Goal: Task Accomplishment & Management: Use online tool/utility

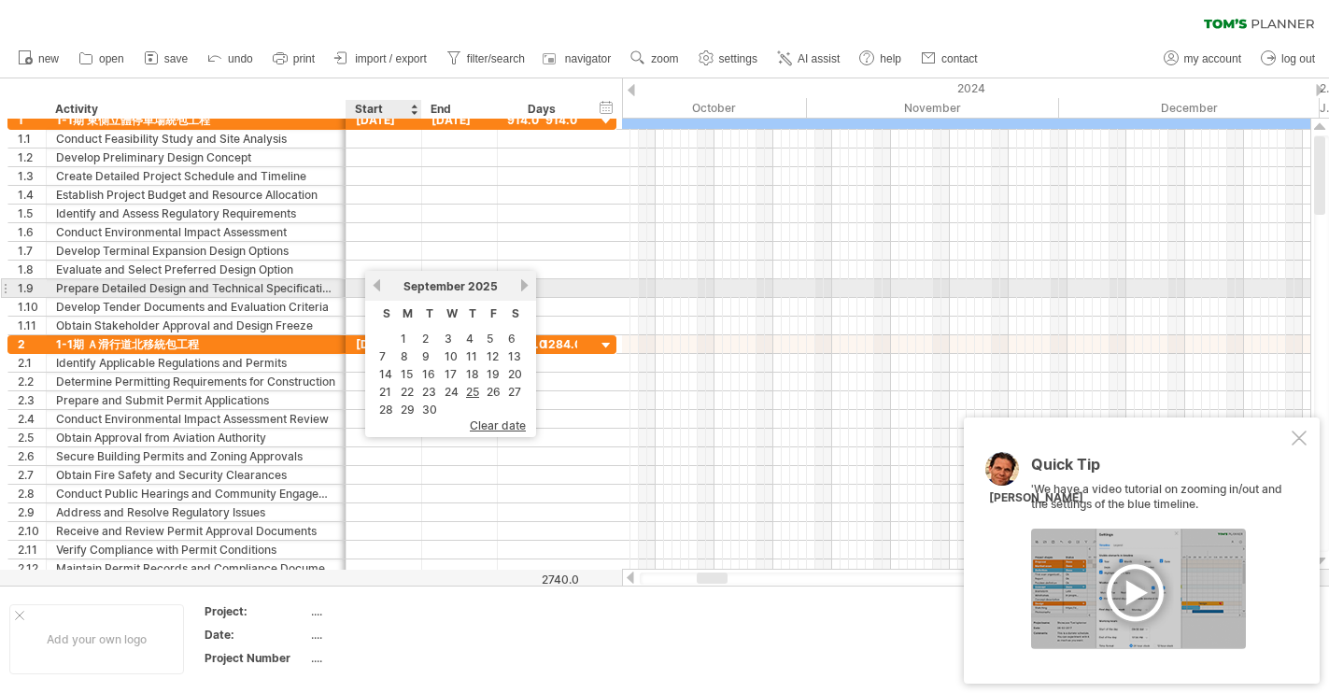
click at [377, 281] on link "previous" at bounding box center [377, 285] width 14 height 14
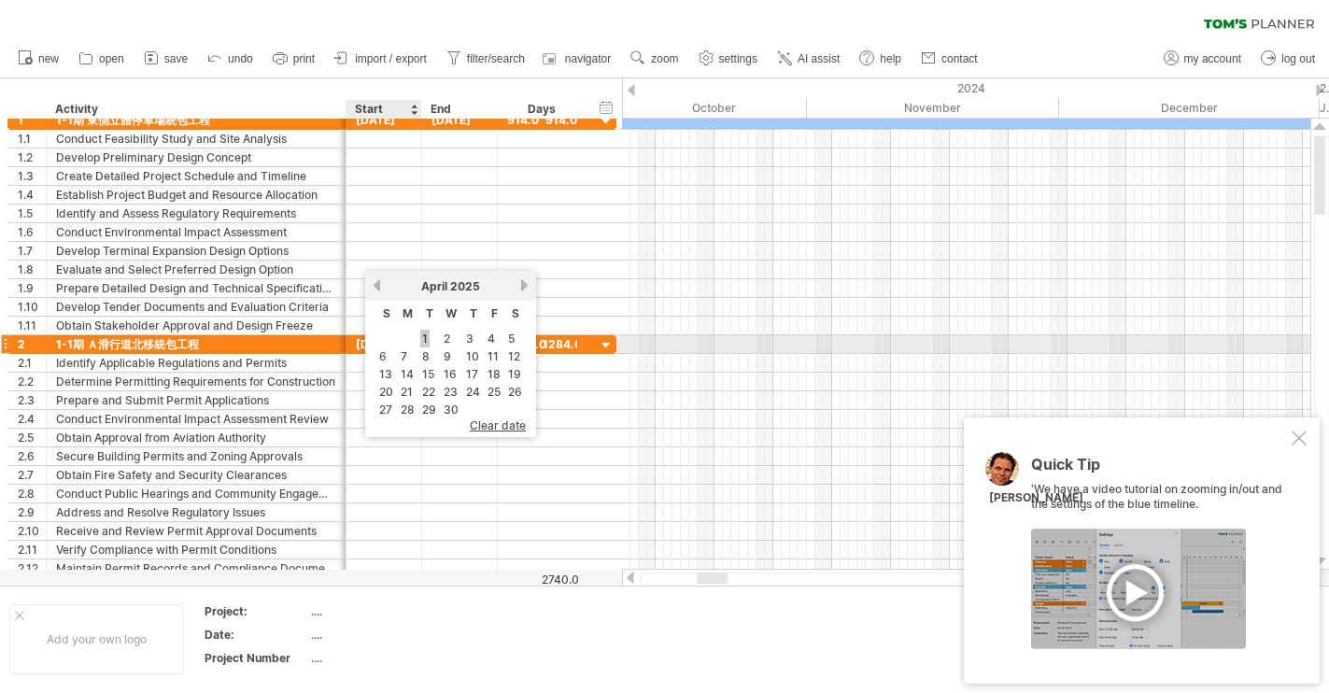
click at [428, 340] on link "1" at bounding box center [424, 339] width 9 height 18
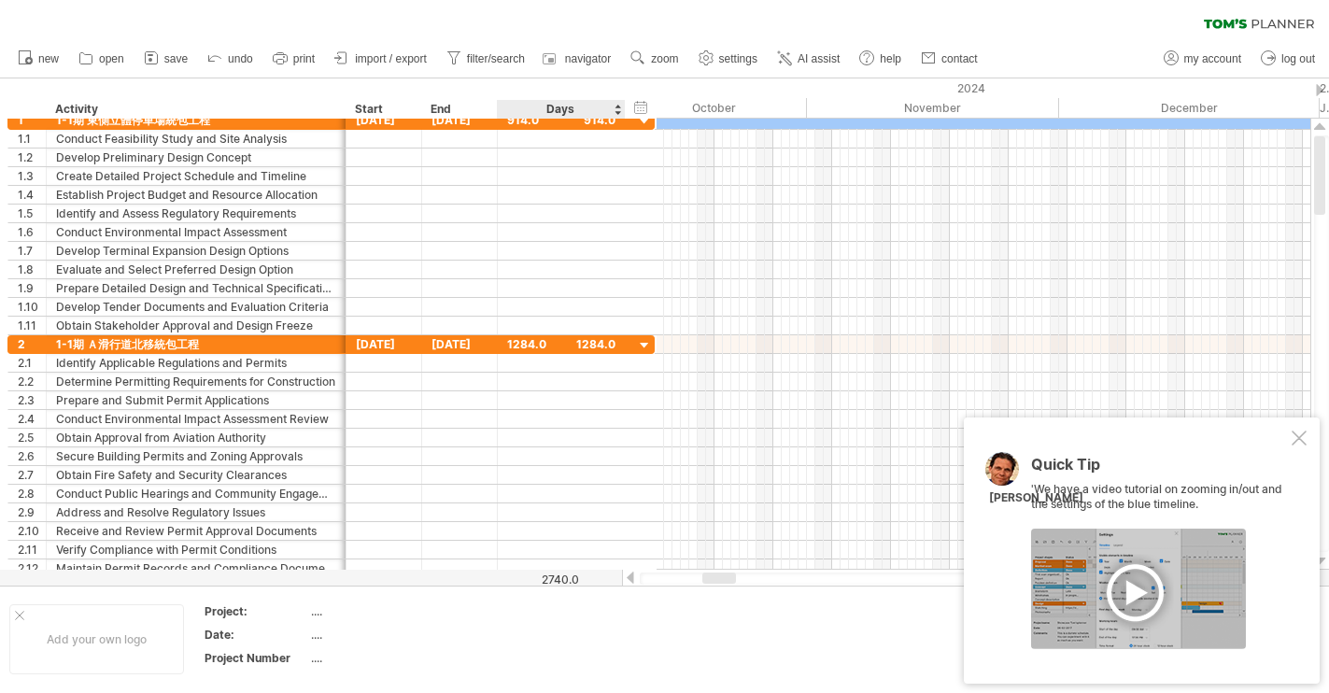
drag, startPoint x: 585, startPoint y: 103, endPoint x: 623, endPoint y: 106, distance: 38.4
click at [623, 106] on div at bounding box center [624, 109] width 7 height 19
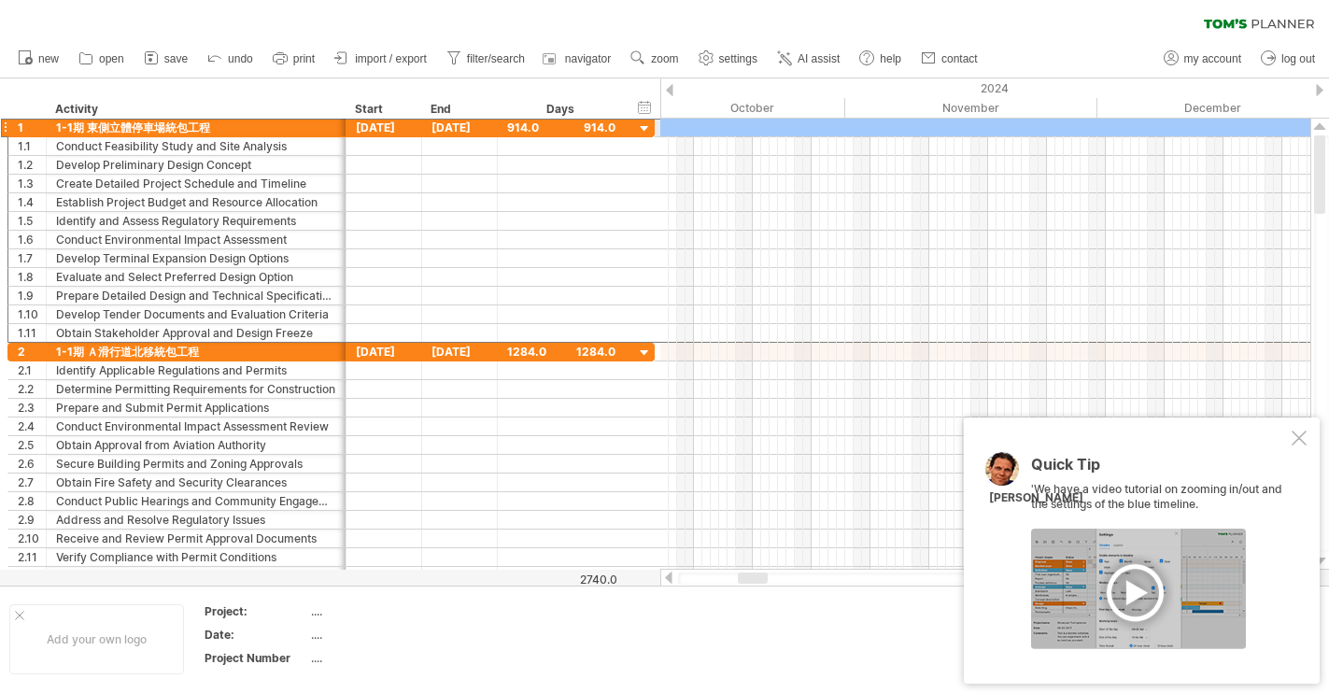
click at [599, 130] on div "914.0" at bounding box center [561, 128] width 108 height 18
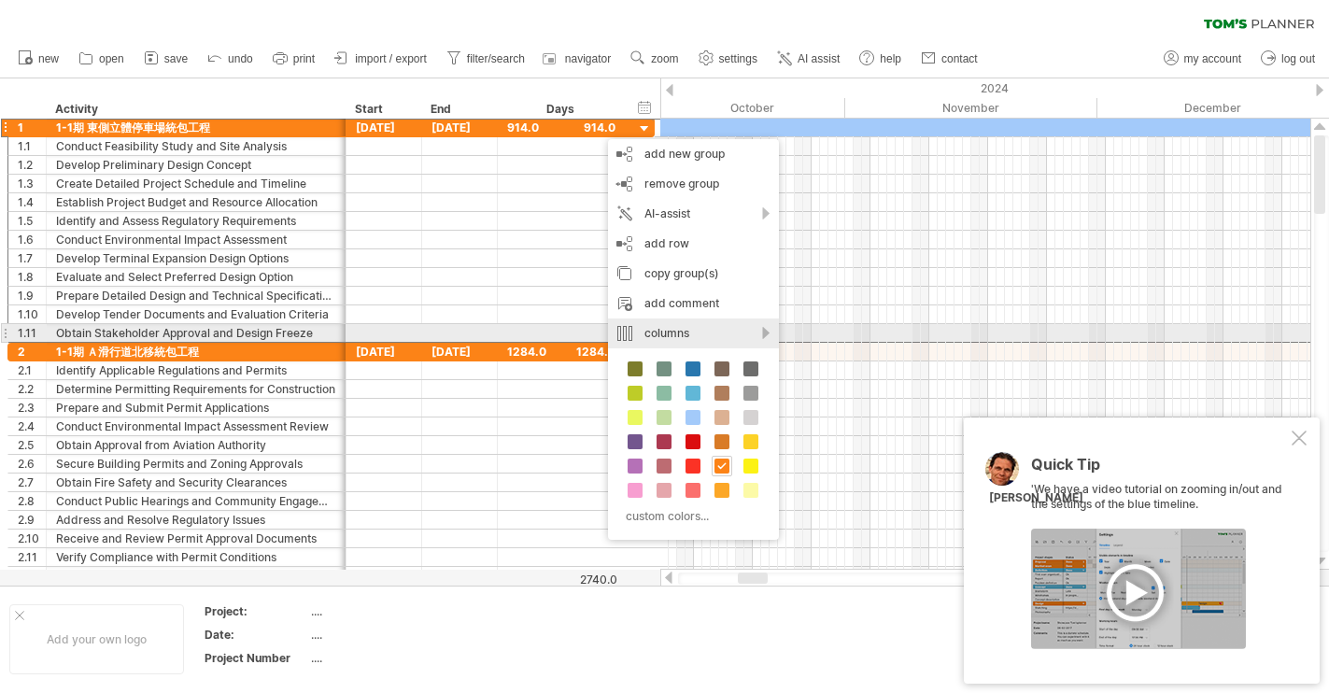
click at [766, 332] on div "columns" at bounding box center [693, 333] width 171 height 30
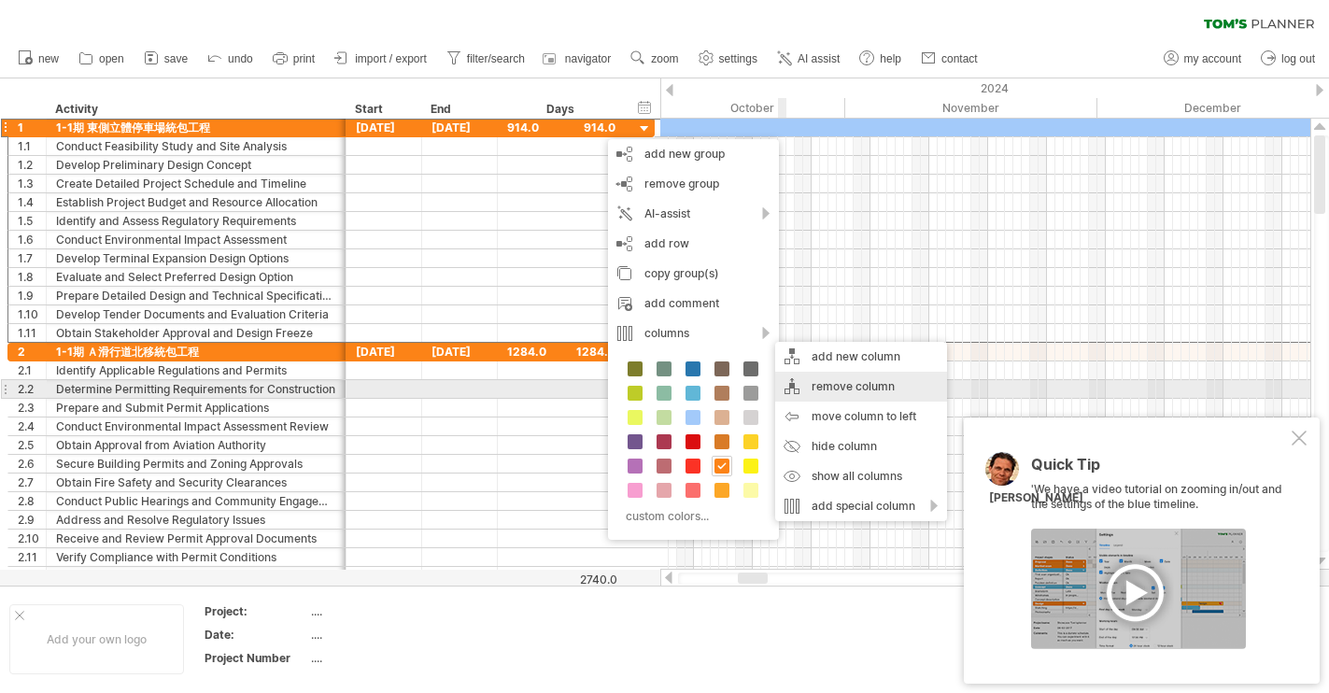
click at [829, 381] on div "remove column" at bounding box center [861, 387] width 172 height 30
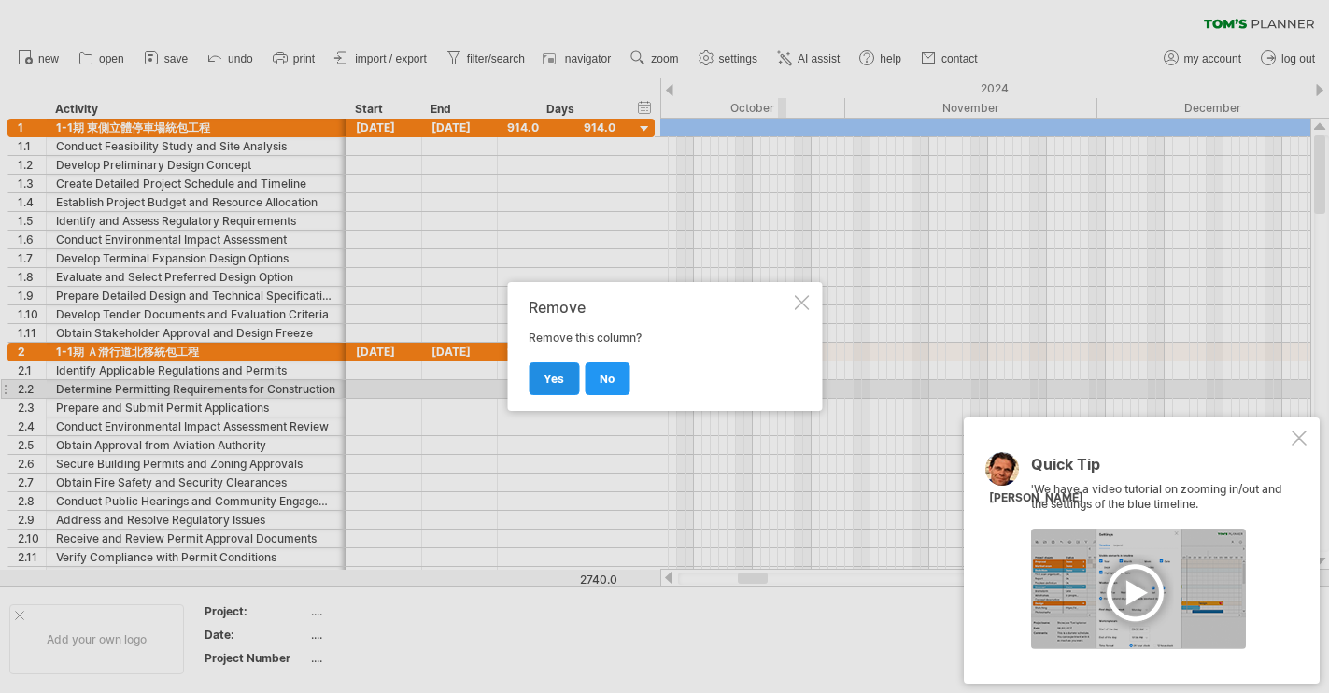
click at [552, 378] on span "yes" at bounding box center [553, 379] width 21 height 14
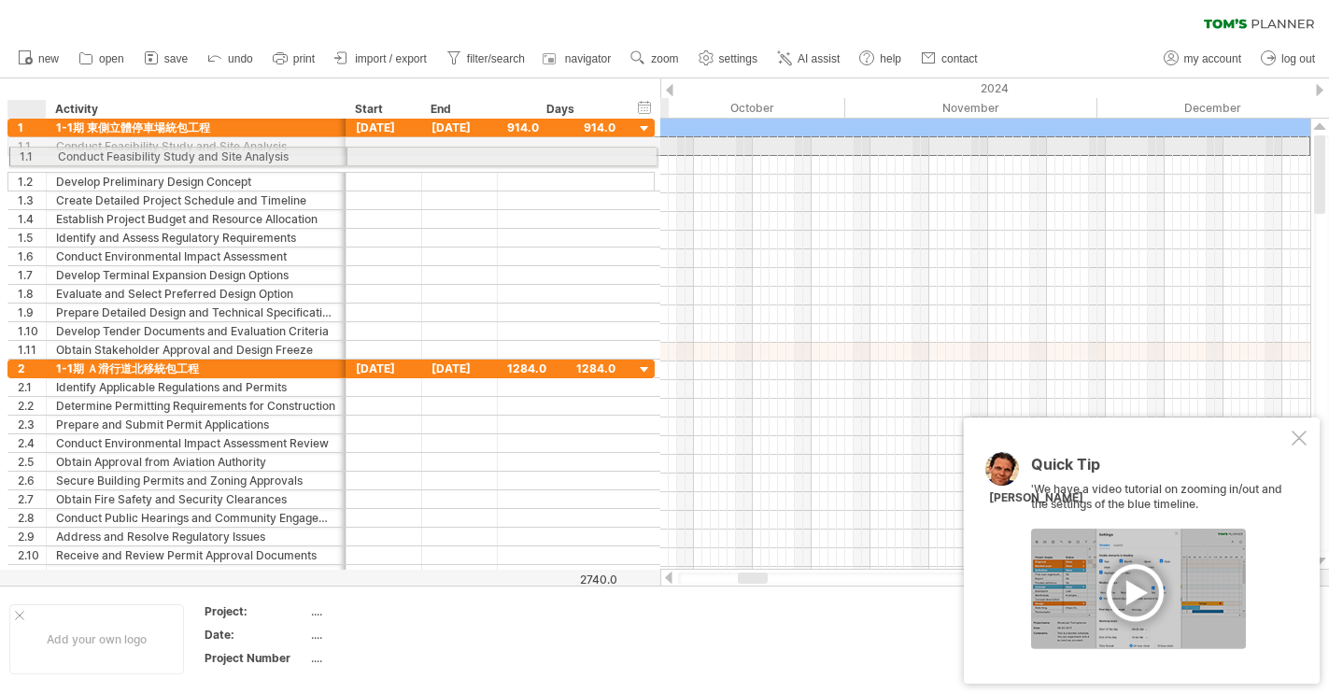
click at [30, 155] on div "**********" at bounding box center [330, 146] width 647 height 20
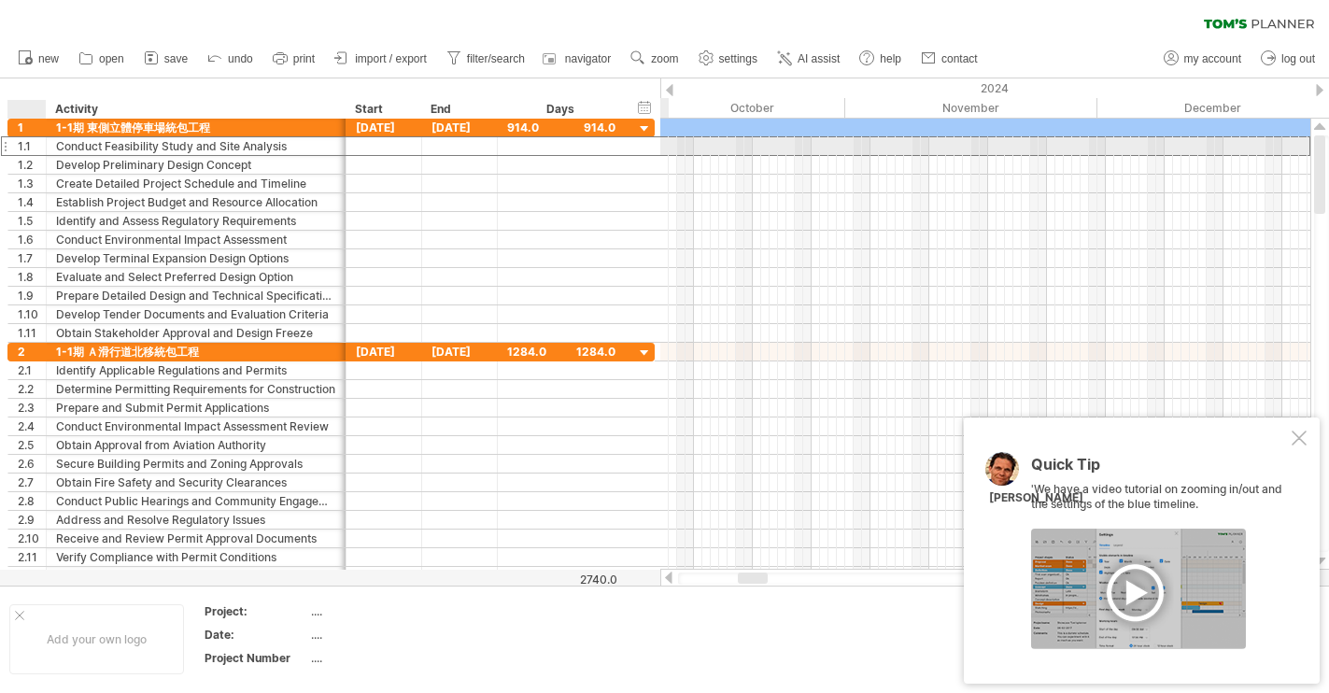
click at [30, 155] on div "**********" at bounding box center [330, 146] width 647 height 20
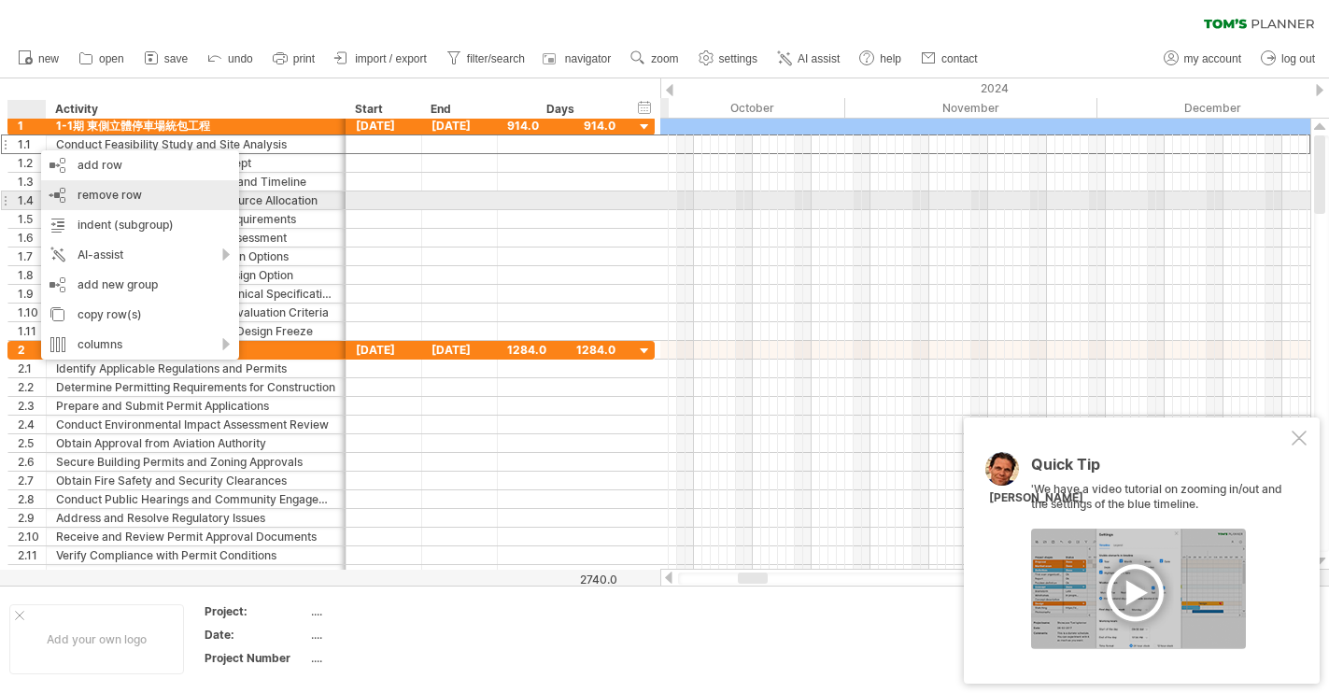
click at [114, 201] on span "remove row" at bounding box center [110, 195] width 64 height 14
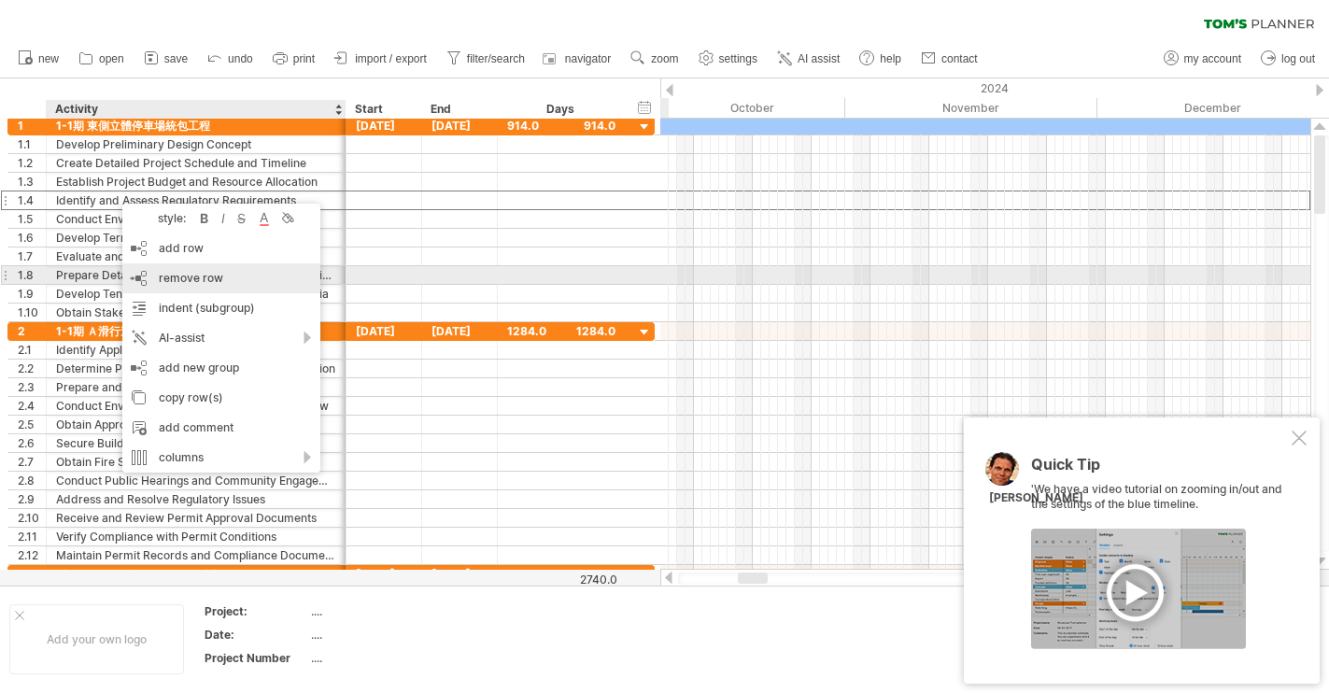
click at [141, 271] on div "remove row remove selected rows" at bounding box center [221, 278] width 198 height 30
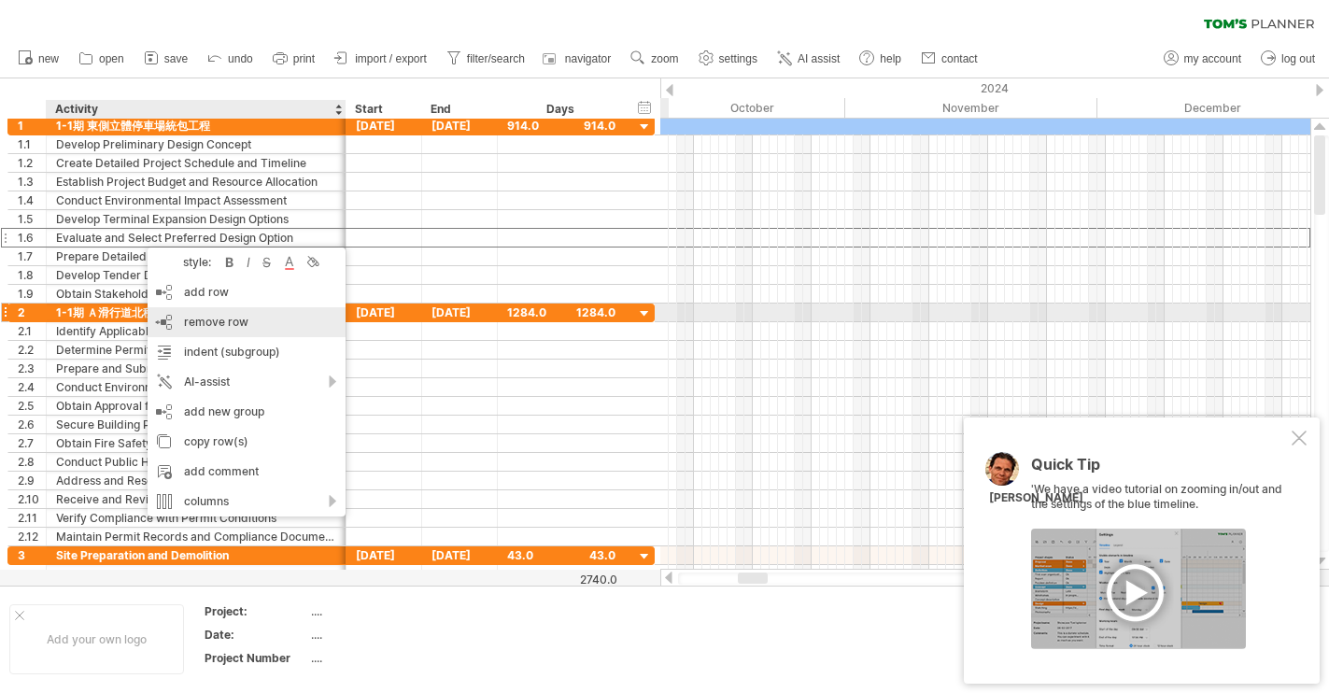
click at [155, 315] on div "remove row remove selected rows" at bounding box center [247, 322] width 198 height 30
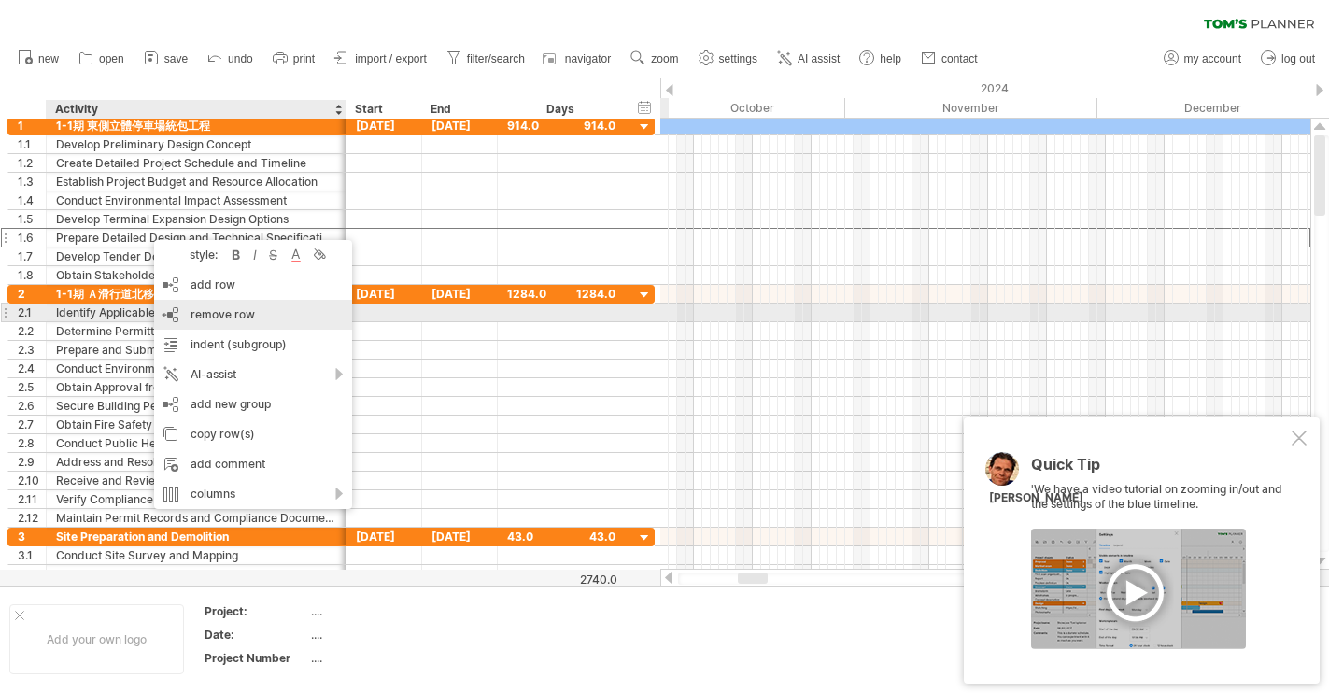
click at [162, 311] on div "remove row remove selected rows" at bounding box center [253, 315] width 198 height 30
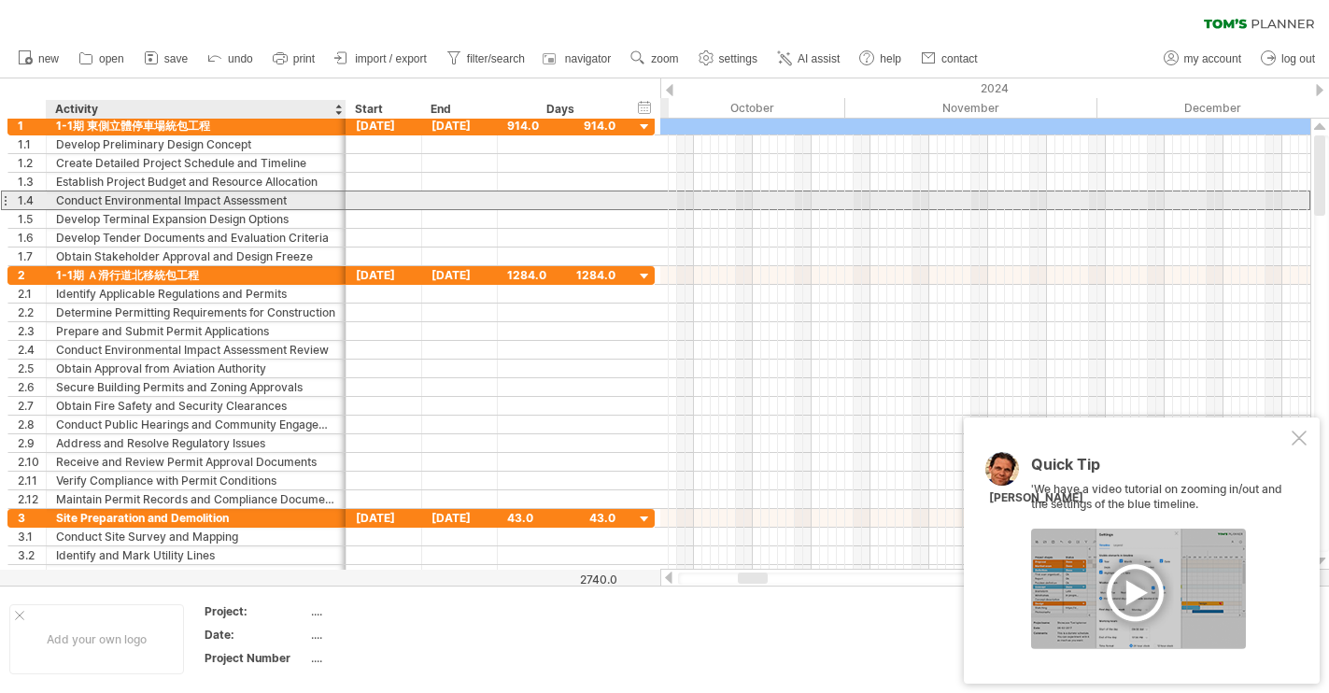
click at [145, 194] on div "Conduct Environmental Impact Assessment" at bounding box center [196, 200] width 280 height 18
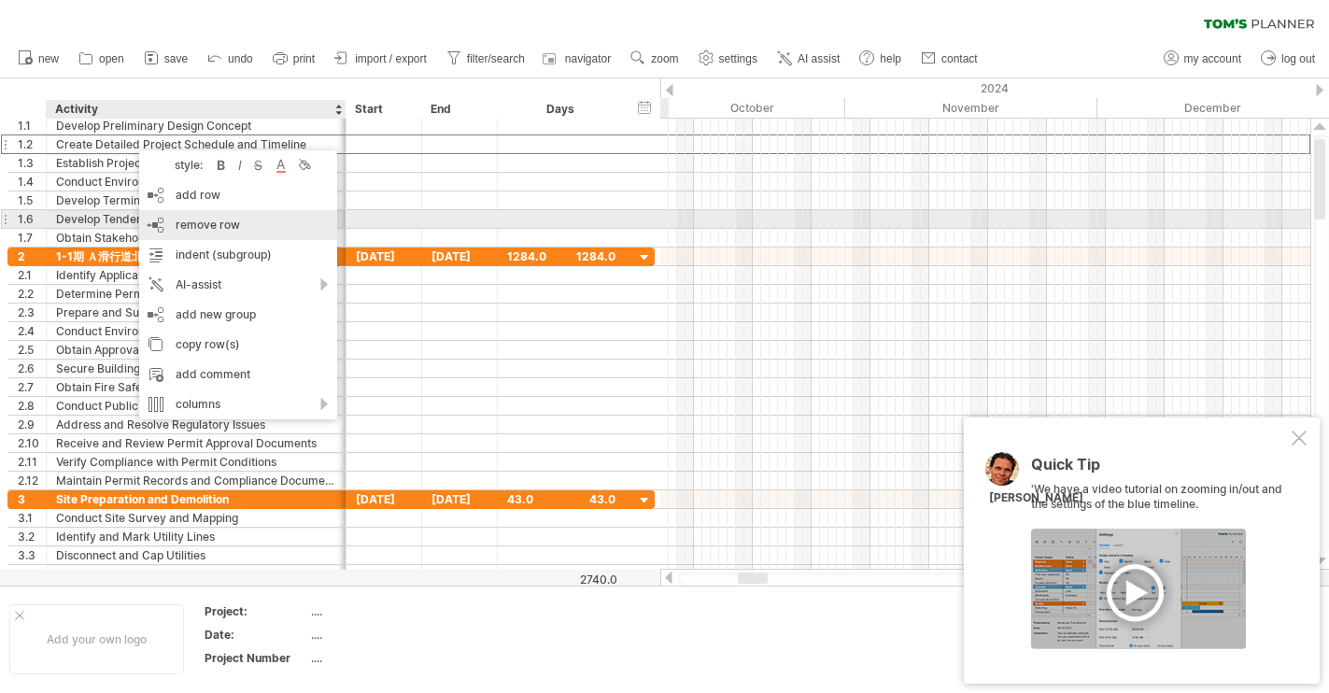
click at [161, 222] on div "remove row remove selected rows" at bounding box center [238, 225] width 198 height 30
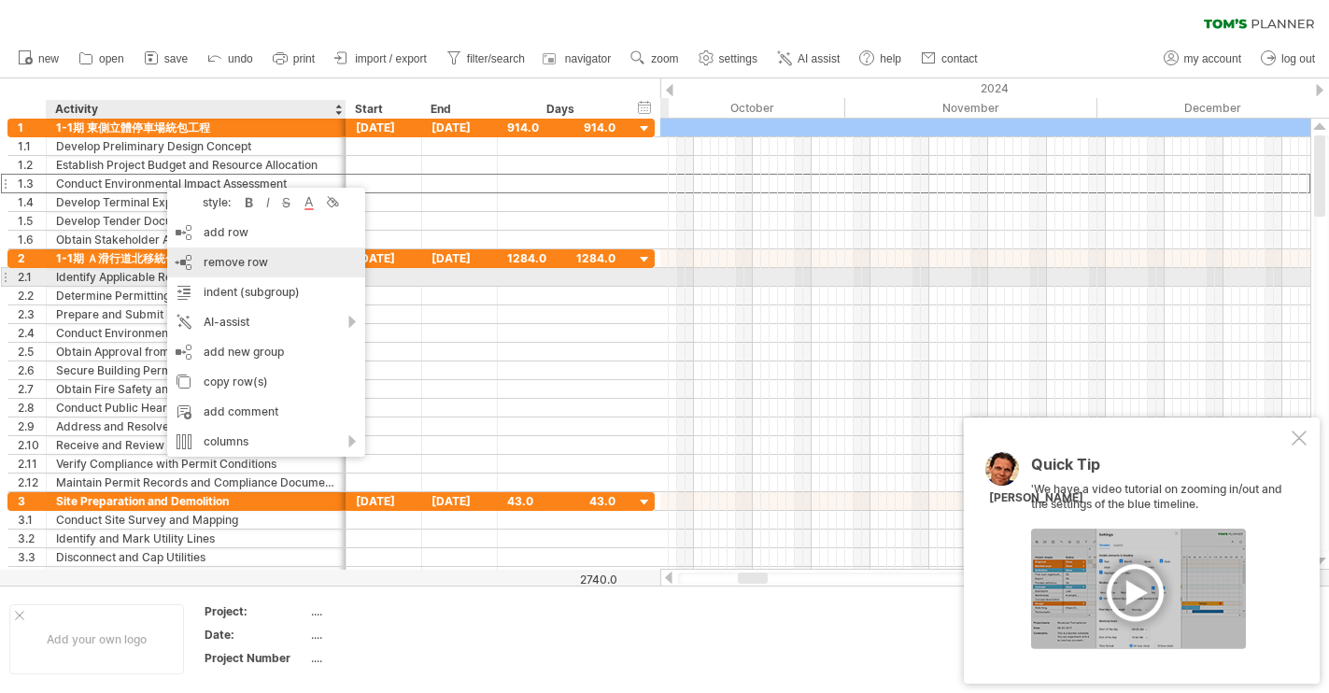
click at [199, 274] on div "remove row remove selected rows" at bounding box center [266, 262] width 198 height 30
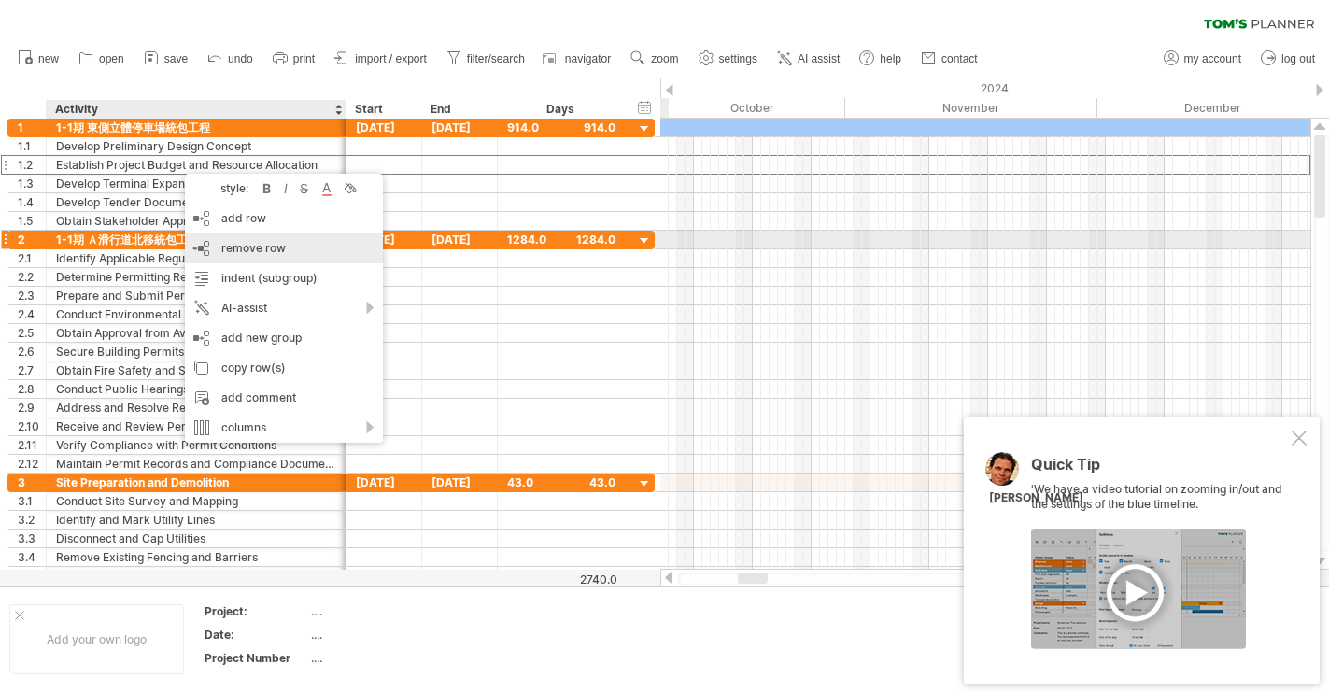
click at [205, 238] on div "remove row remove selected rows" at bounding box center [284, 248] width 198 height 30
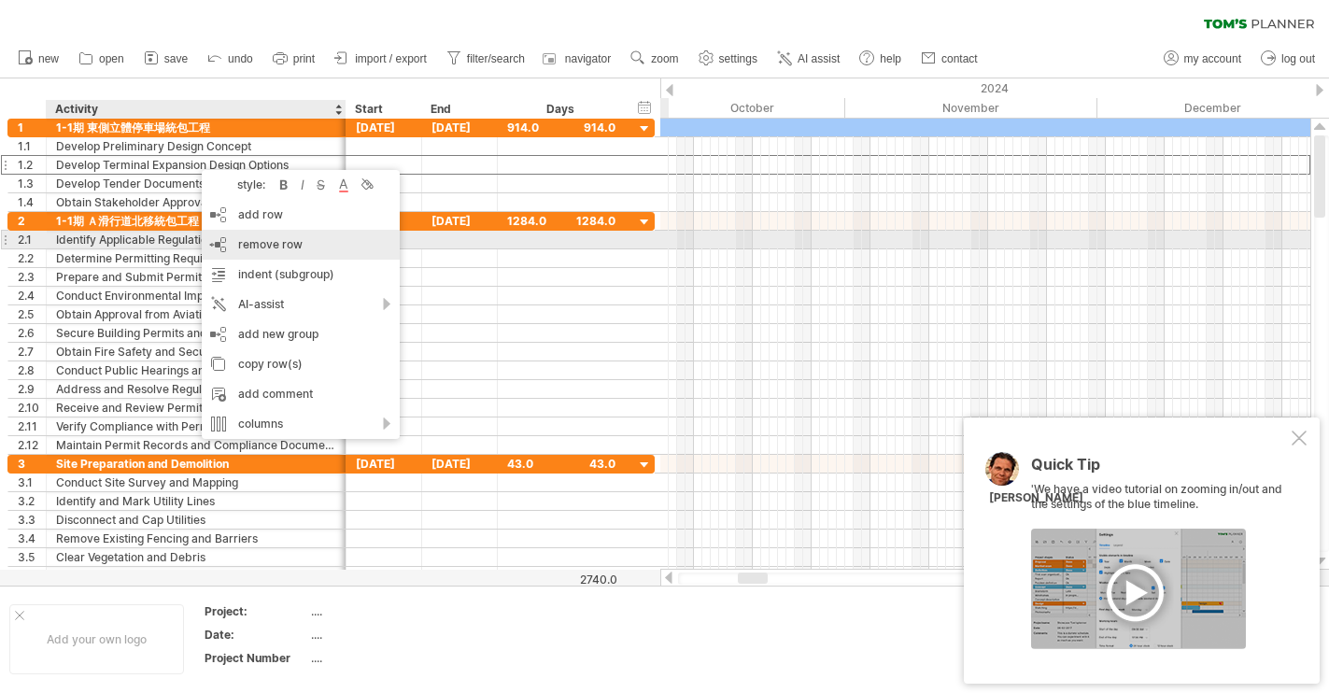
click at [217, 242] on div "remove row remove selected rows" at bounding box center [301, 245] width 198 height 30
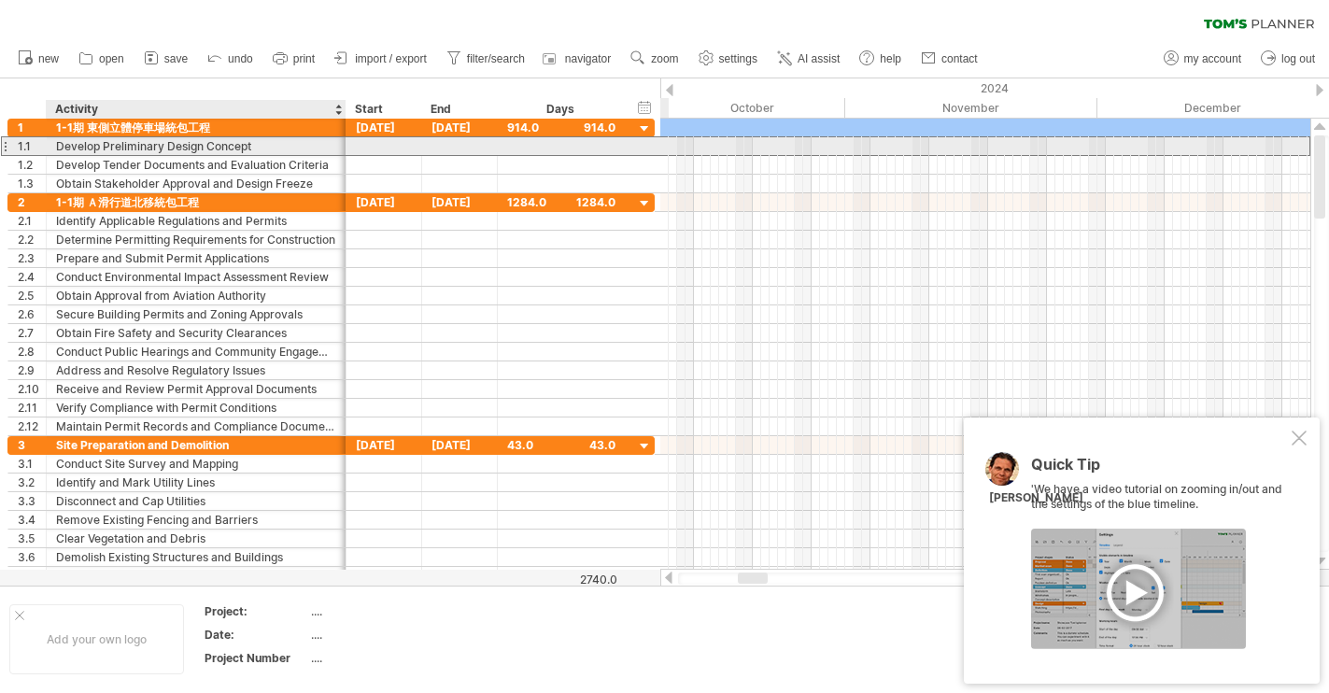
click at [173, 152] on div "Develop Preliminary Design Concept" at bounding box center [196, 146] width 280 height 18
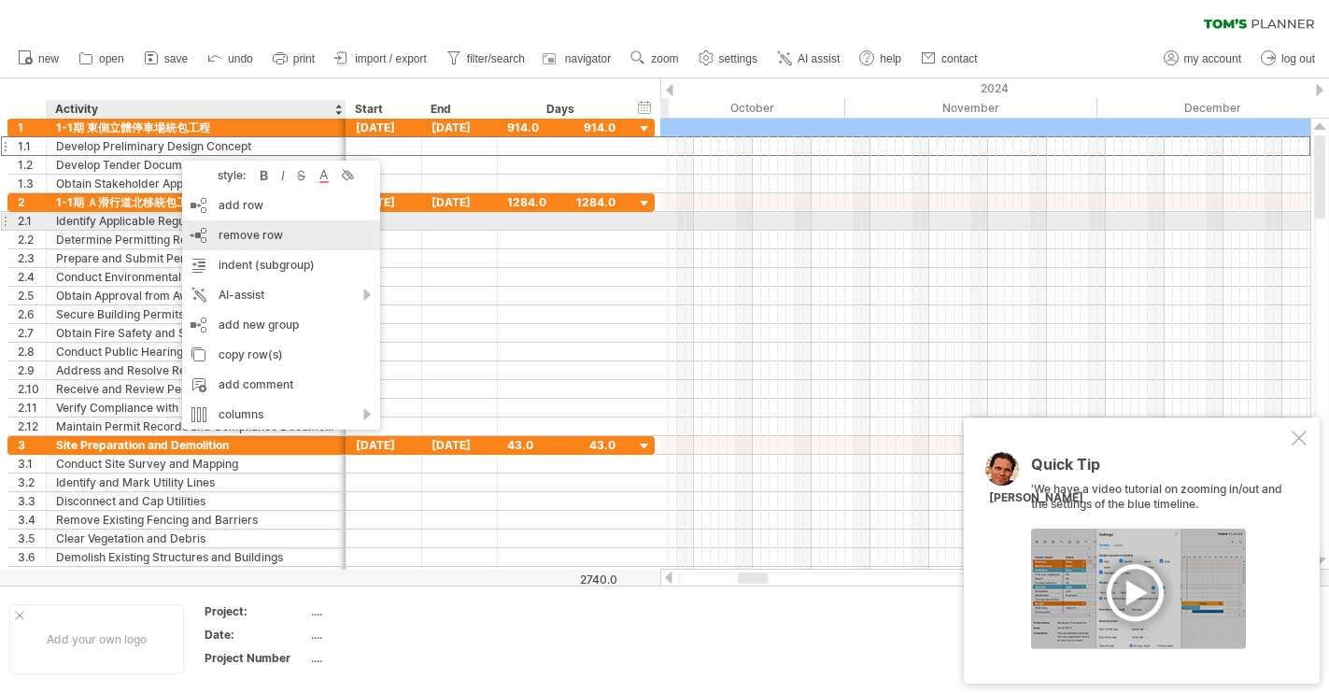
click at [220, 226] on div "remove row remove selected rows" at bounding box center [281, 235] width 198 height 30
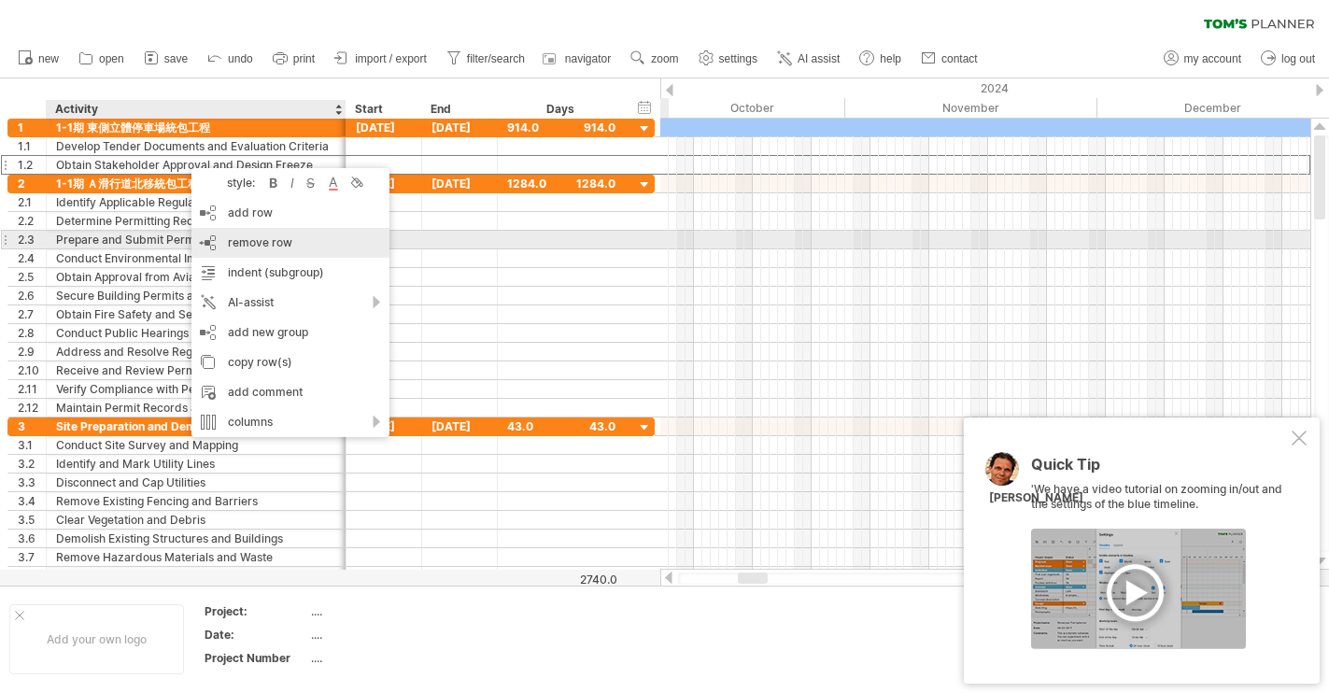
click at [207, 242] on div "remove row remove selected rows" at bounding box center [290, 243] width 198 height 30
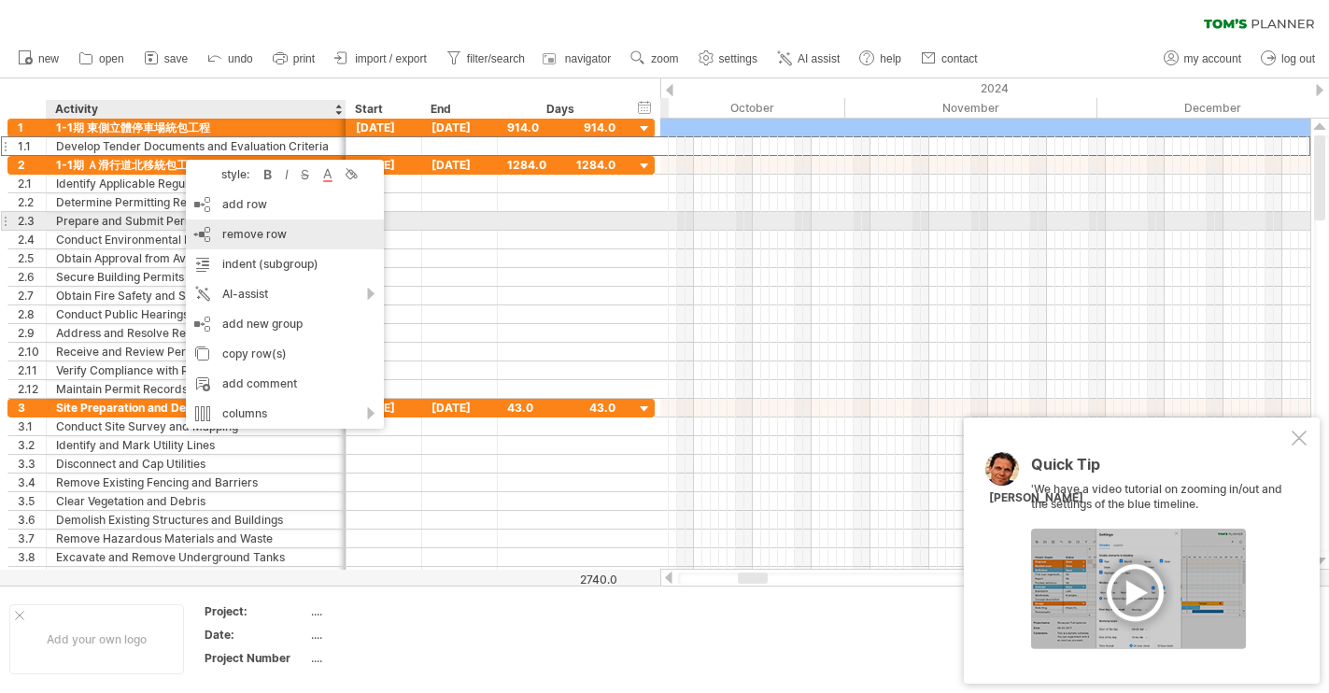
click at [231, 225] on div "remove row remove selected rows" at bounding box center [285, 234] width 198 height 30
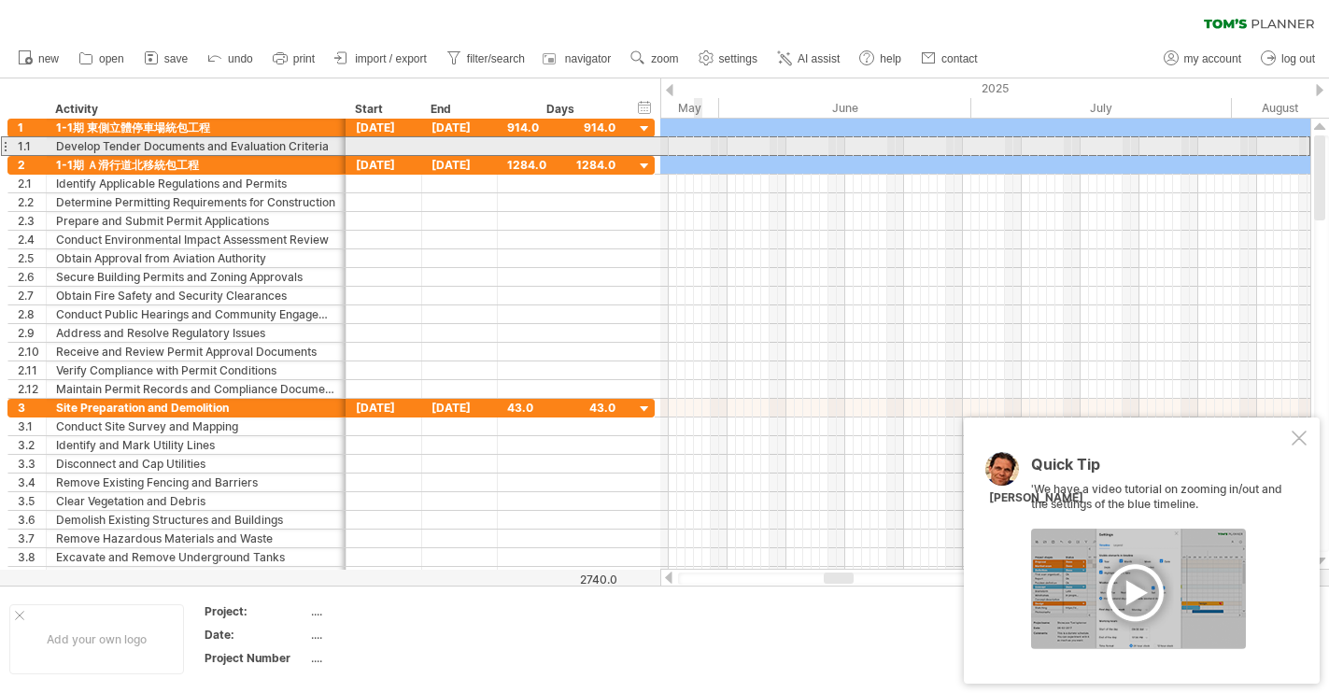
click at [222, 142] on div "Develop Tender Documents and Evaluation Criteria" at bounding box center [196, 146] width 280 height 18
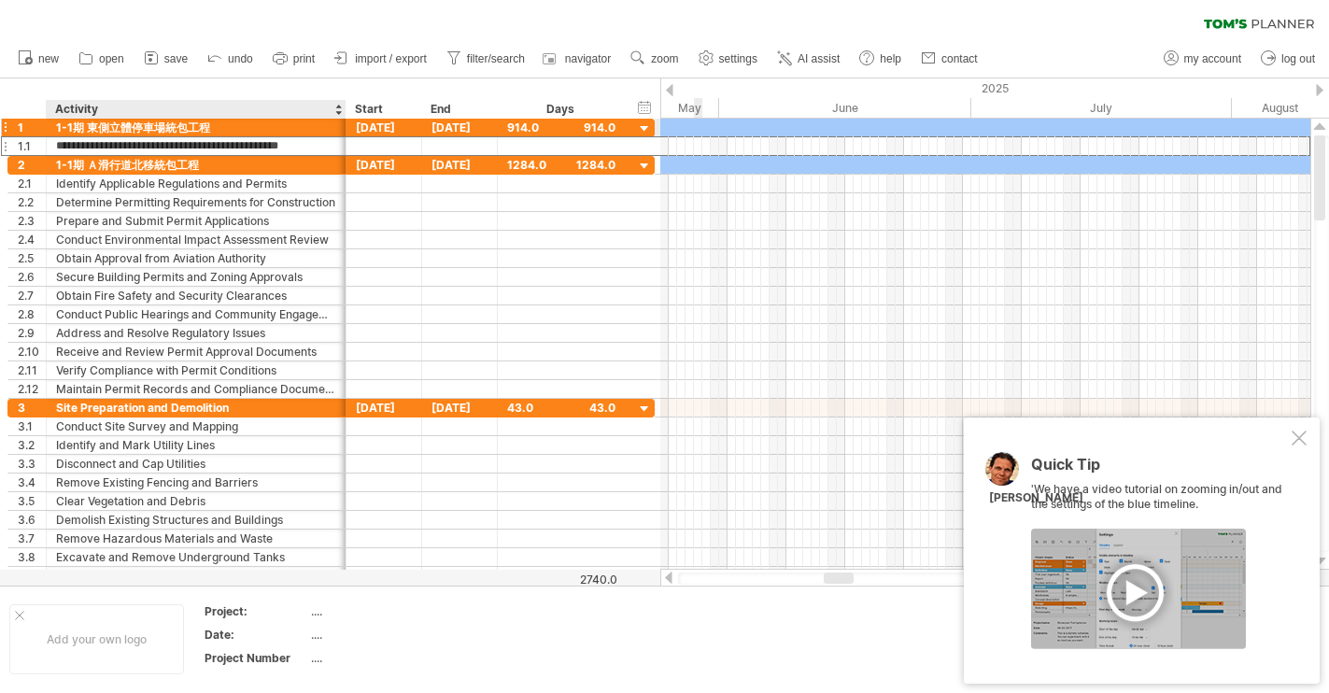
drag, startPoint x: 331, startPoint y: 143, endPoint x: 112, endPoint y: 134, distance: 218.7
click at [112, 134] on div "**********" at bounding box center [330, 137] width 647 height 37
click at [129, 125] on input "**********" at bounding box center [196, 128] width 280 height 18
click at [198, 136] on div "**********" at bounding box center [330, 128] width 647 height 20
drag, startPoint x: 218, startPoint y: 130, endPoint x: 72, endPoint y: 124, distance: 145.8
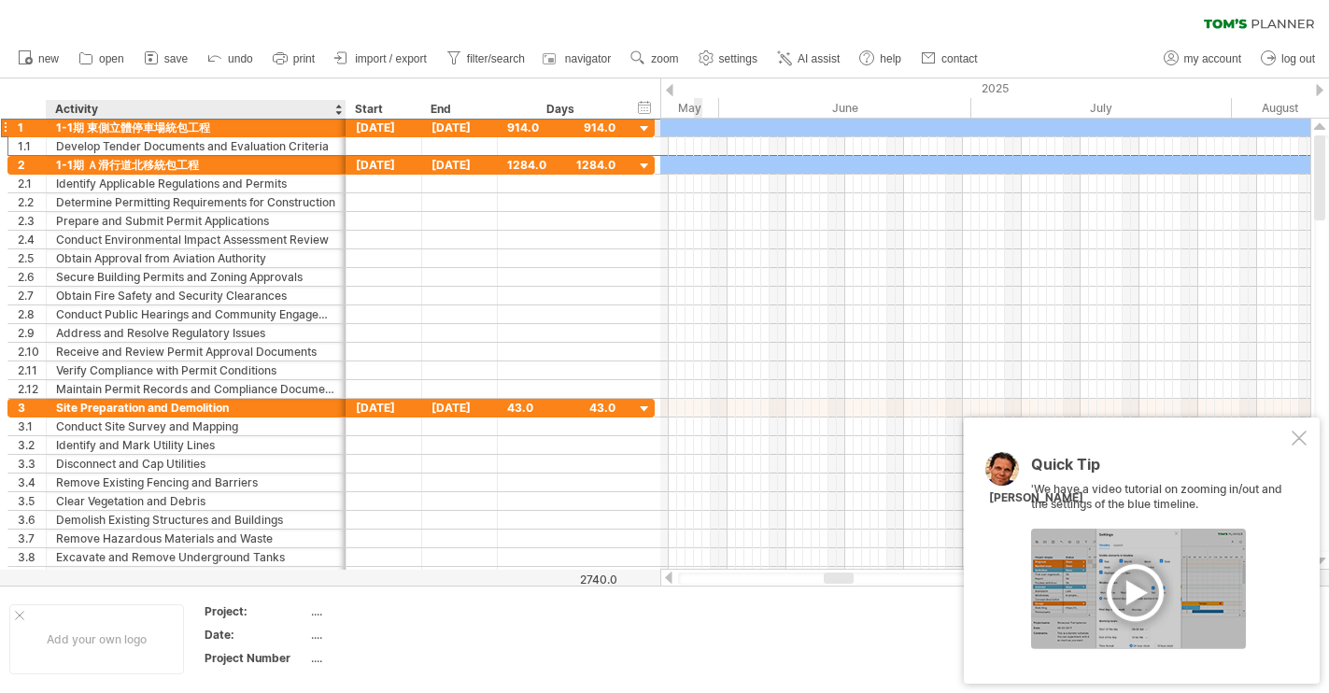
click at [72, 124] on div "1-1期 東側立體停車場統包工程" at bounding box center [196, 128] width 280 height 18
click at [72, 124] on input "**********" at bounding box center [196, 128] width 280 height 18
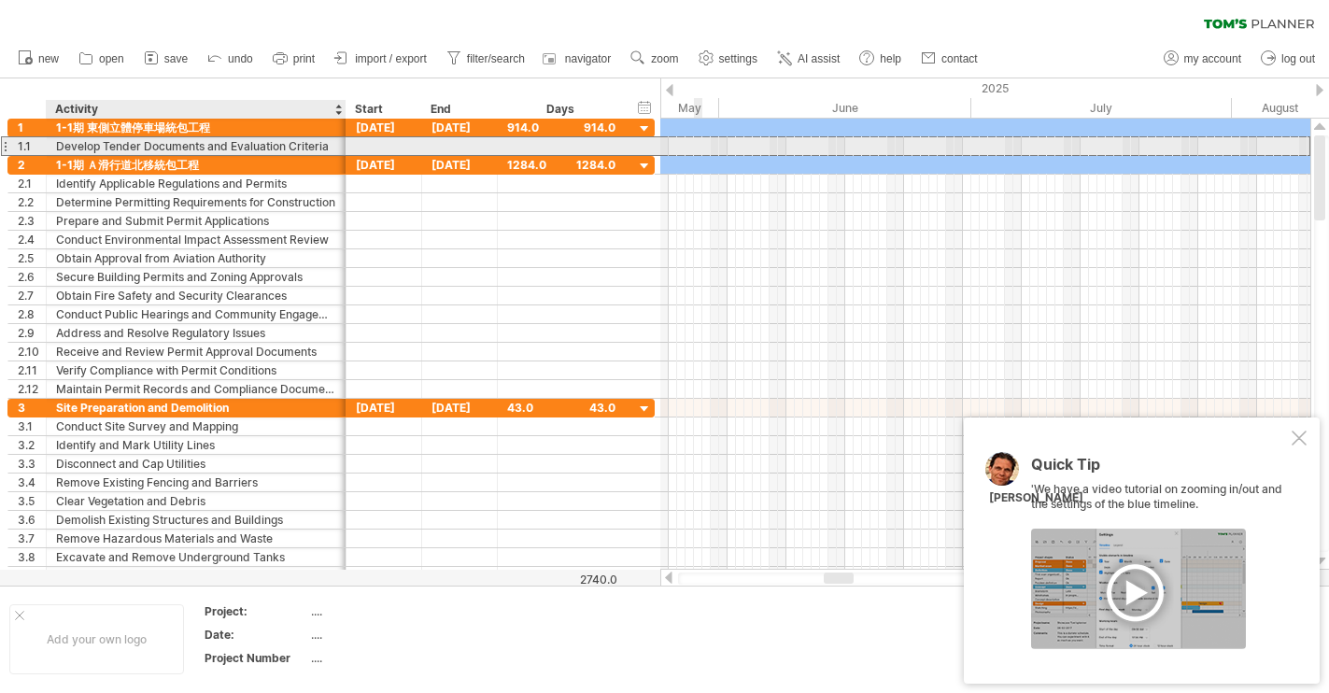
click at [68, 140] on div "Develop Tender Documents and Evaluation Criteria" at bounding box center [196, 146] width 280 height 18
click at [68, 141] on input "**********" at bounding box center [196, 146] width 280 height 18
drag, startPoint x: 323, startPoint y: 149, endPoint x: 99, endPoint y: 149, distance: 224.1
click at [99, 149] on input "**********" at bounding box center [196, 146] width 280 height 18
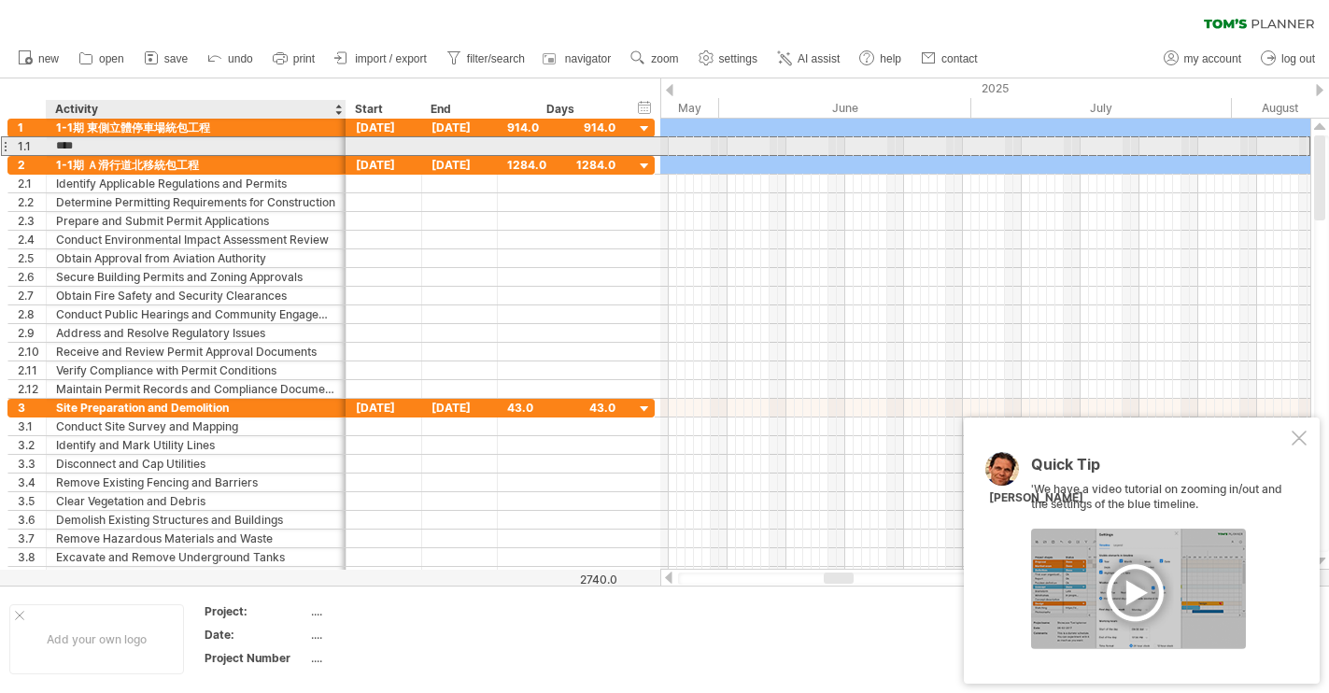
type input "***"
click at [386, 142] on div at bounding box center [384, 146] width 76 height 18
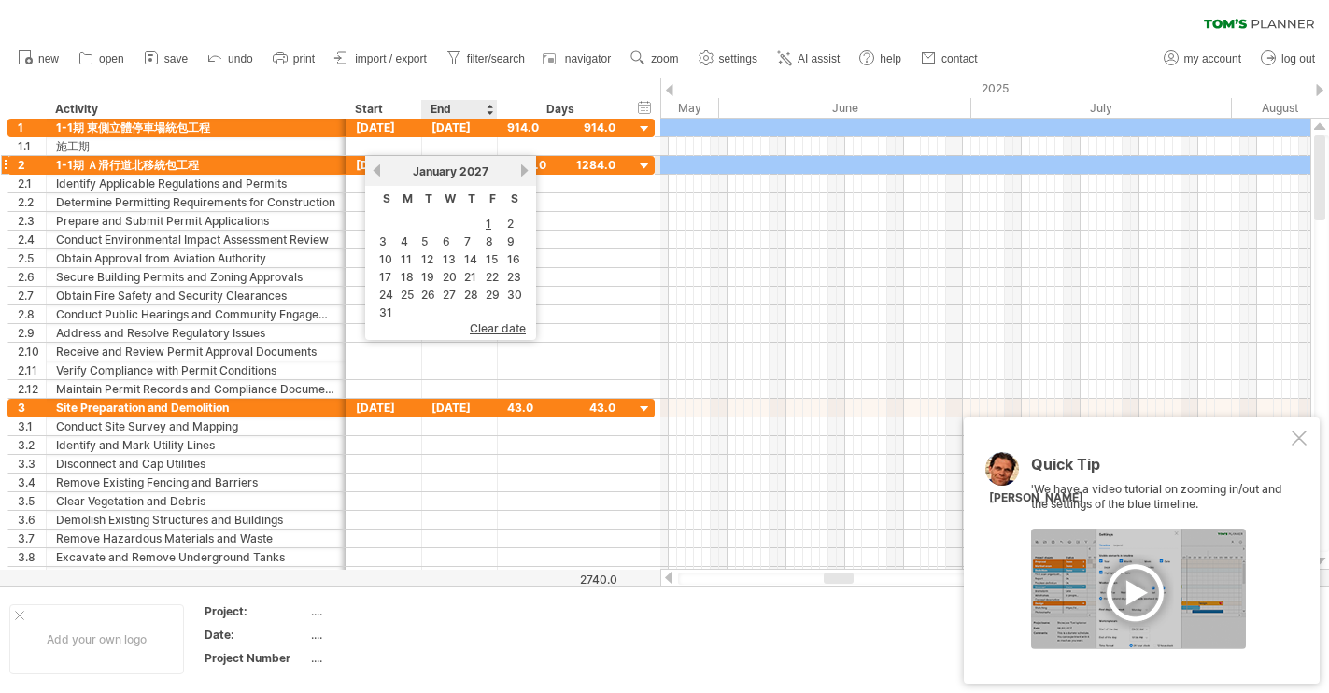
click at [445, 166] on span "January" at bounding box center [435, 171] width 44 height 14
drag, startPoint x: 461, startPoint y: 165, endPoint x: 390, endPoint y: 165, distance: 71.0
click at [461, 165] on span "2027" at bounding box center [473, 171] width 29 height 14
click at [372, 172] on link "previous" at bounding box center [377, 170] width 14 height 14
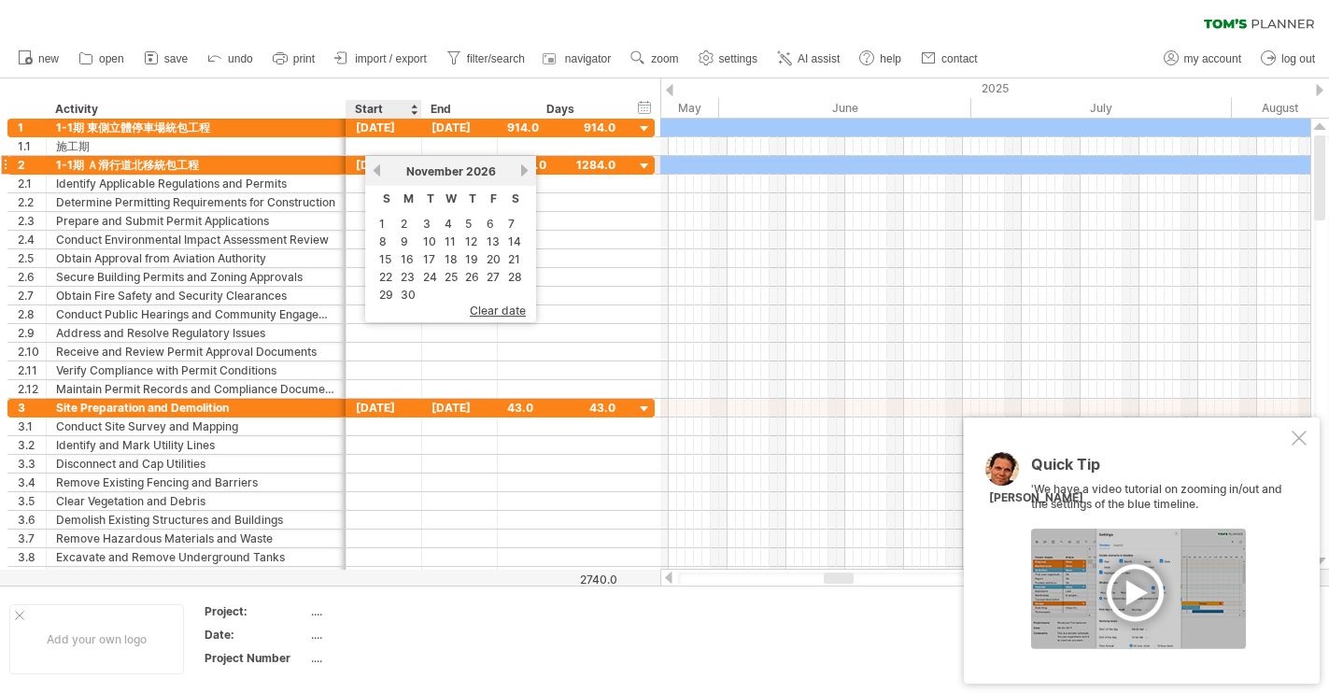
click at [372, 172] on link "previous" at bounding box center [377, 170] width 14 height 14
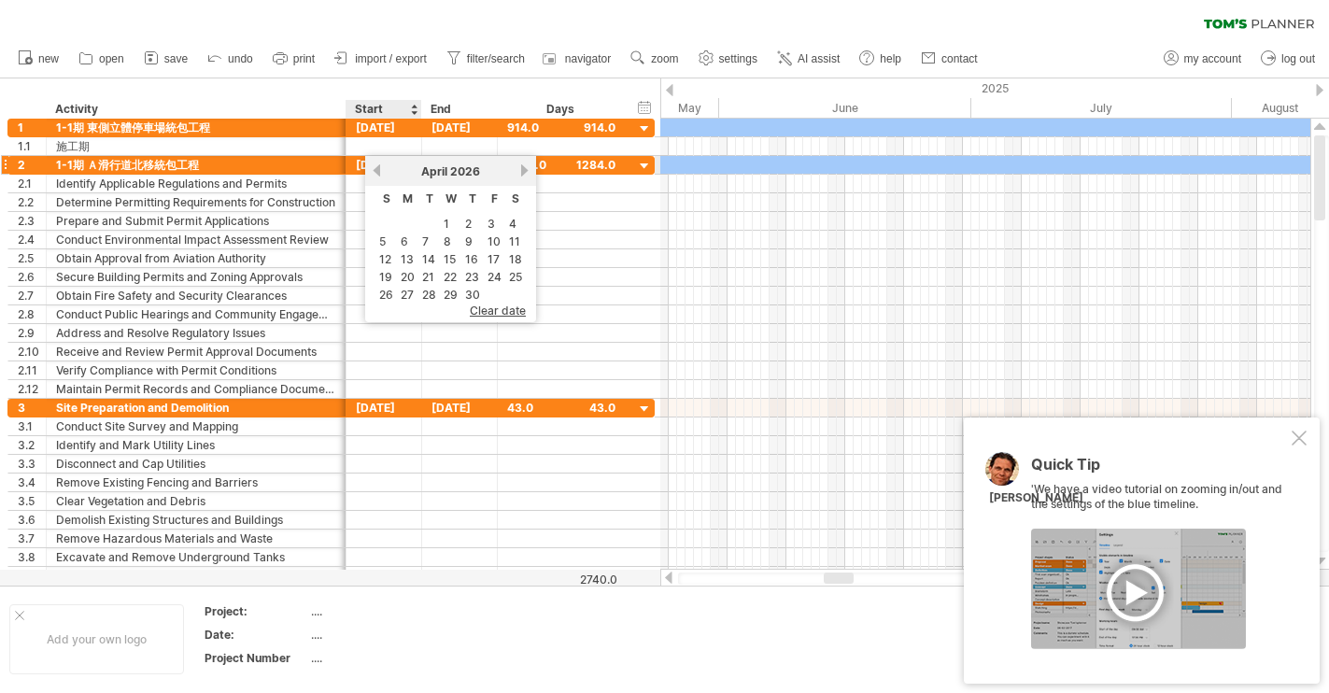
click at [372, 172] on link "previous" at bounding box center [377, 170] width 14 height 14
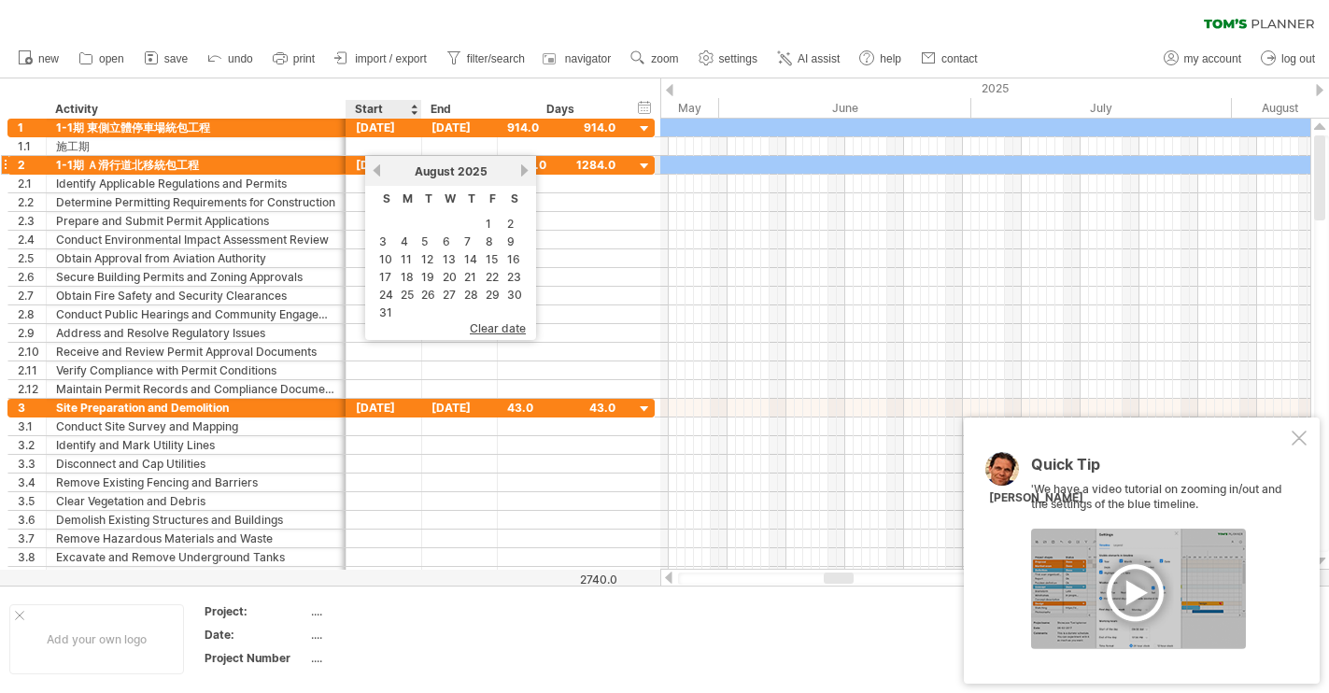
click at [372, 172] on link "previous" at bounding box center [377, 170] width 14 height 14
click at [372, 171] on link "previous" at bounding box center [377, 170] width 14 height 14
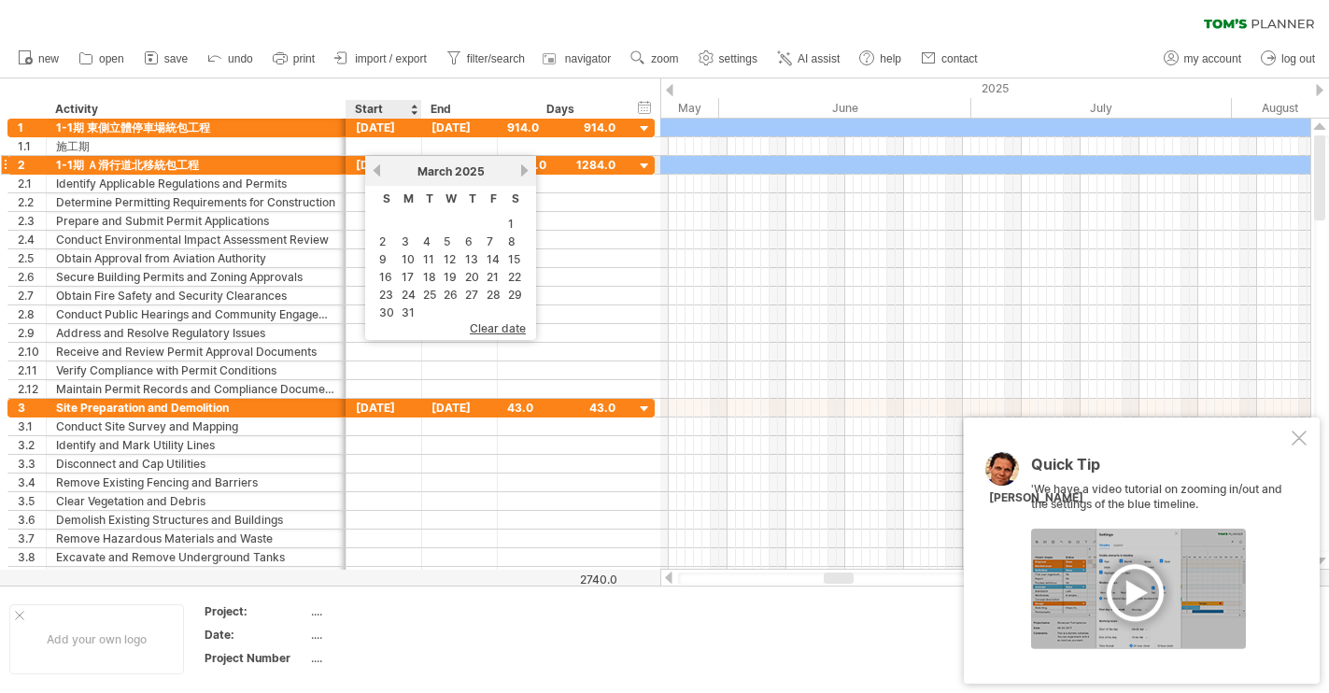
click at [372, 171] on link "previous" at bounding box center [377, 170] width 14 height 14
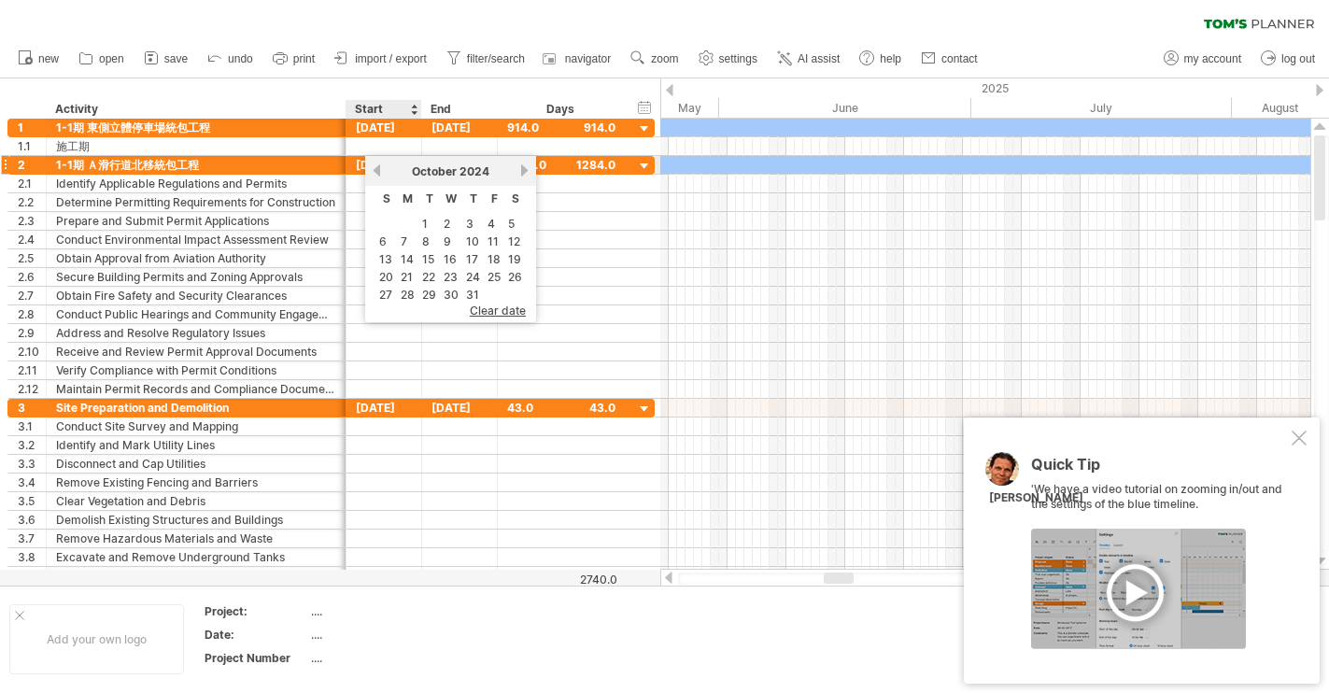
click at [372, 171] on link "previous" at bounding box center [377, 170] width 14 height 14
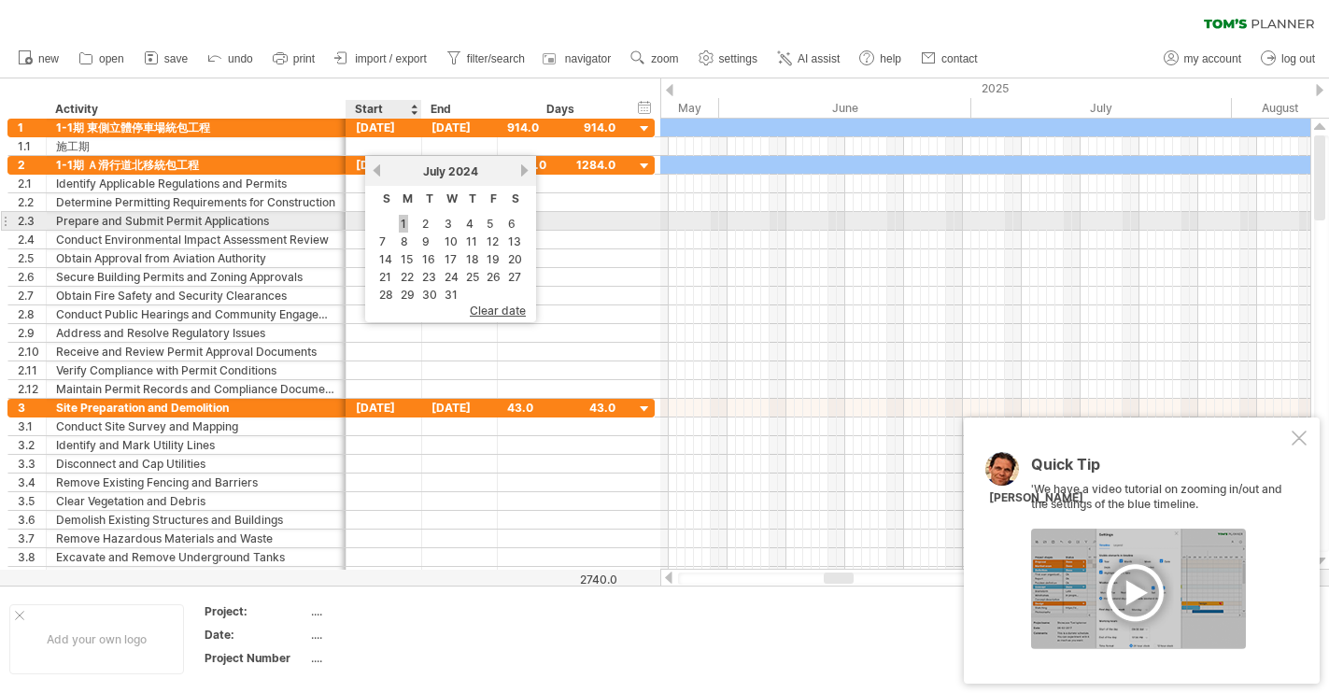
click at [399, 225] on link "1" at bounding box center [403, 224] width 9 height 18
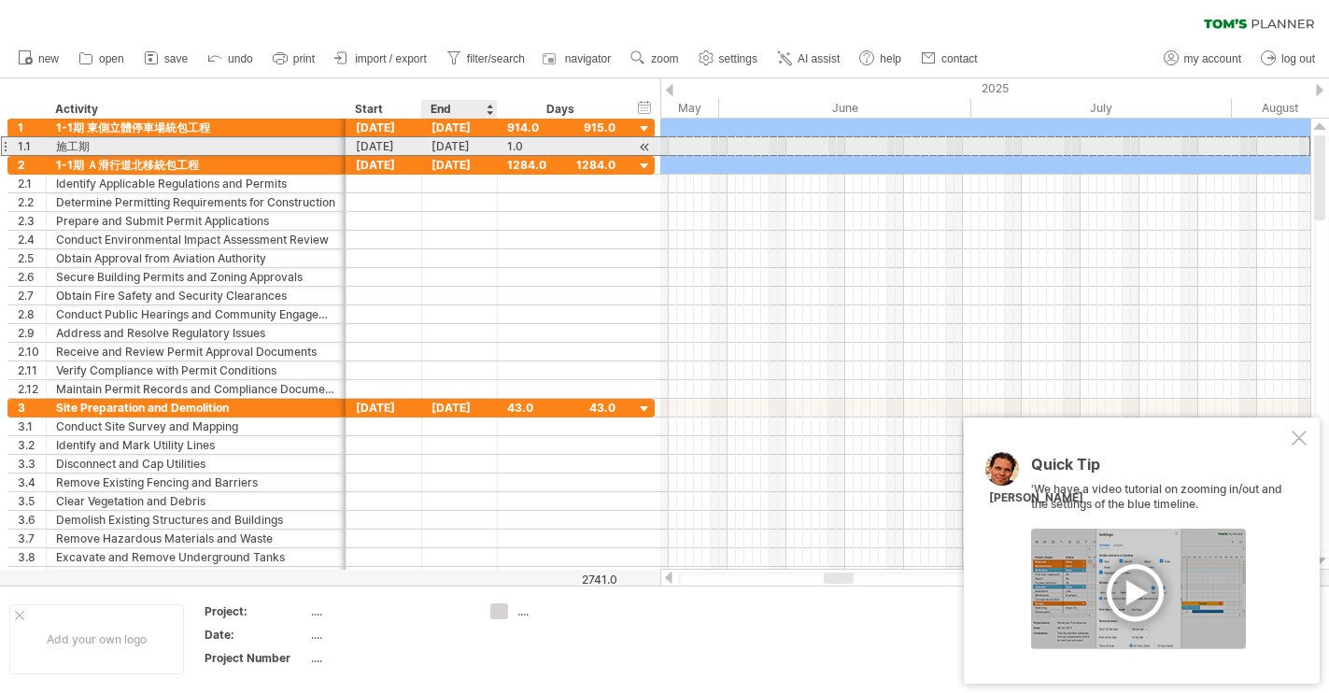
click at [461, 150] on div "[DATE]" at bounding box center [460, 146] width 76 height 18
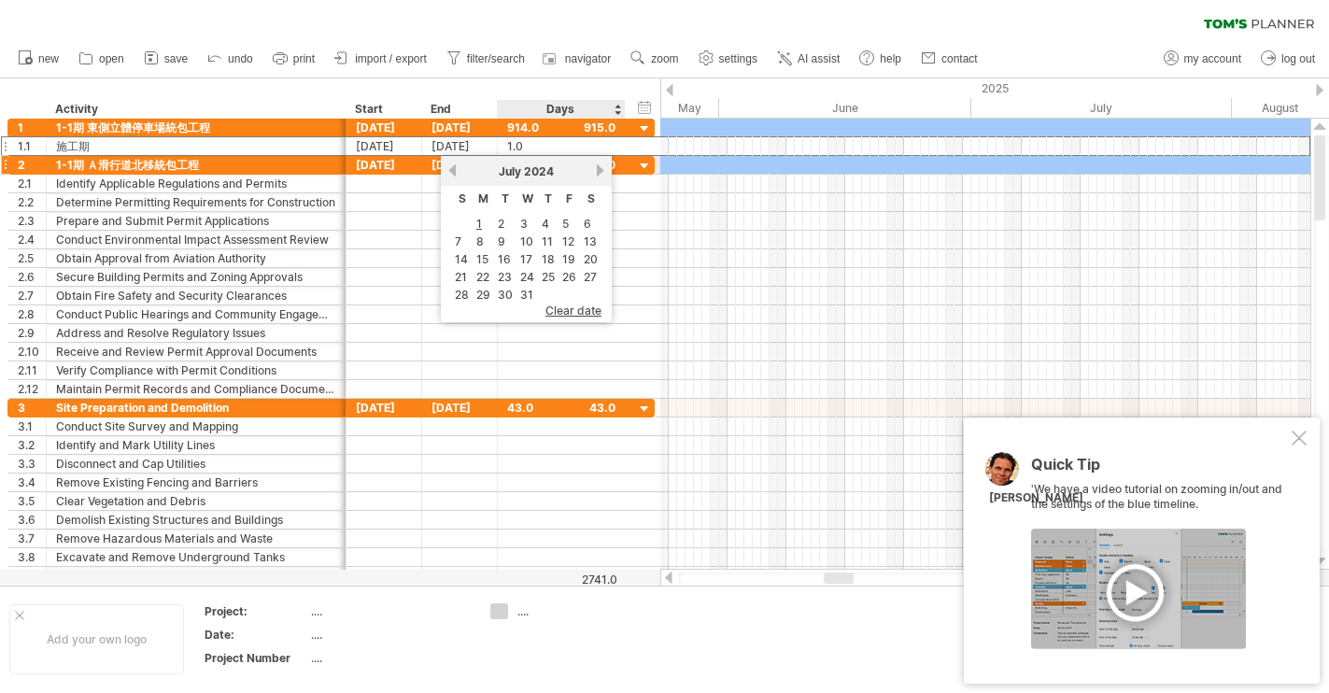
click at [598, 174] on link "next" at bounding box center [600, 170] width 14 height 14
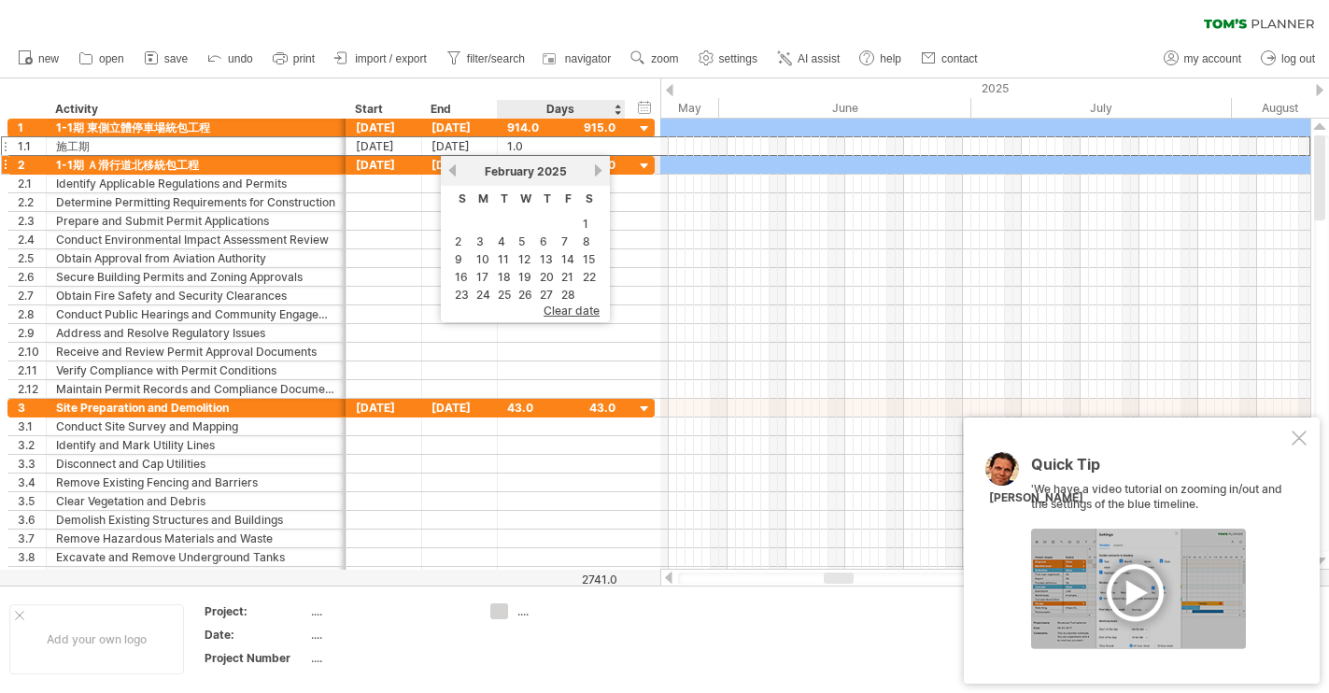
click at [598, 174] on link "next" at bounding box center [598, 170] width 14 height 14
click at [598, 174] on link "next" at bounding box center [600, 170] width 14 height 14
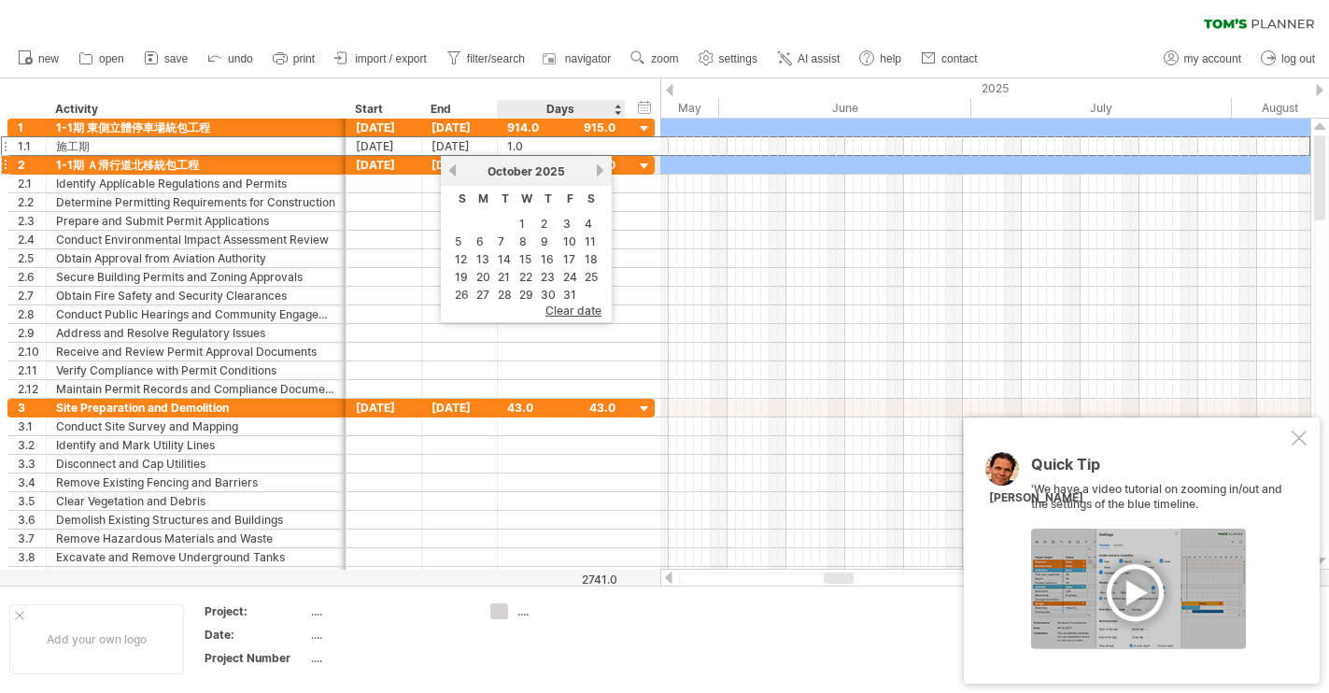
click at [598, 174] on link "next" at bounding box center [600, 170] width 14 height 14
click at [598, 174] on link "next" at bounding box center [598, 170] width 14 height 14
click at [598, 174] on link "next" at bounding box center [600, 170] width 14 height 14
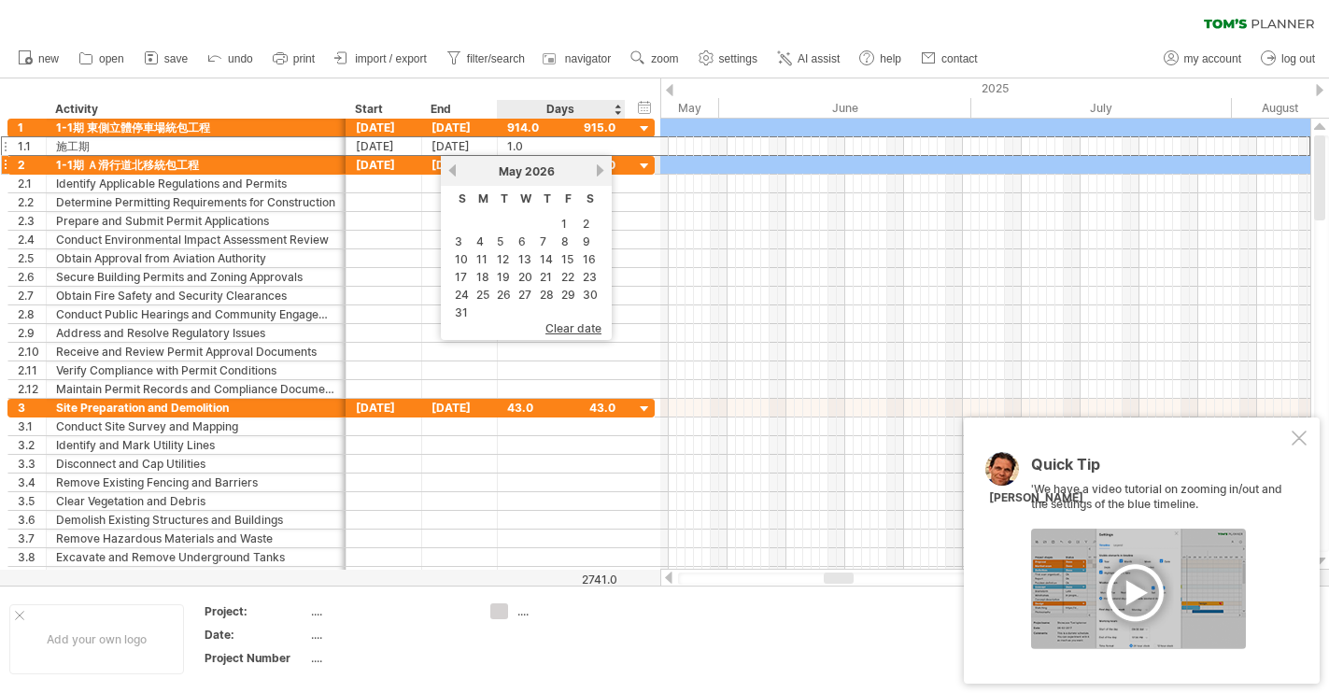
click at [598, 174] on link "next" at bounding box center [600, 170] width 14 height 14
click at [598, 175] on link "next" at bounding box center [600, 170] width 14 height 14
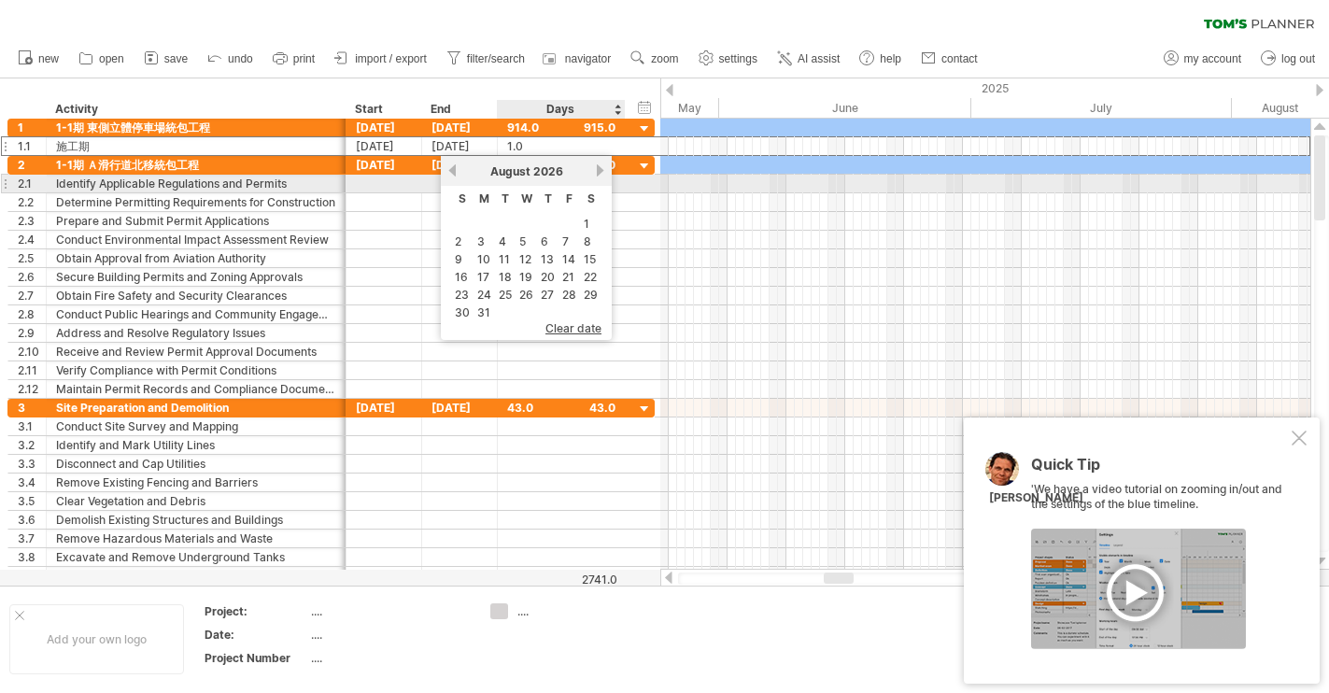
click at [598, 176] on link "next" at bounding box center [600, 170] width 14 height 14
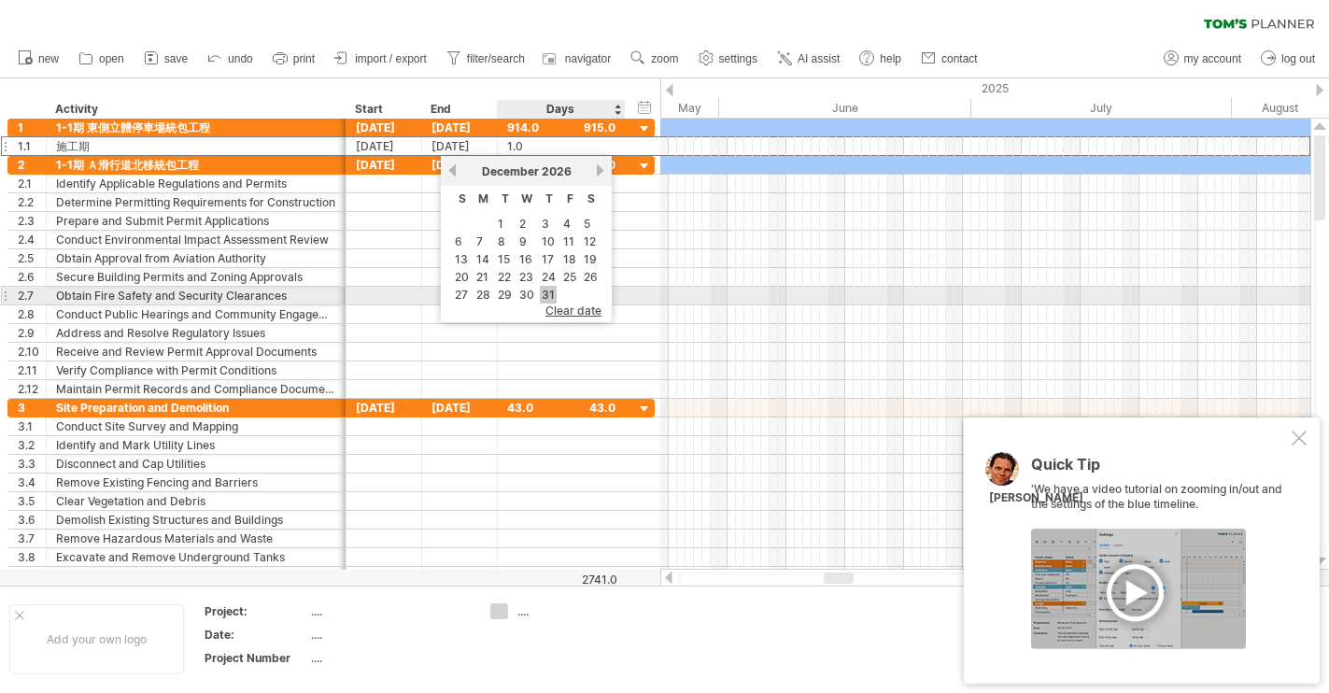
click at [548, 291] on link "31" at bounding box center [548, 295] width 17 height 18
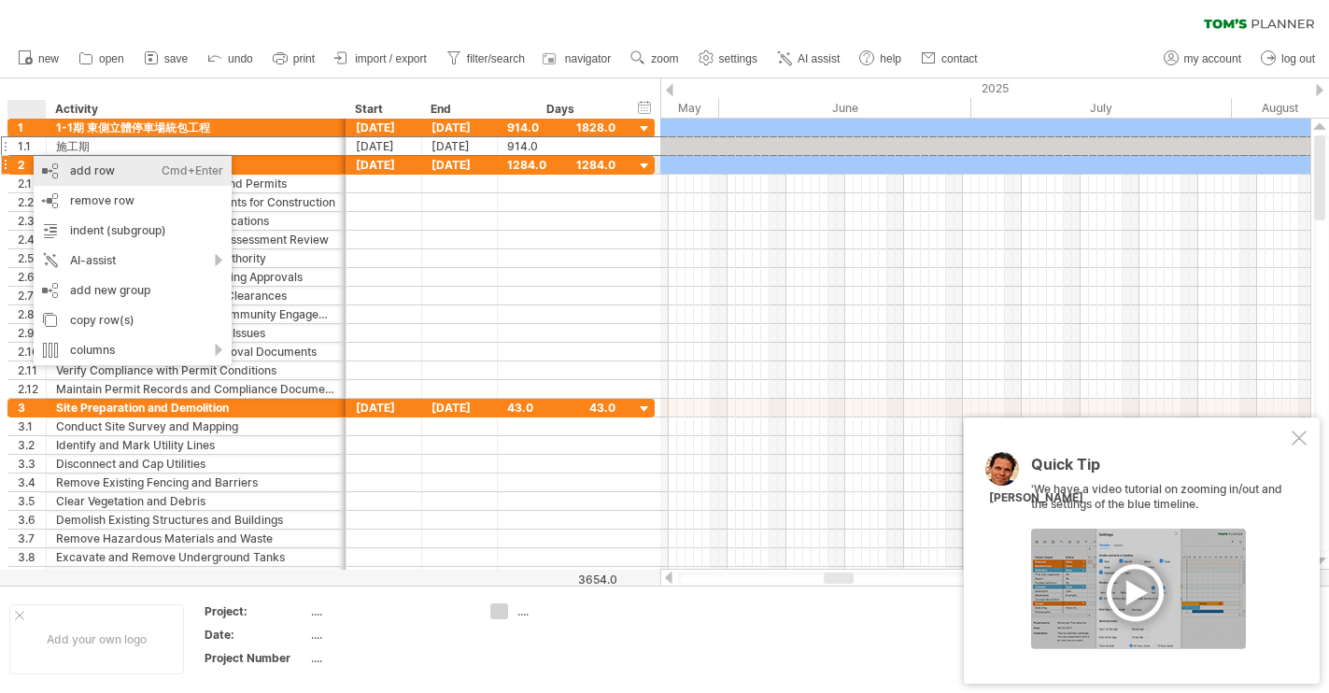
click at [92, 169] on div "add row Ctrl+Enter Cmd+Enter" at bounding box center [133, 171] width 198 height 30
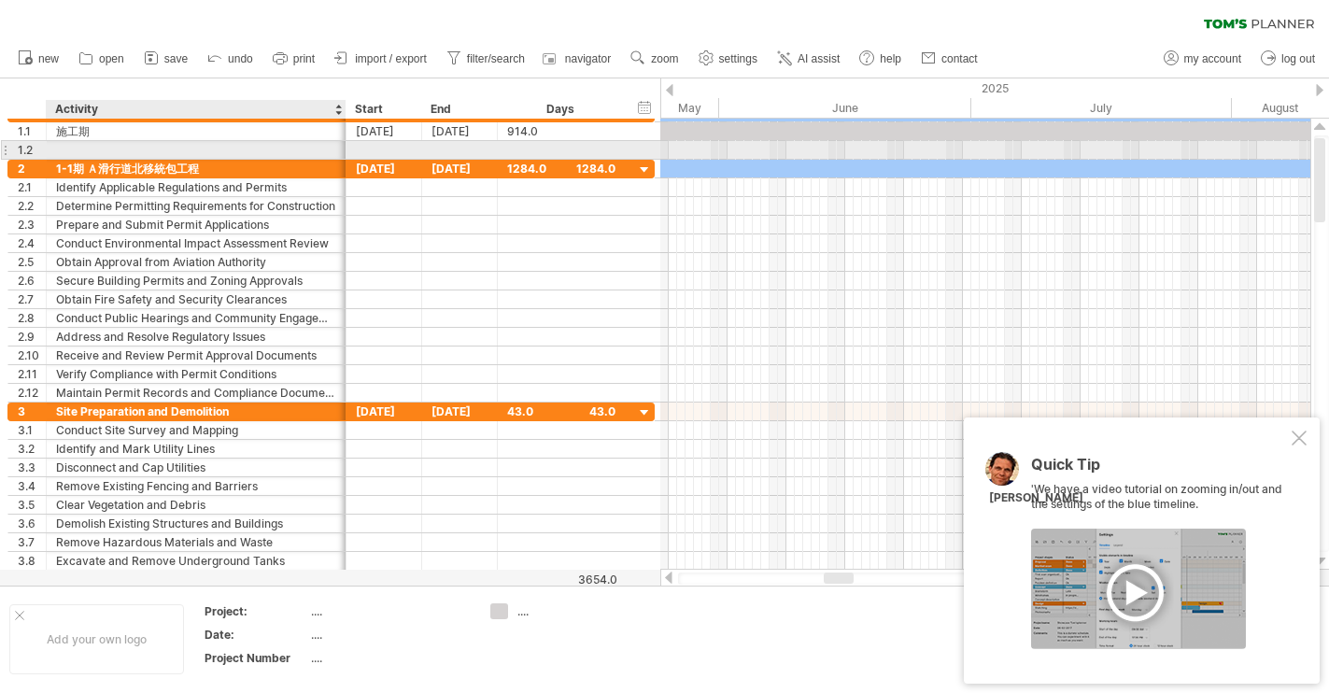
click at [87, 153] on div at bounding box center [196, 150] width 280 height 18
type input "*"
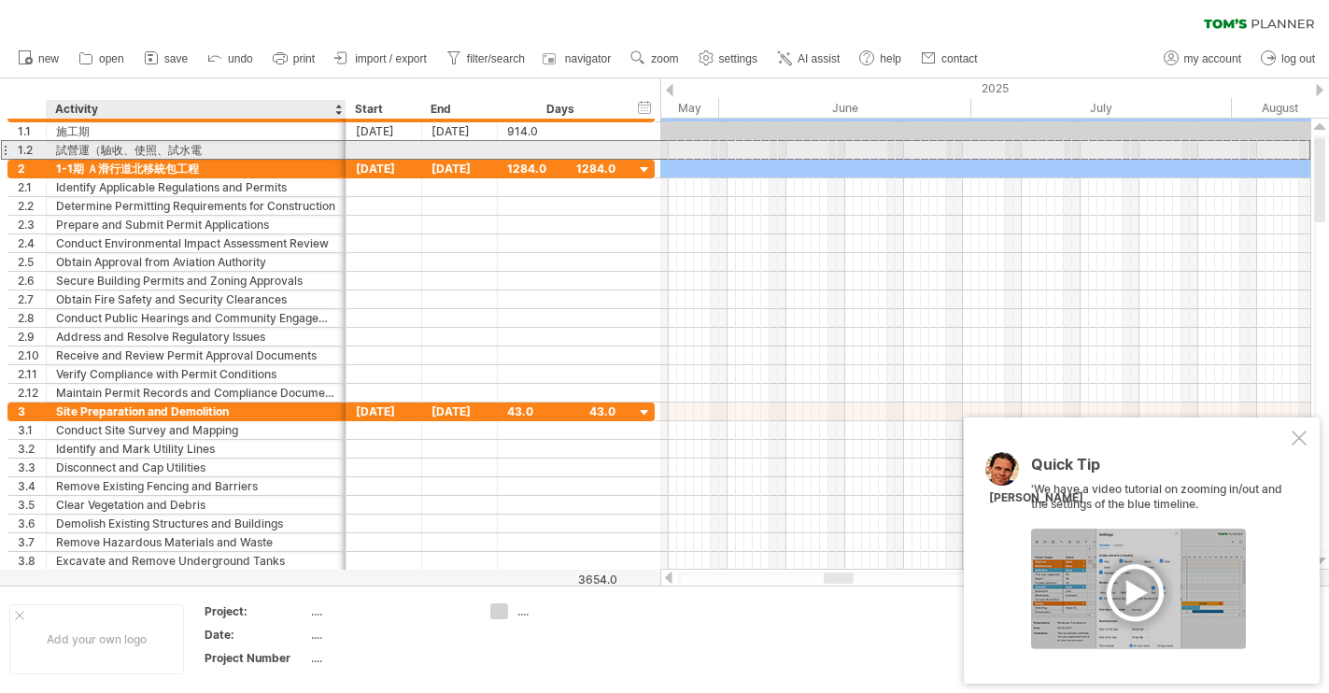
click at [205, 149] on div "試營運（驗收、使照、試水電" at bounding box center [196, 150] width 280 height 18
click at [197, 149] on input "**********" at bounding box center [196, 150] width 280 height 18
click at [98, 148] on input "**********" at bounding box center [196, 150] width 280 height 18
type input "**********"
click at [397, 152] on div at bounding box center [384, 150] width 76 height 18
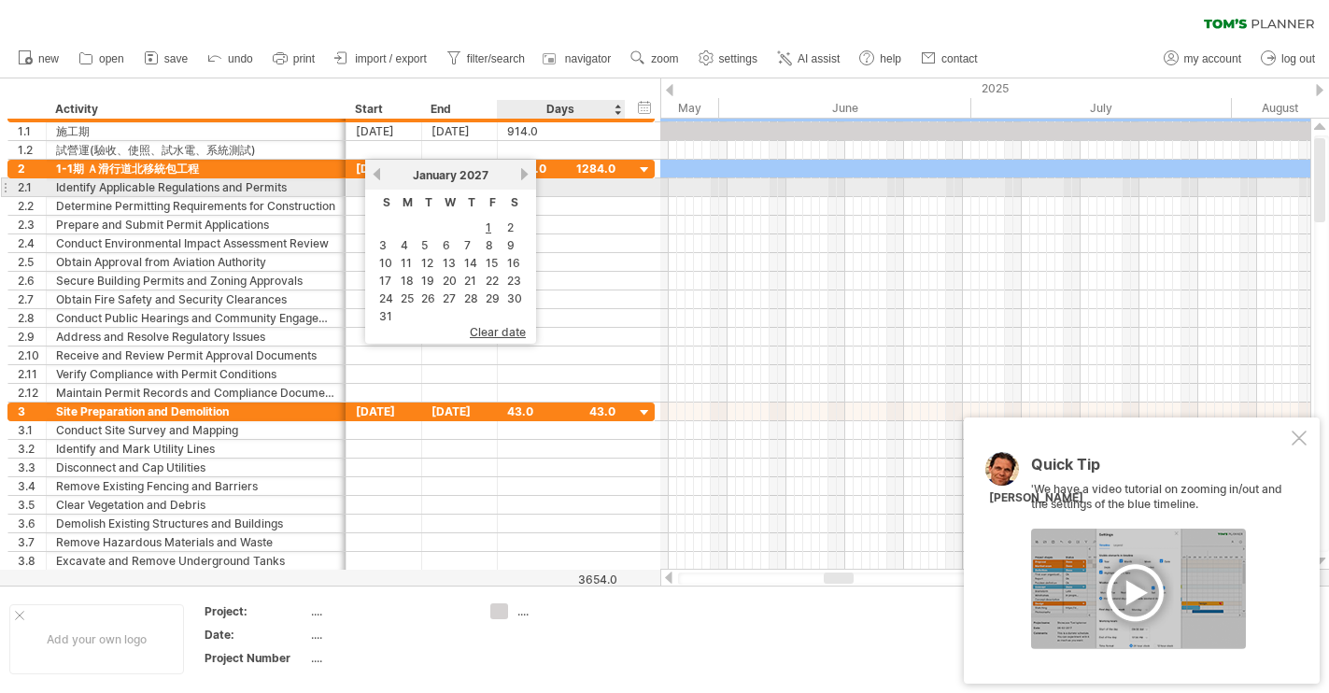
click at [523, 178] on link "next" at bounding box center [524, 174] width 14 height 14
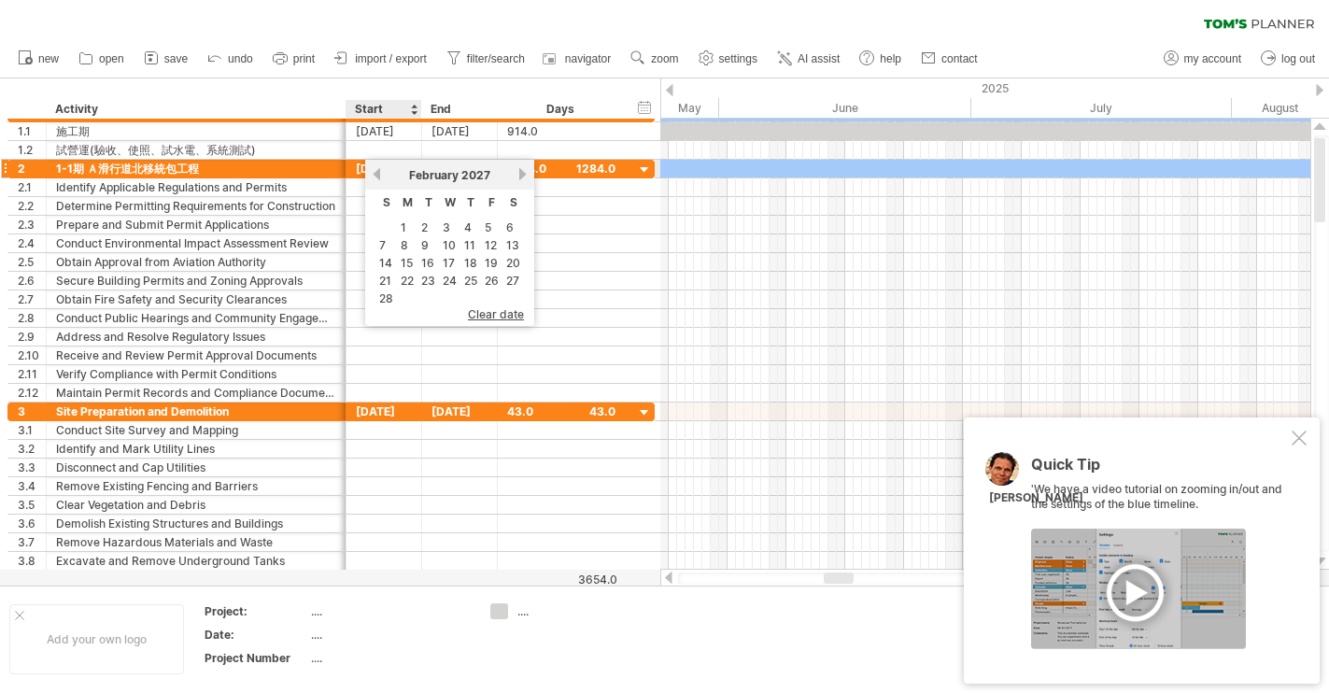
click at [379, 169] on link "previous" at bounding box center [377, 174] width 14 height 14
click at [379, 168] on link "previous" at bounding box center [377, 174] width 14 height 14
click at [528, 172] on link "next" at bounding box center [524, 174] width 14 height 14
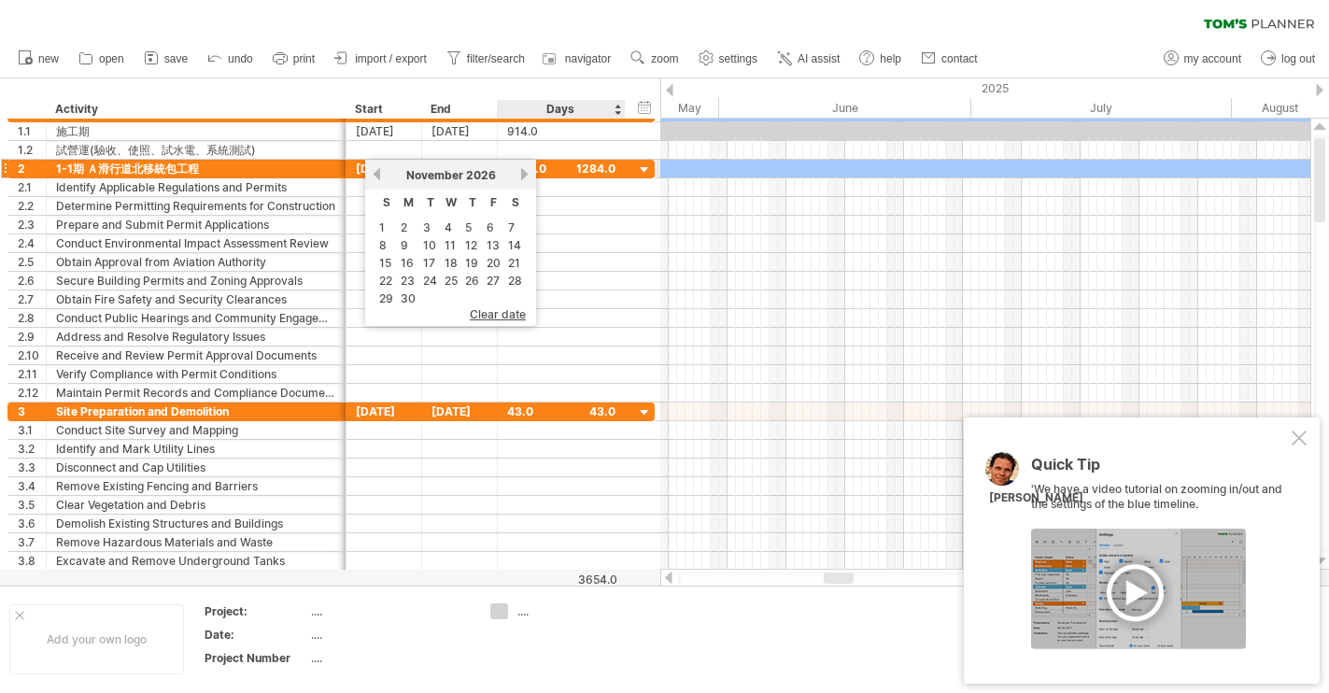
click at [528, 172] on link "next" at bounding box center [524, 174] width 14 height 14
click at [528, 176] on link "next" at bounding box center [524, 174] width 14 height 14
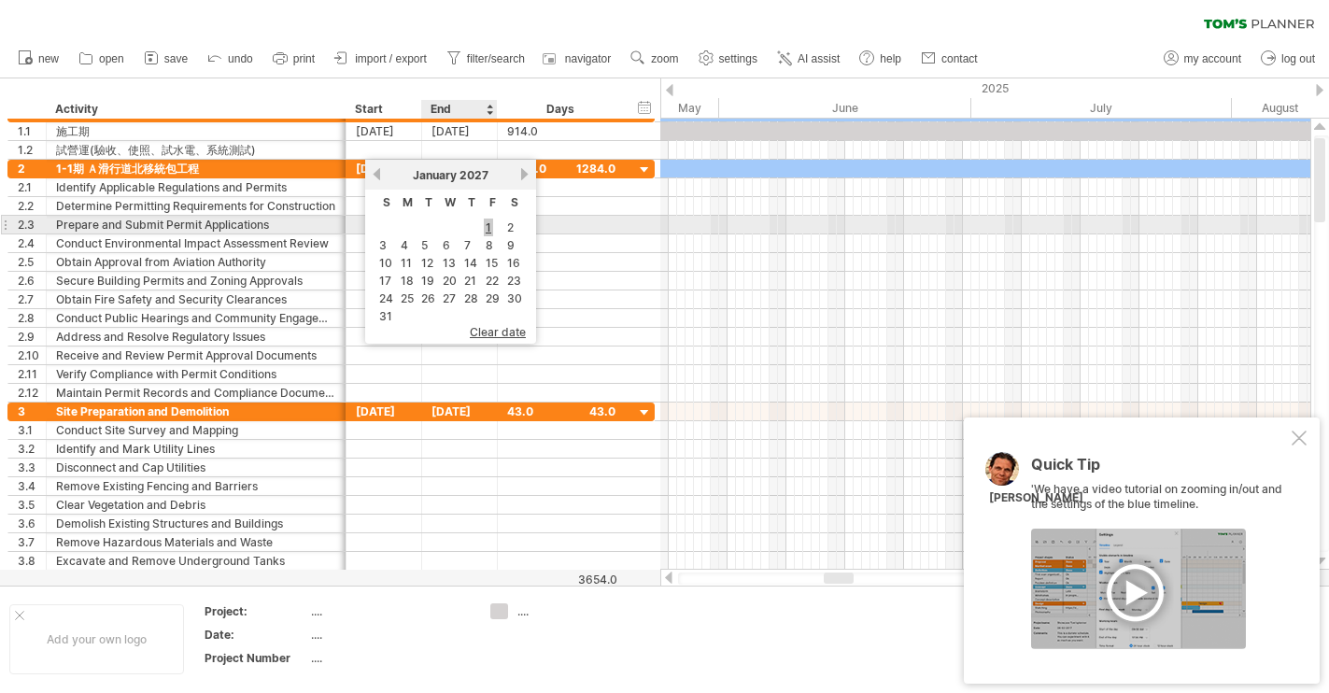
click at [489, 221] on link "1" at bounding box center [488, 228] width 9 height 18
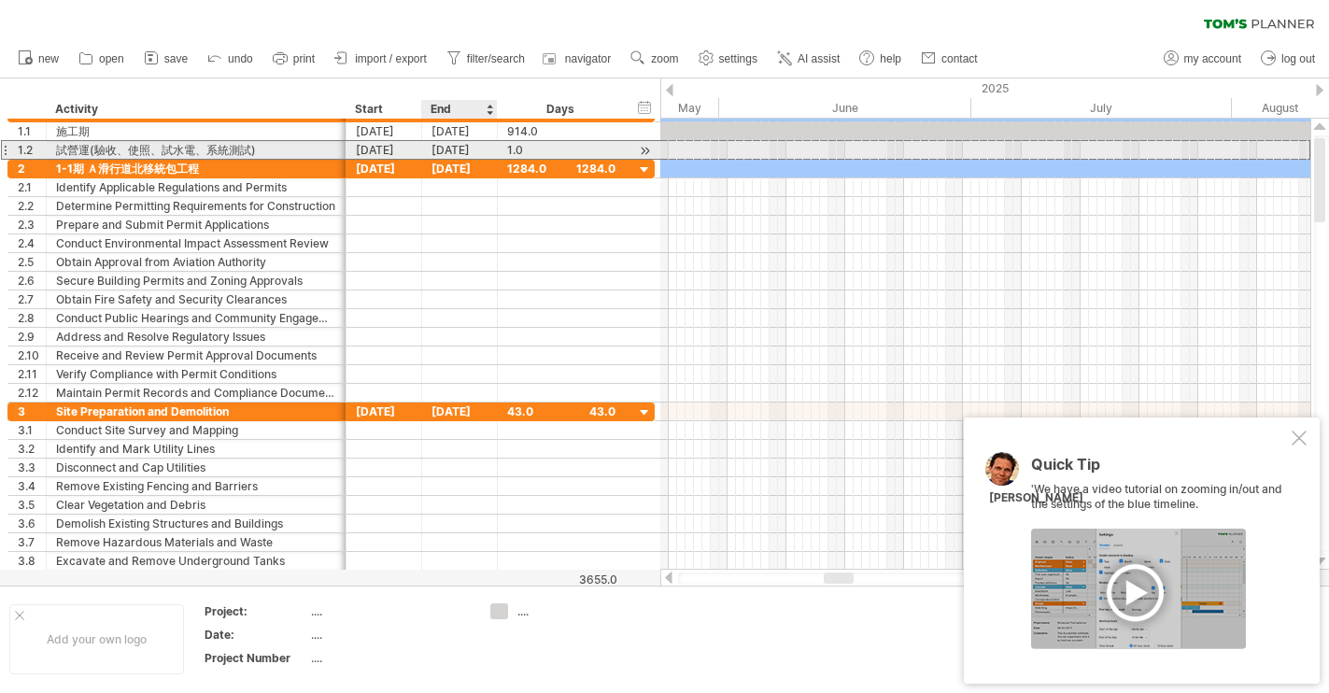
click at [480, 155] on div "[DATE]" at bounding box center [460, 150] width 76 height 18
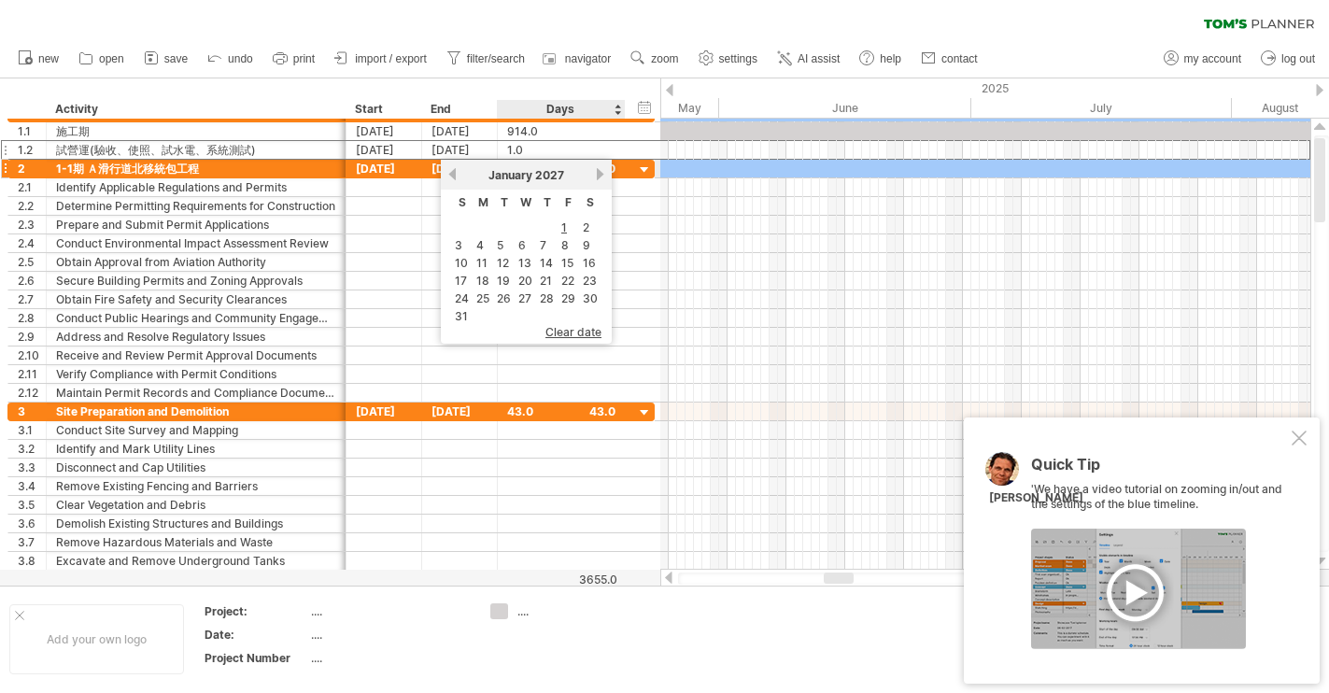
click at [599, 176] on link "next" at bounding box center [600, 174] width 14 height 14
click at [599, 176] on link "next" at bounding box center [598, 174] width 14 height 14
click at [599, 175] on link "next" at bounding box center [600, 174] width 14 height 14
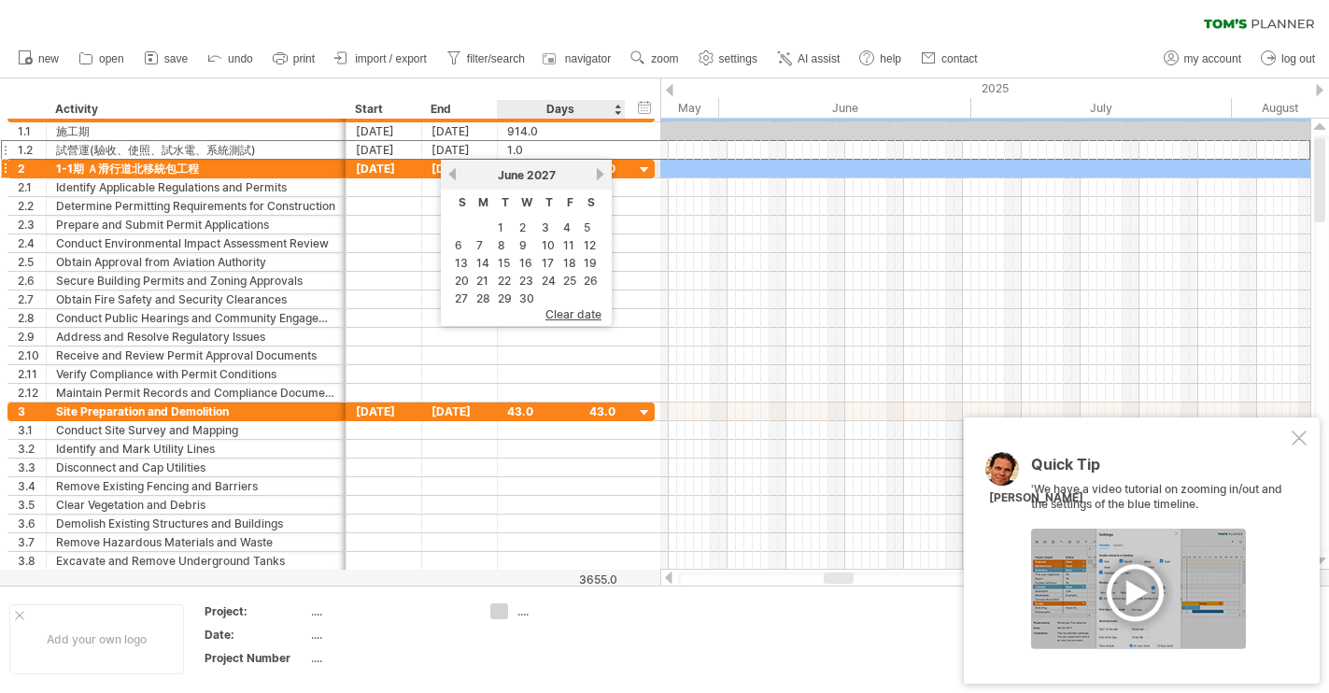
click at [599, 175] on link "next" at bounding box center [600, 174] width 14 height 14
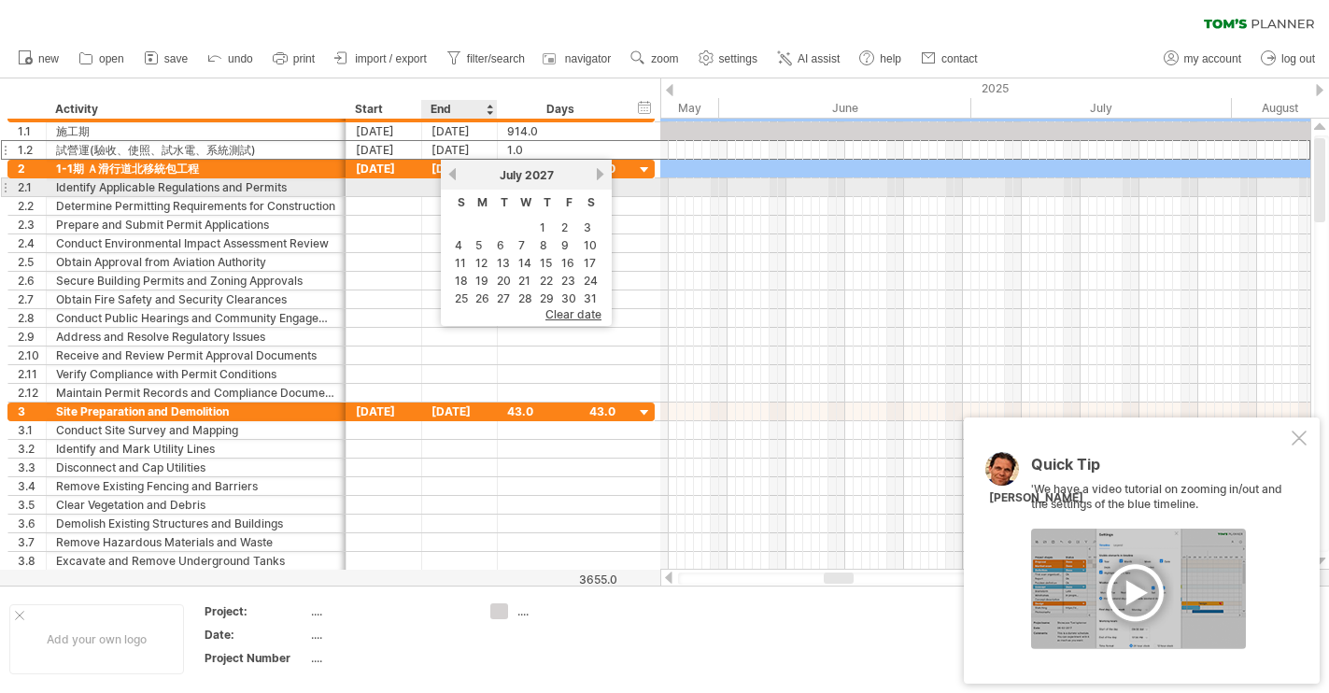
click at [455, 178] on link "previous" at bounding box center [452, 174] width 14 height 14
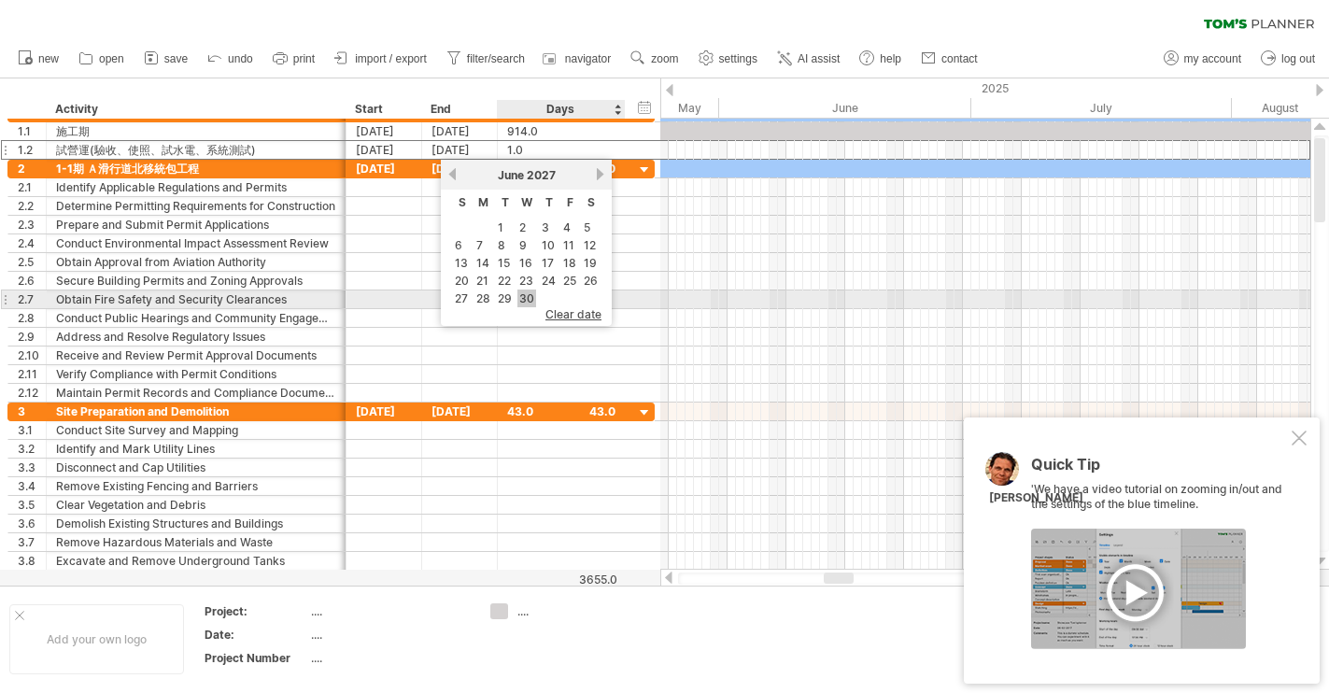
click at [521, 300] on link "30" at bounding box center [526, 298] width 19 height 18
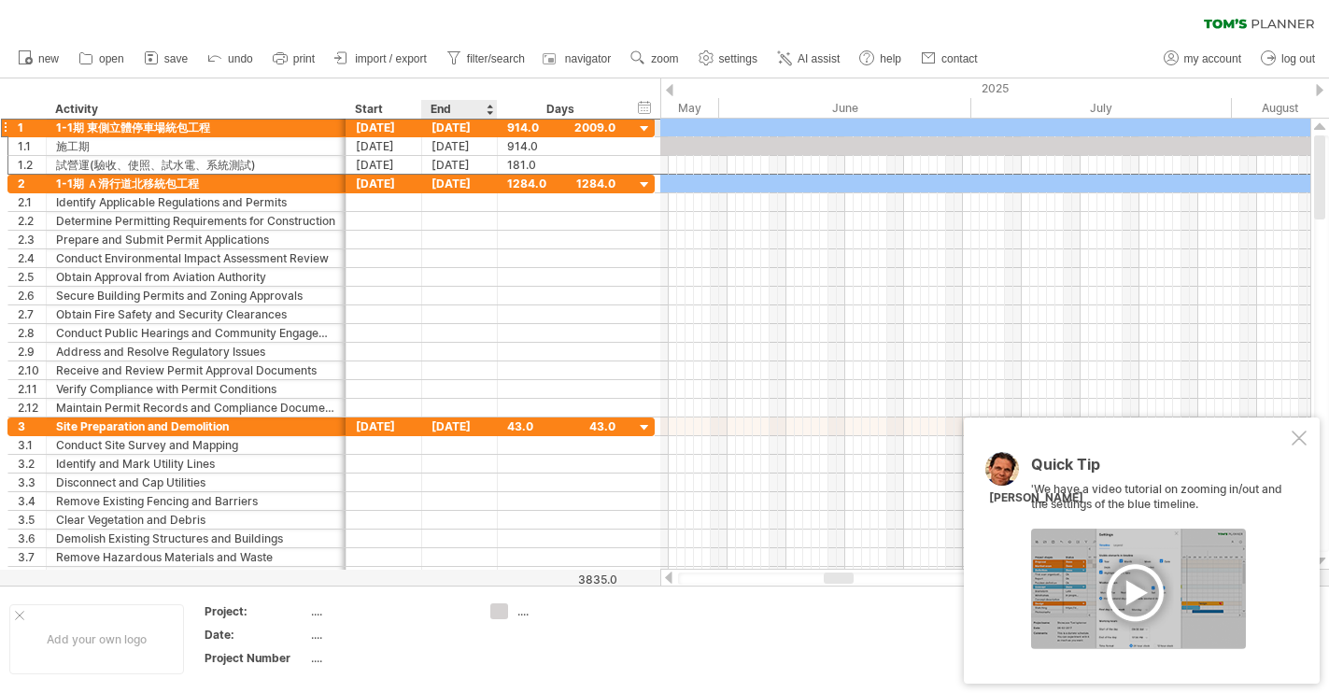
click at [459, 131] on div "[DATE]" at bounding box center [460, 128] width 76 height 18
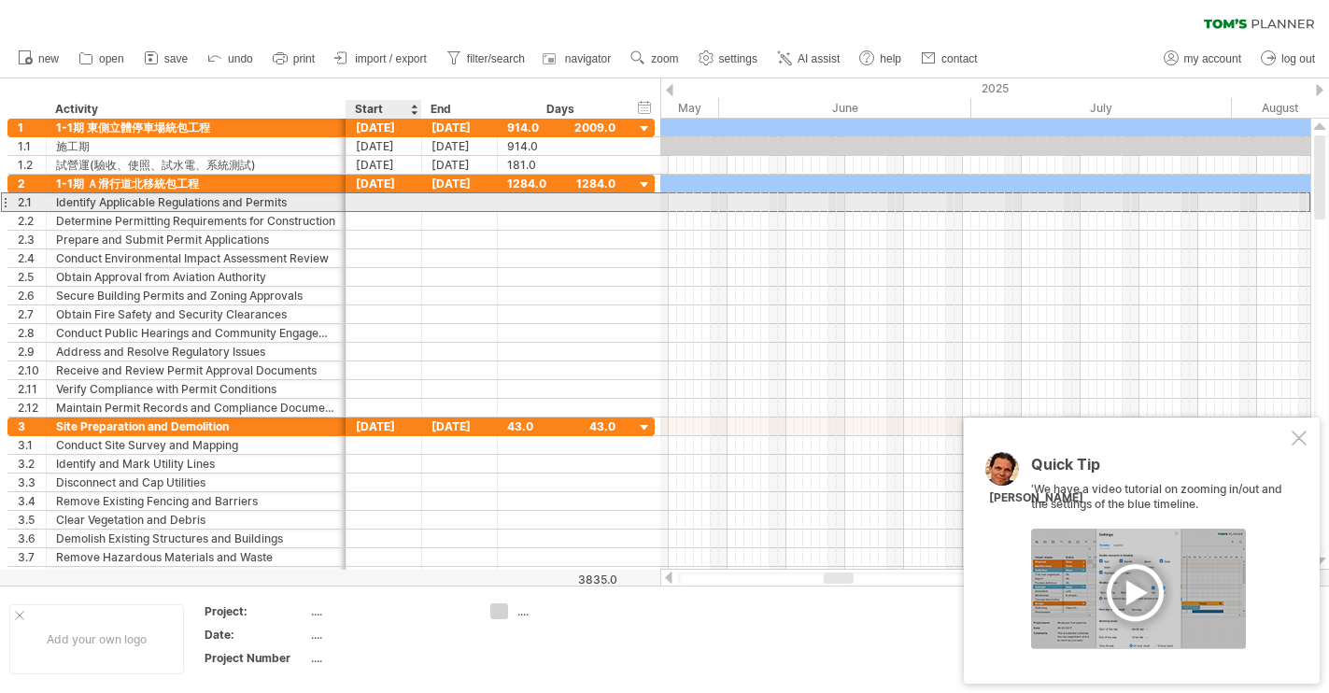
click at [399, 209] on div at bounding box center [384, 202] width 76 height 18
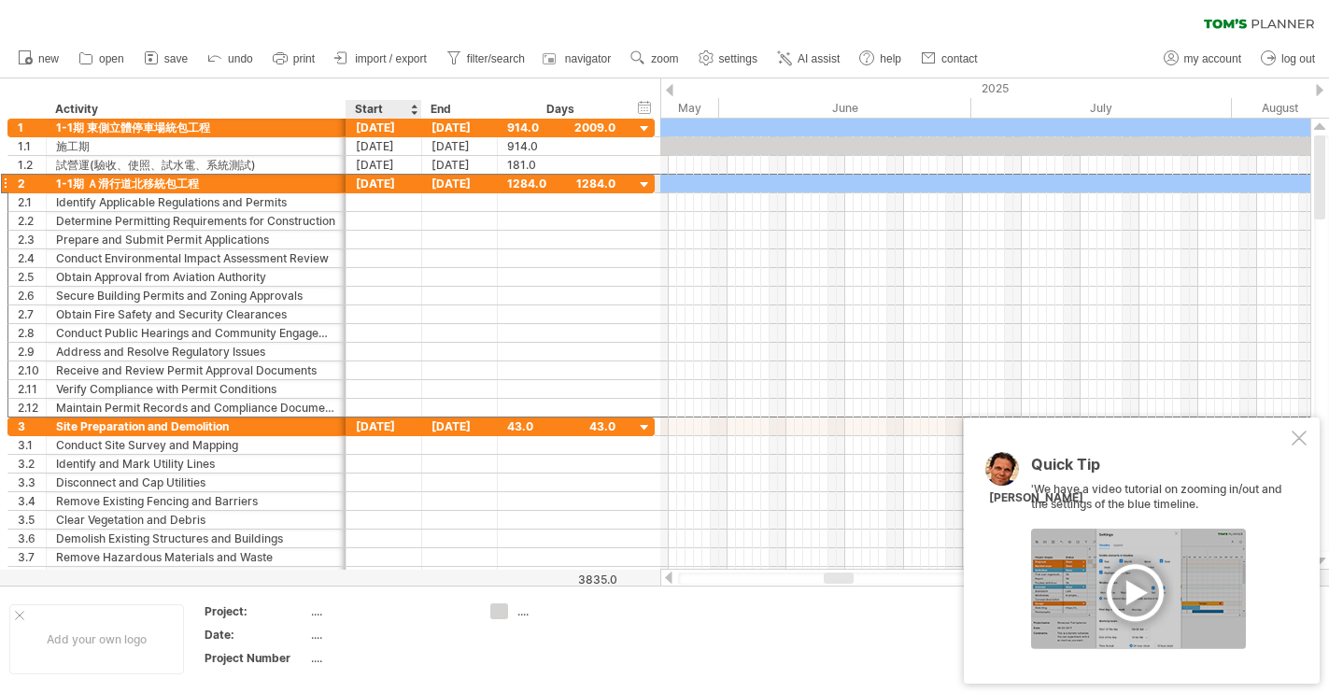
click at [399, 186] on div "[DATE]" at bounding box center [384, 184] width 76 height 18
click at [398, 424] on div "[DATE]" at bounding box center [384, 426] width 76 height 18
click at [516, 128] on input "*****" at bounding box center [534, 129] width 54 height 18
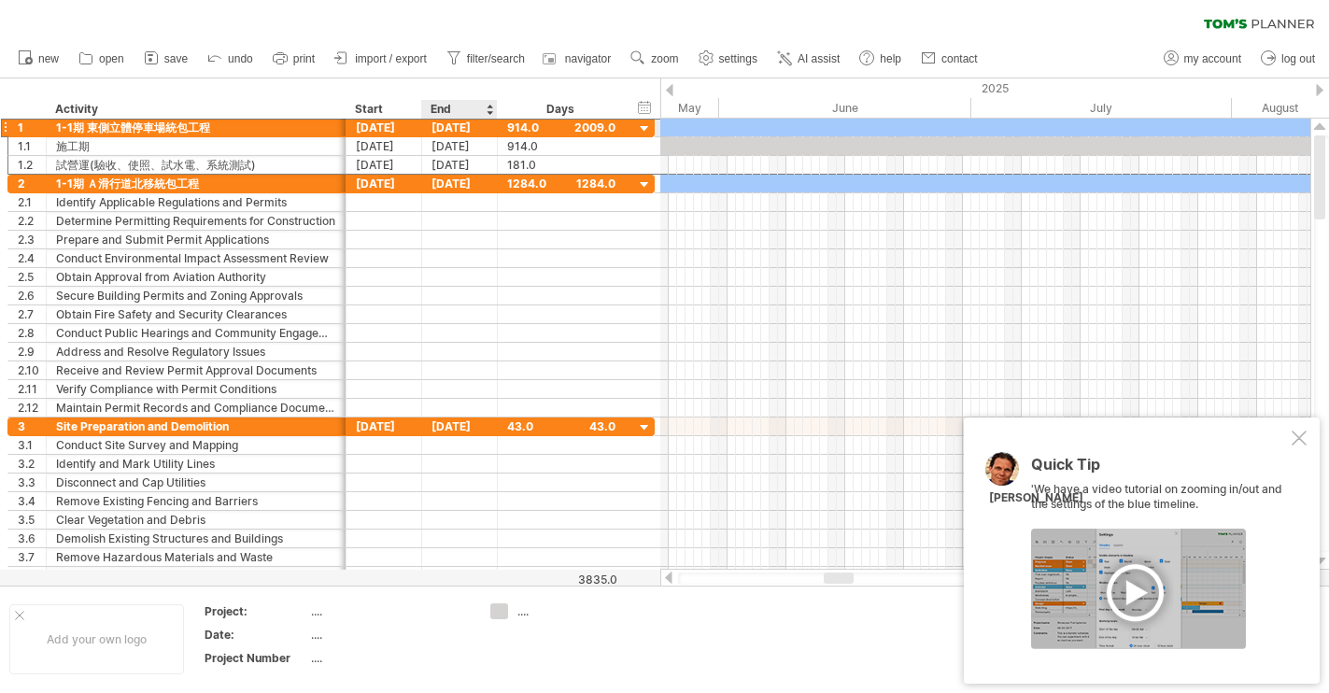
click at [446, 129] on div "[DATE]" at bounding box center [460, 128] width 76 height 18
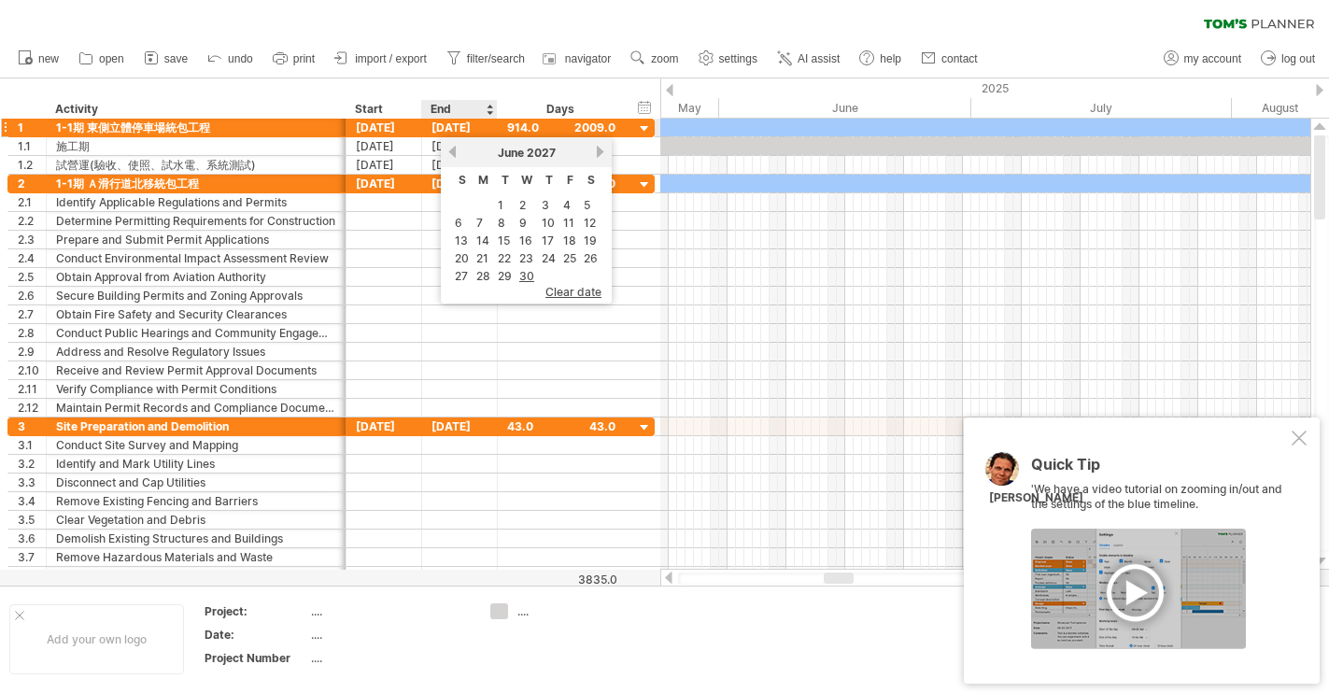
click at [446, 129] on div "[DATE]" at bounding box center [460, 128] width 76 height 18
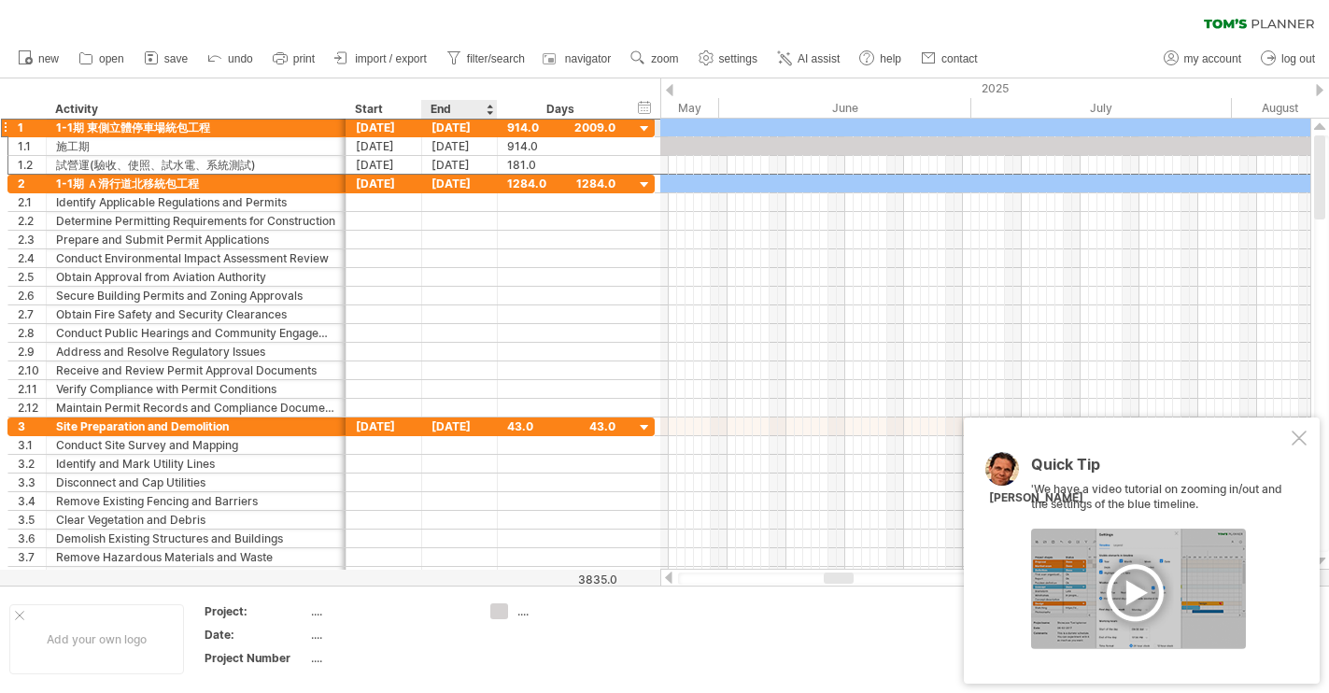
click at [446, 129] on div "[DATE]" at bounding box center [460, 128] width 76 height 18
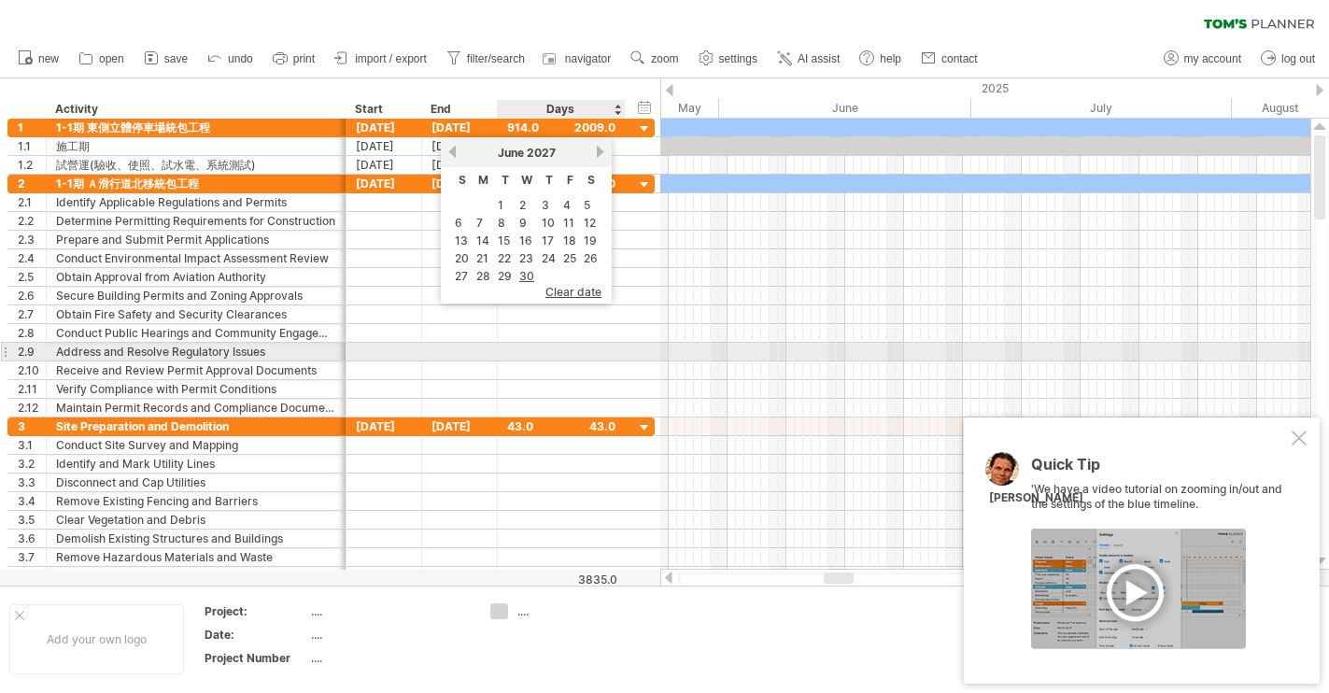
click at [512, 355] on div at bounding box center [561, 352] width 108 height 18
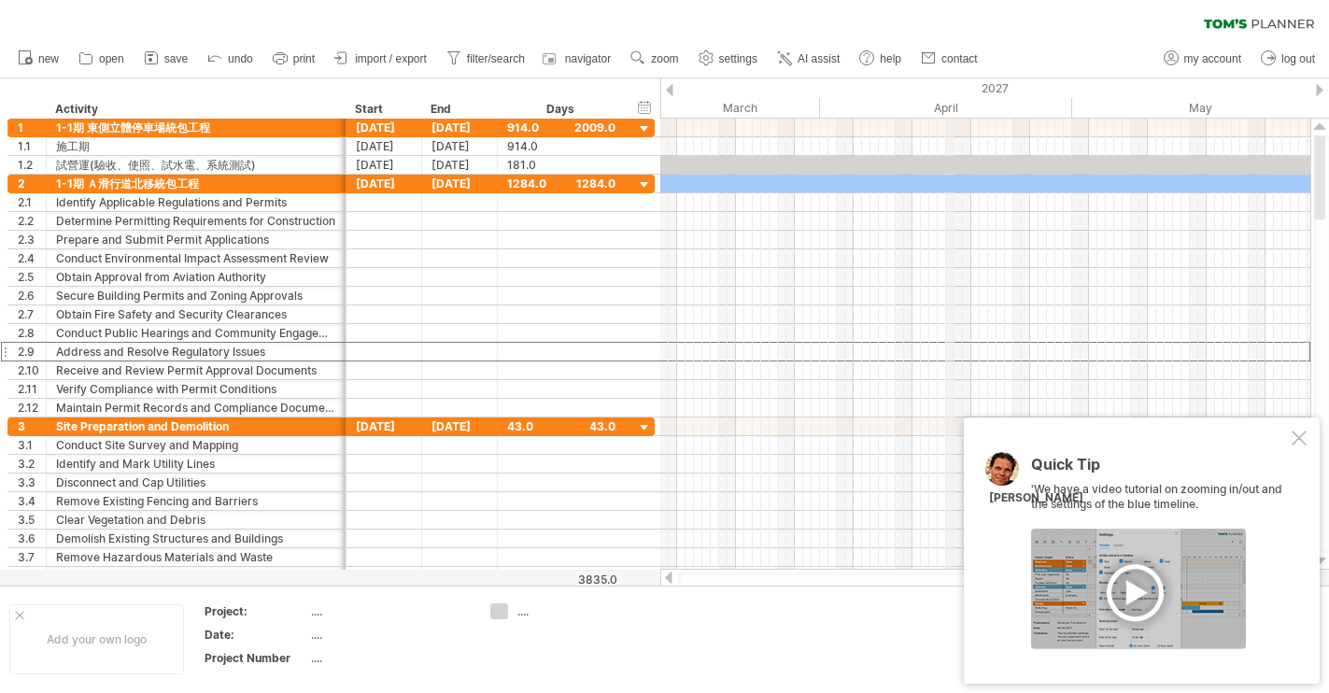
click at [946, 109] on div "April" at bounding box center [946, 108] width 252 height 20
click at [925, 112] on div "timeline settings" at bounding box center [957, 115] width 138 height 30
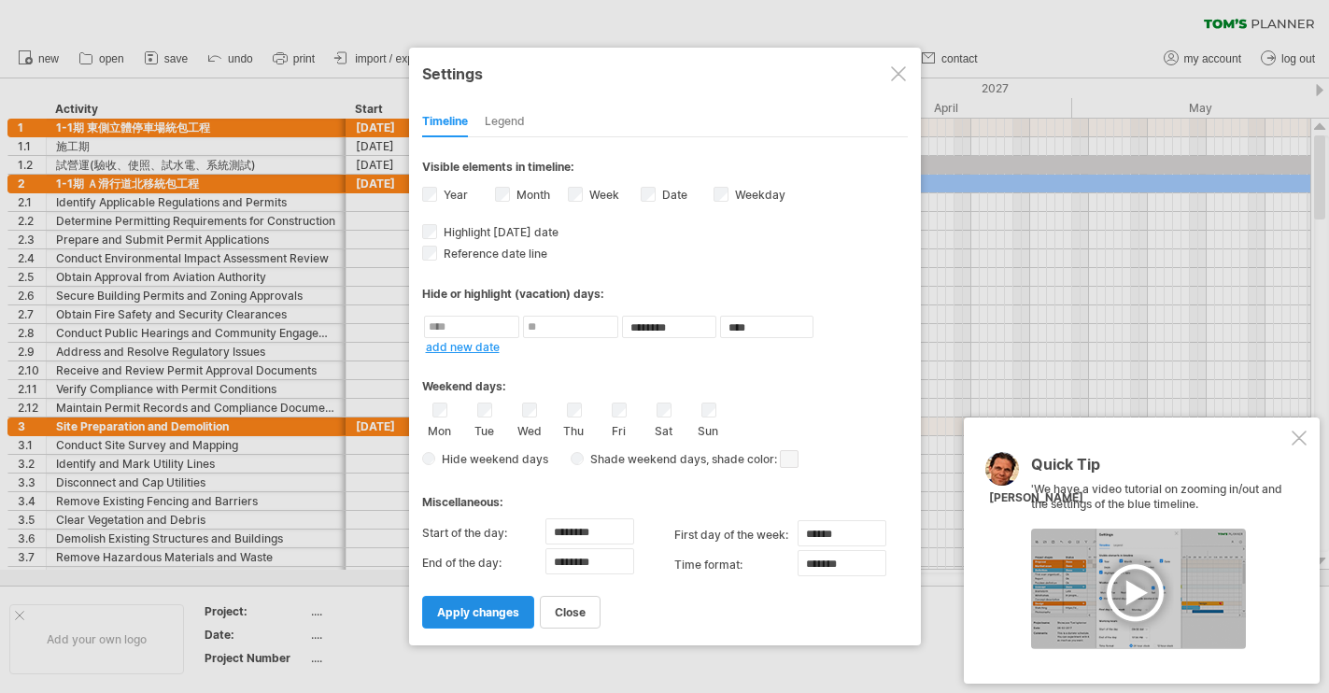
click at [513, 620] on link "apply changes" at bounding box center [478, 612] width 112 height 33
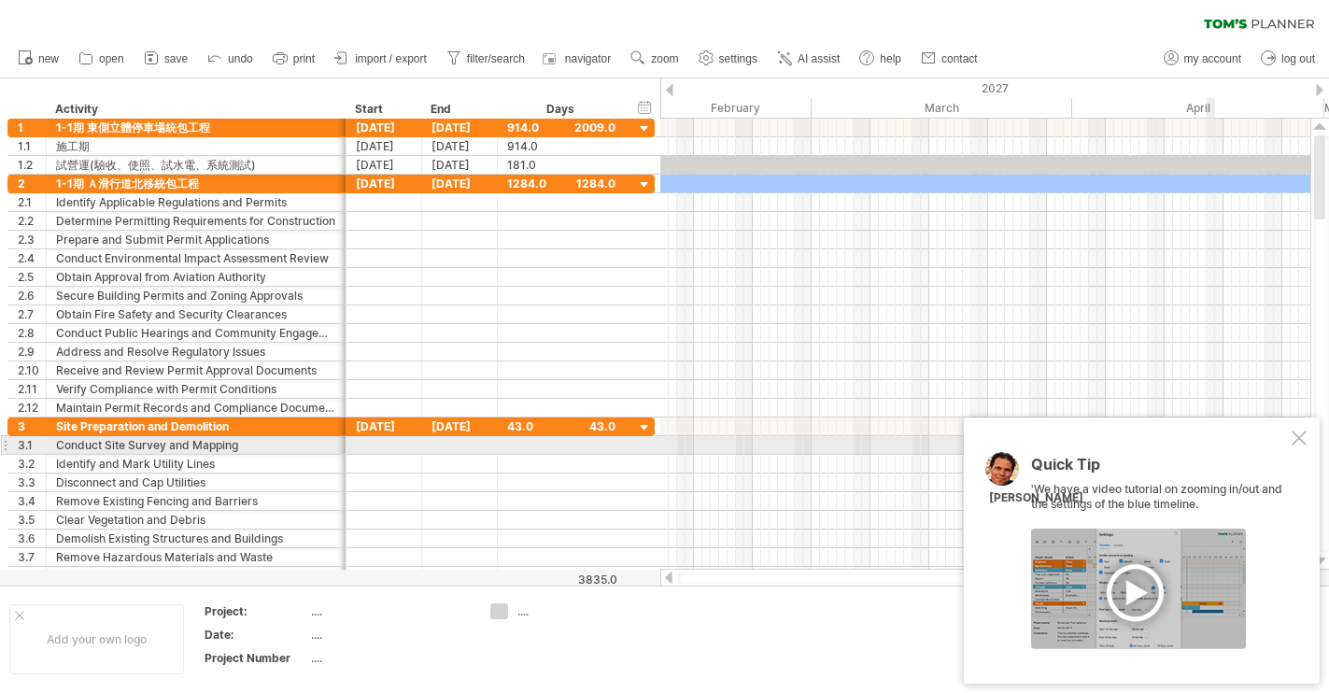
click at [1297, 439] on div at bounding box center [1298, 437] width 15 height 15
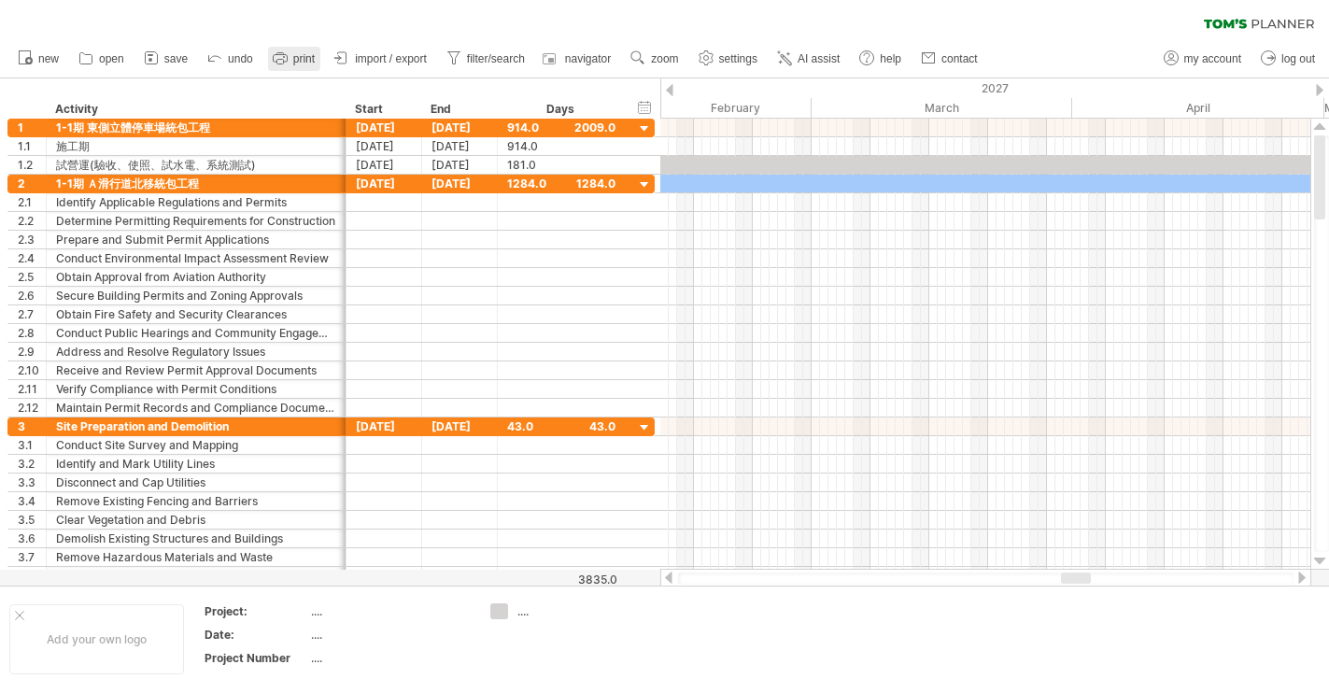
click at [288, 55] on icon at bounding box center [280, 58] width 19 height 19
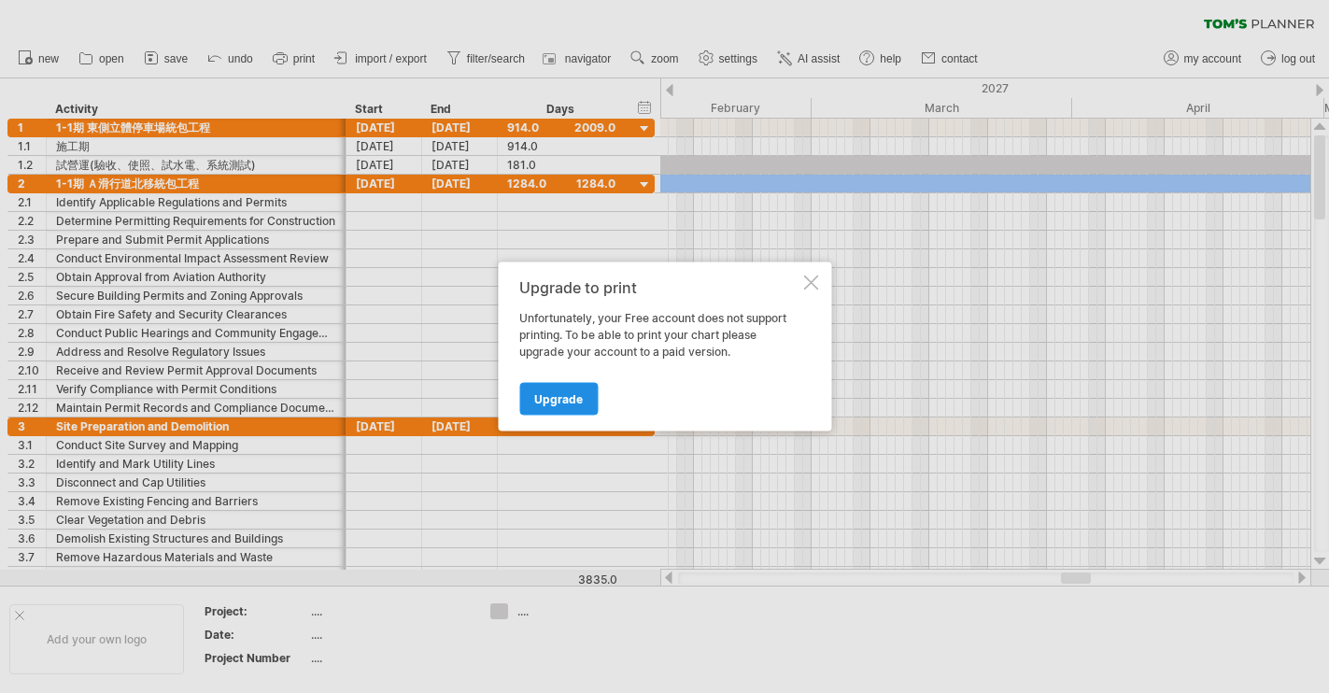
click at [540, 388] on link "Upgrade" at bounding box center [558, 399] width 78 height 33
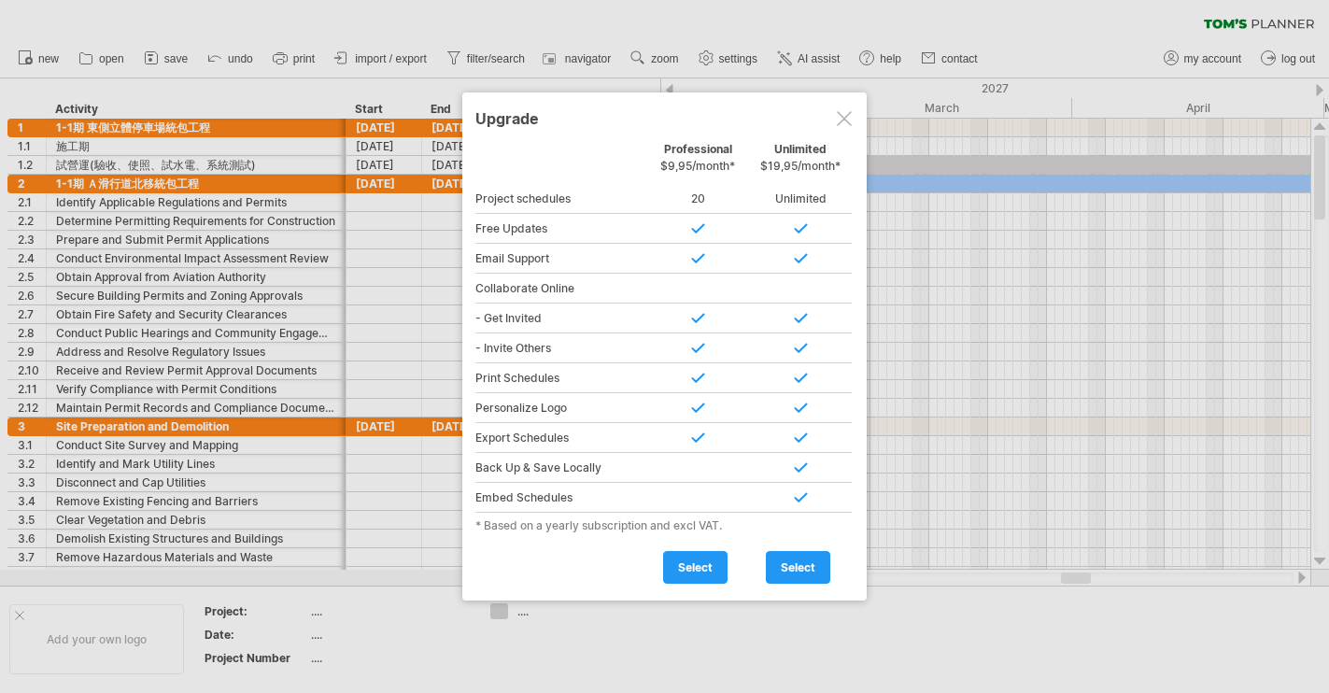
click at [840, 115] on div at bounding box center [844, 118] width 15 height 15
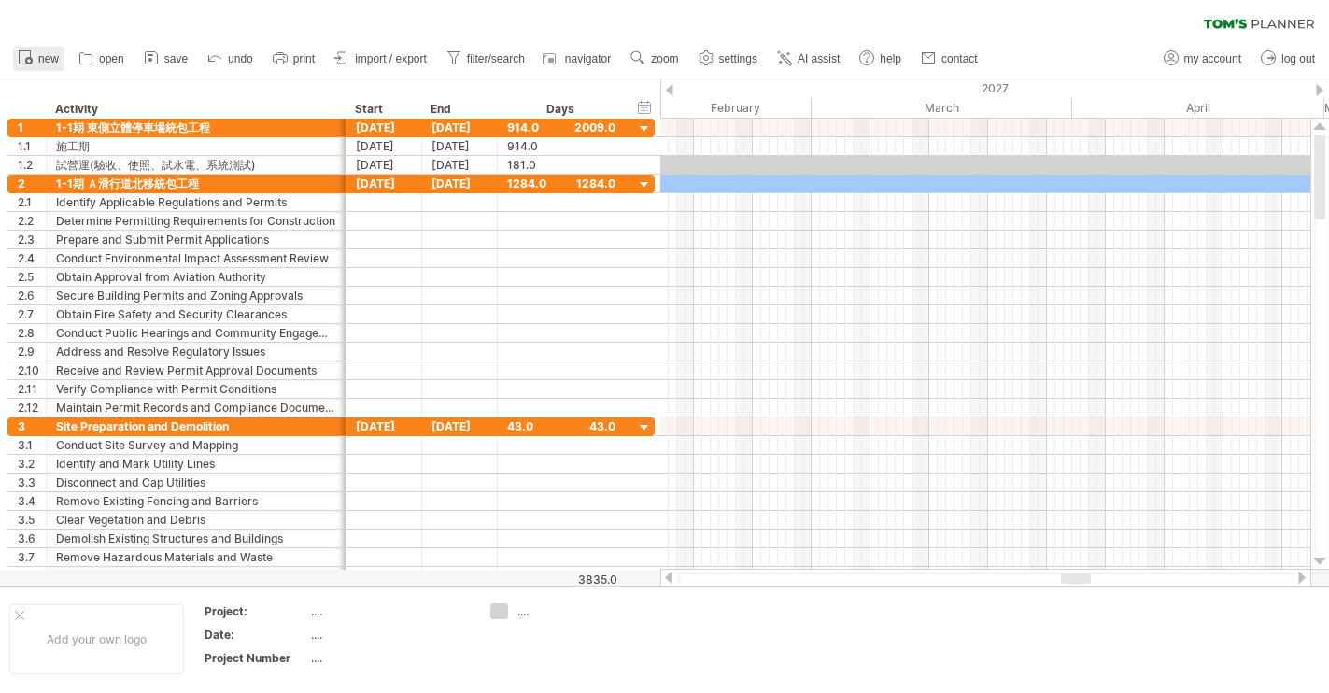
click at [57, 56] on span "new" at bounding box center [48, 58] width 21 height 13
click at [0, 0] on div at bounding box center [0, 0] width 0 height 0
click at [111, 54] on span "open" at bounding box center [111, 58] width 25 height 13
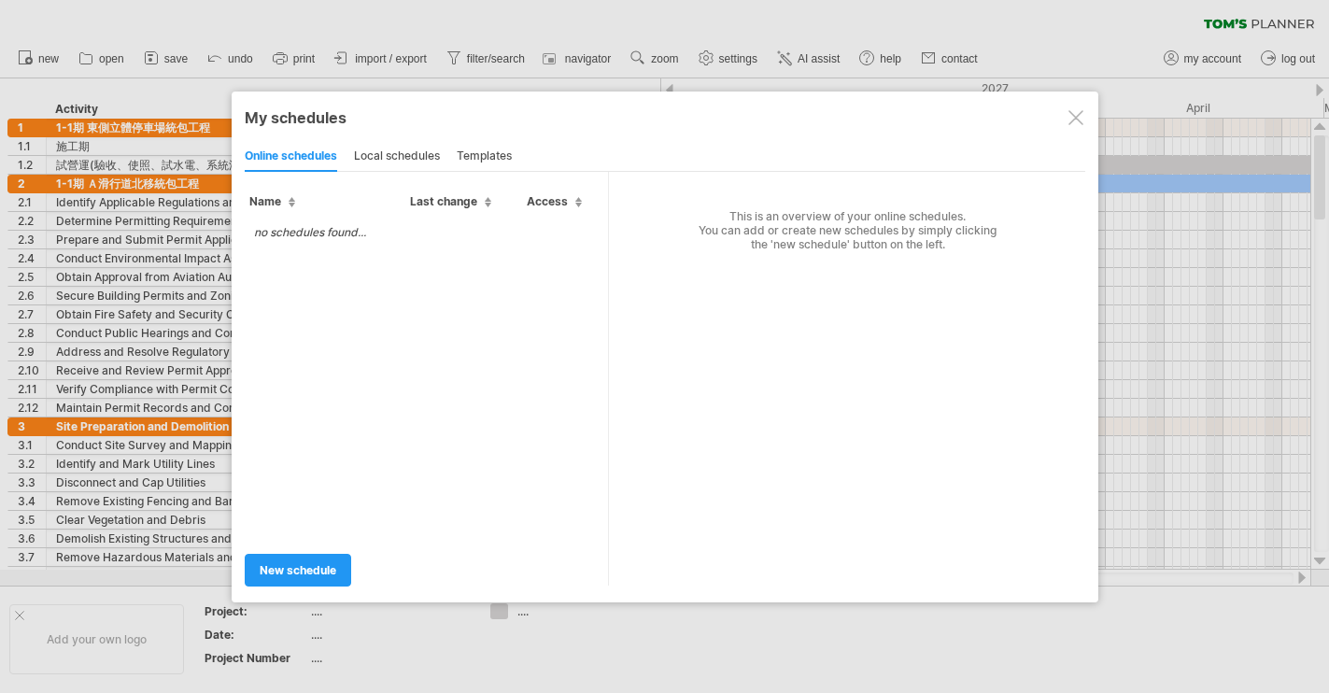
click at [1076, 115] on div at bounding box center [1075, 117] width 15 height 15
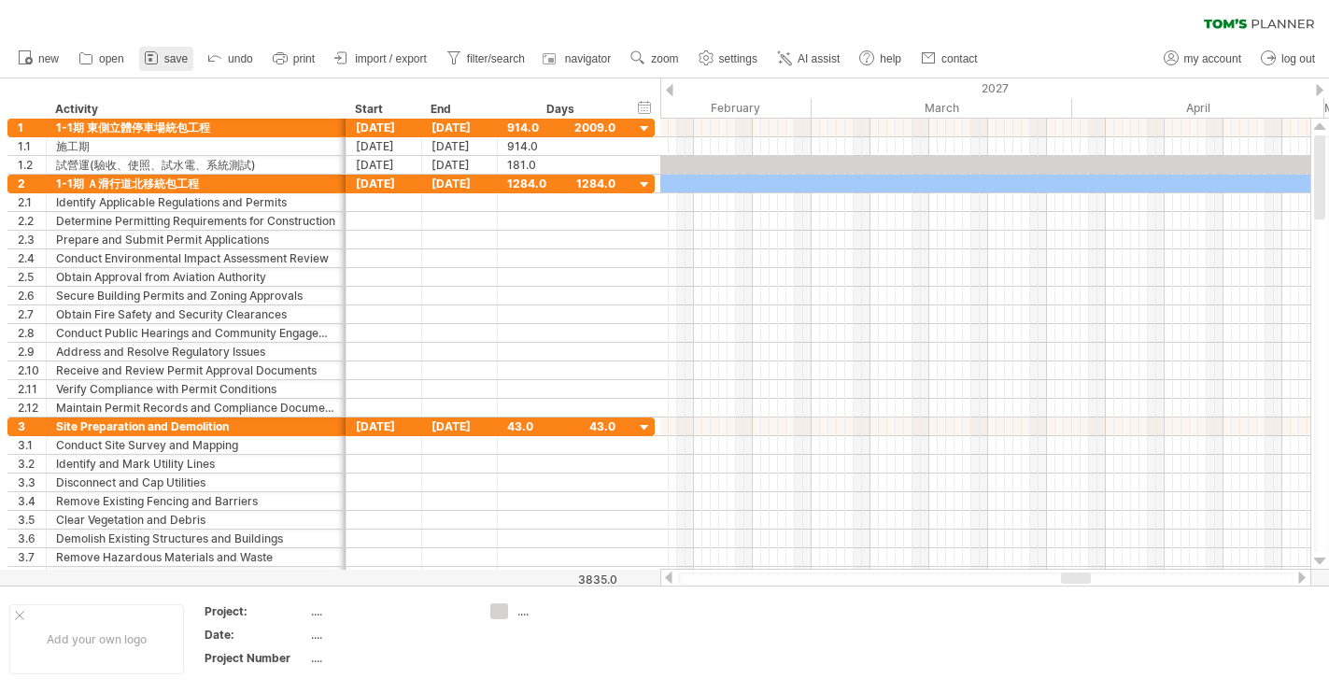
click at [166, 60] on span "save" at bounding box center [175, 58] width 23 height 13
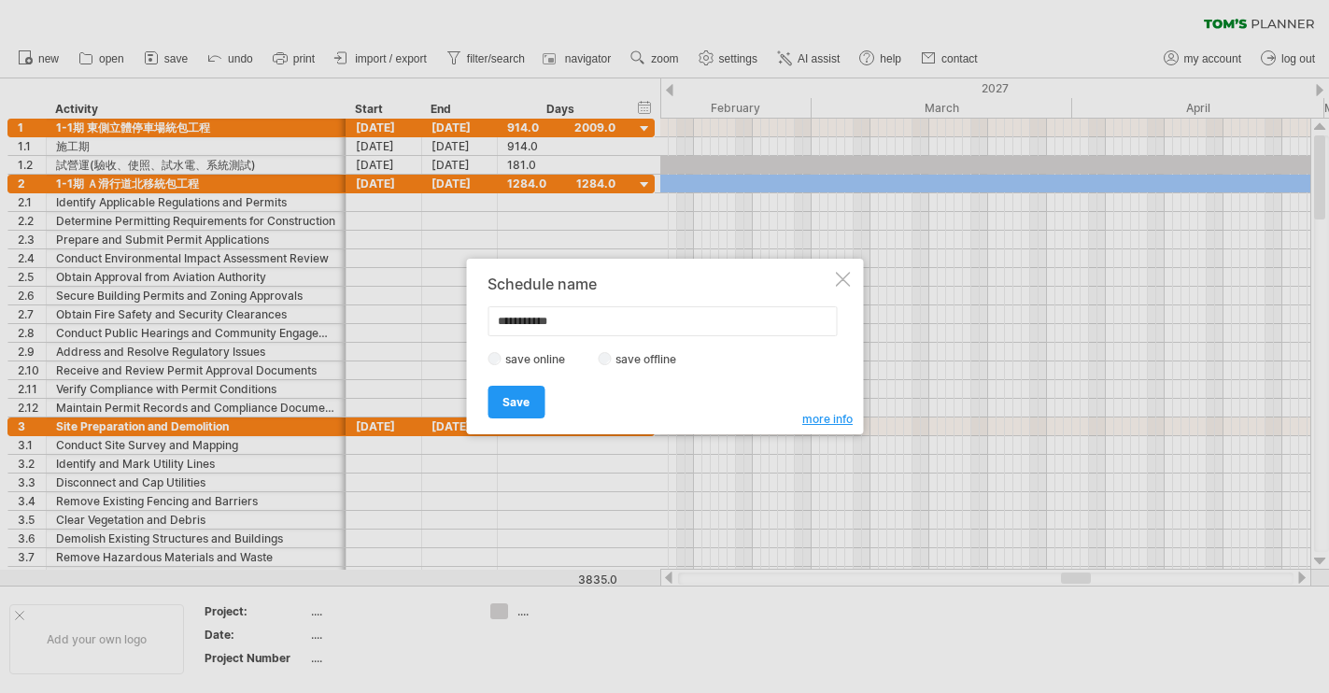
click at [848, 283] on div at bounding box center [842, 279] width 15 height 15
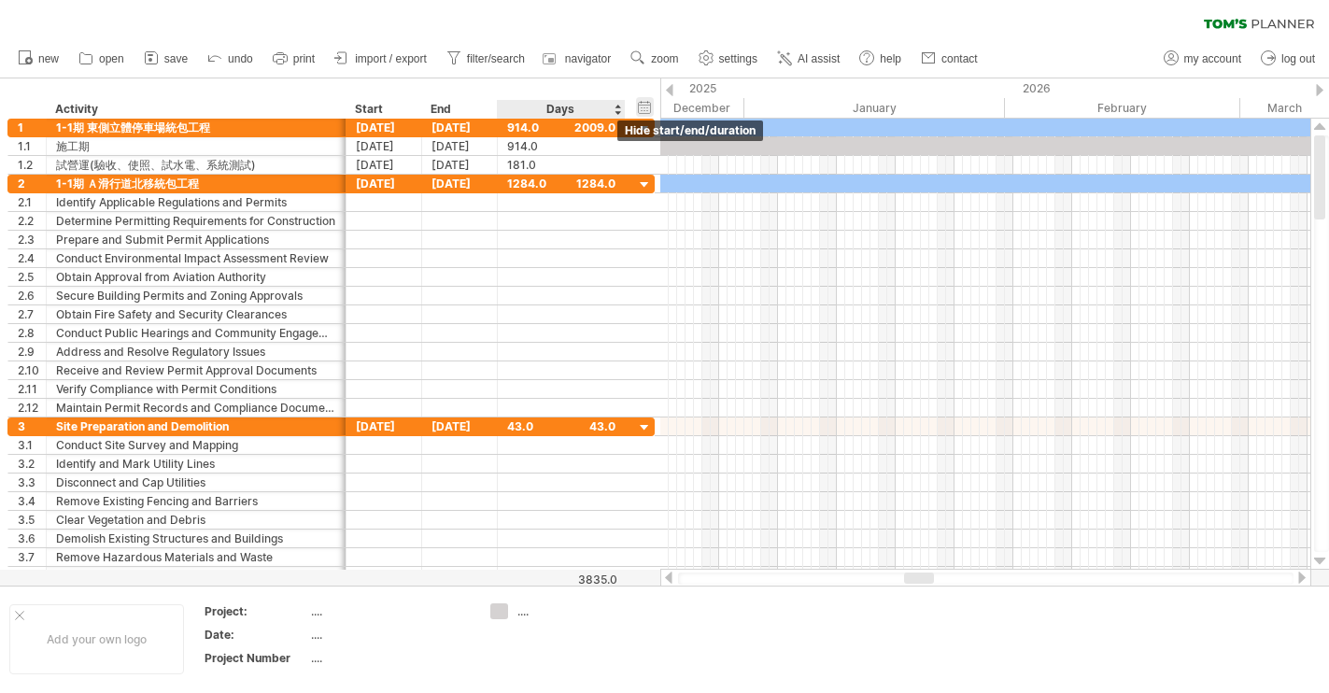
click at [651, 111] on div "hide start/end/duration show start/end/duration" at bounding box center [645, 107] width 18 height 20
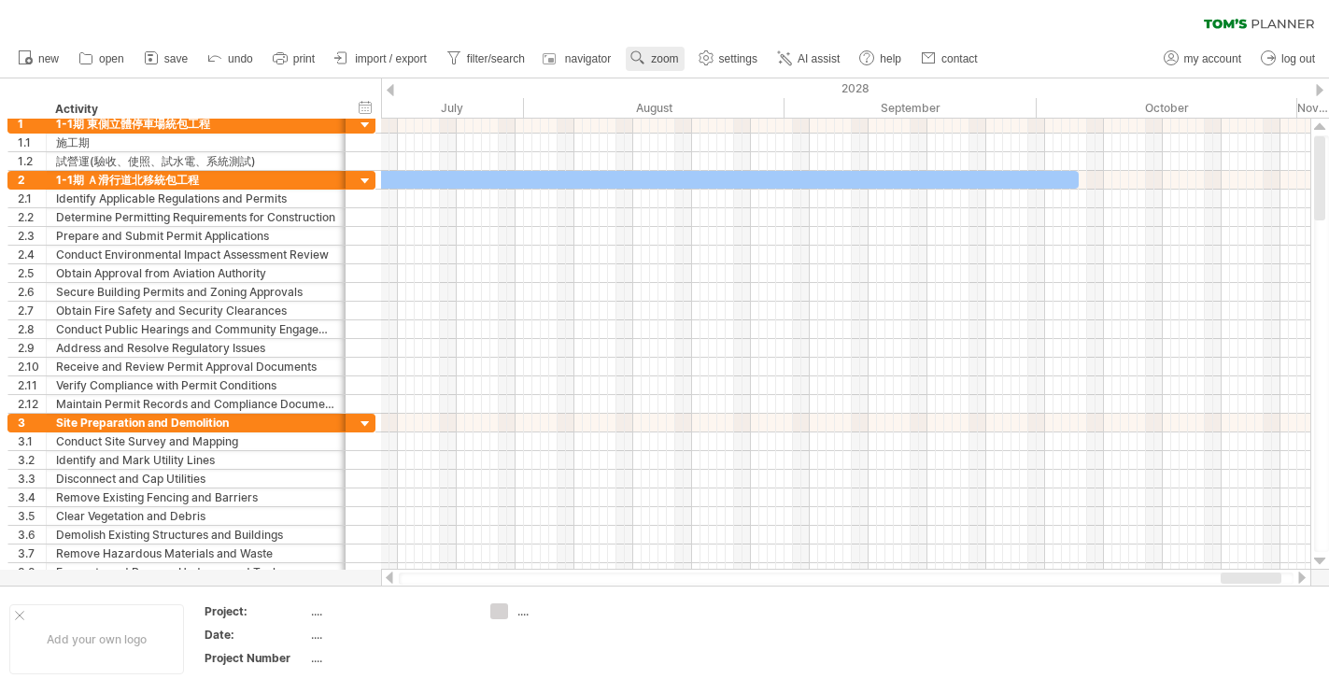
click at [665, 48] on link "zoom" at bounding box center [655, 59] width 58 height 24
click at [738, 81] on div "Month" at bounding box center [726, 72] width 104 height 30
click at [655, 57] on span "zoom" at bounding box center [664, 58] width 27 height 13
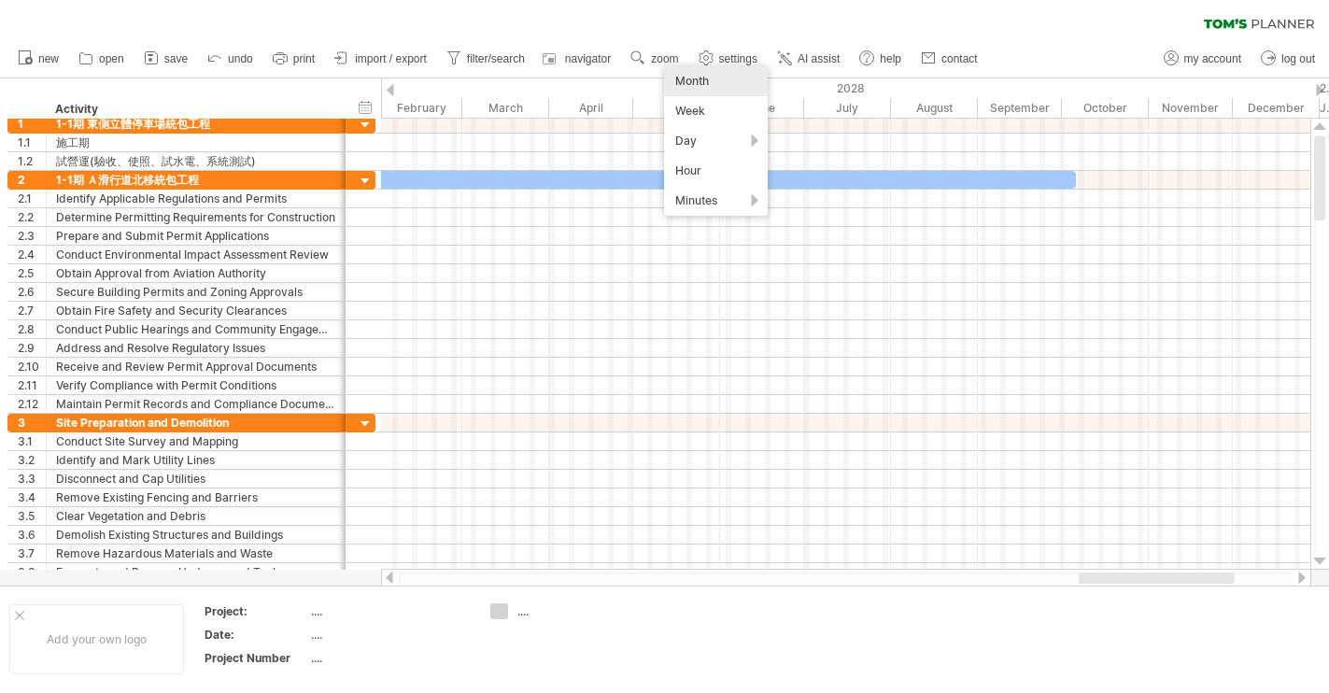
click at [728, 68] on div "Month" at bounding box center [716, 81] width 104 height 30
click at [603, 68] on link "navigator" at bounding box center [578, 59] width 77 height 24
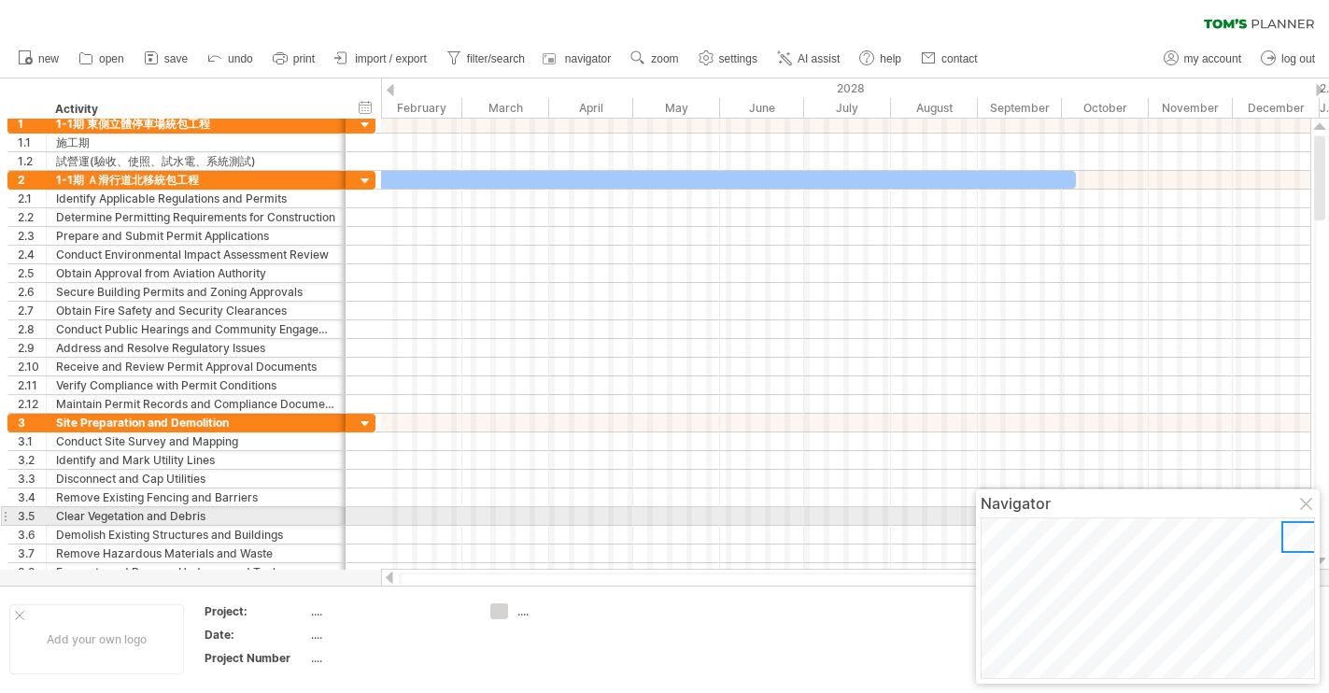
click at [1305, 513] on div "Navigator" at bounding box center [1148, 586] width 344 height 194
click at [1303, 508] on div at bounding box center [1307, 505] width 15 height 15
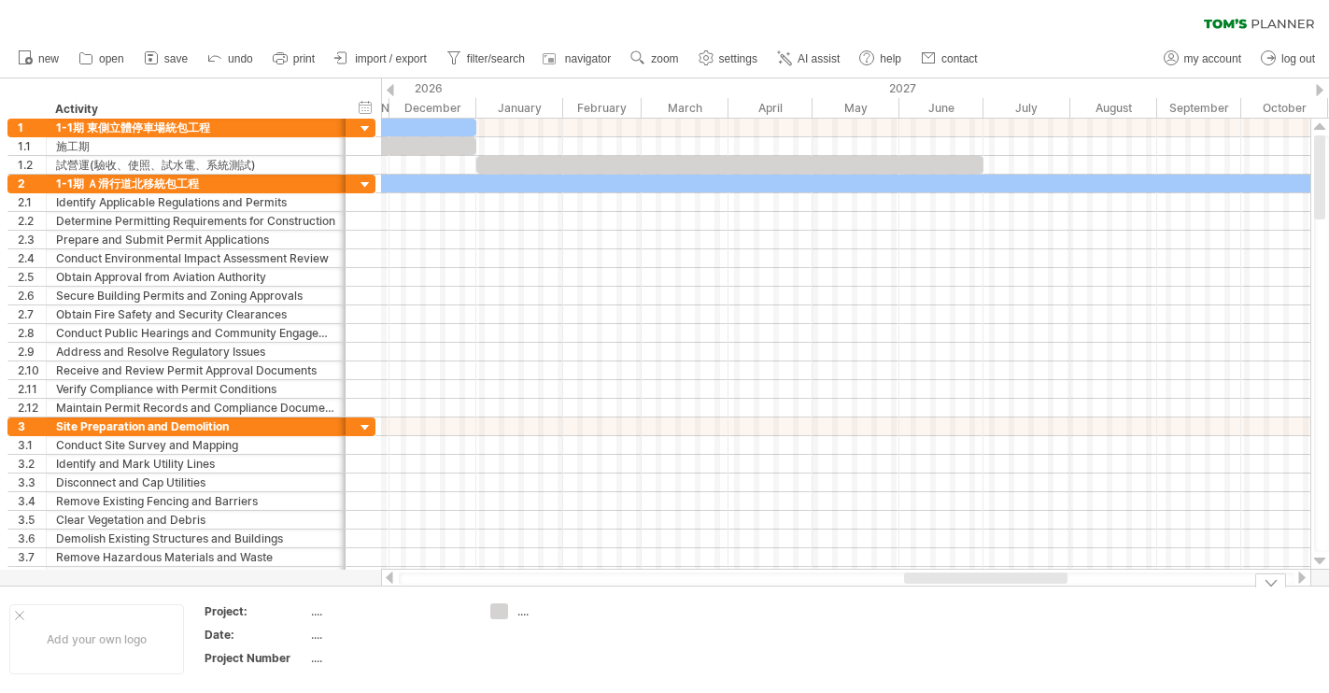
click at [497, 605] on div "Trying to reach [DOMAIN_NAME] Connected again... 0% clear filter new 1" at bounding box center [664, 346] width 1329 height 693
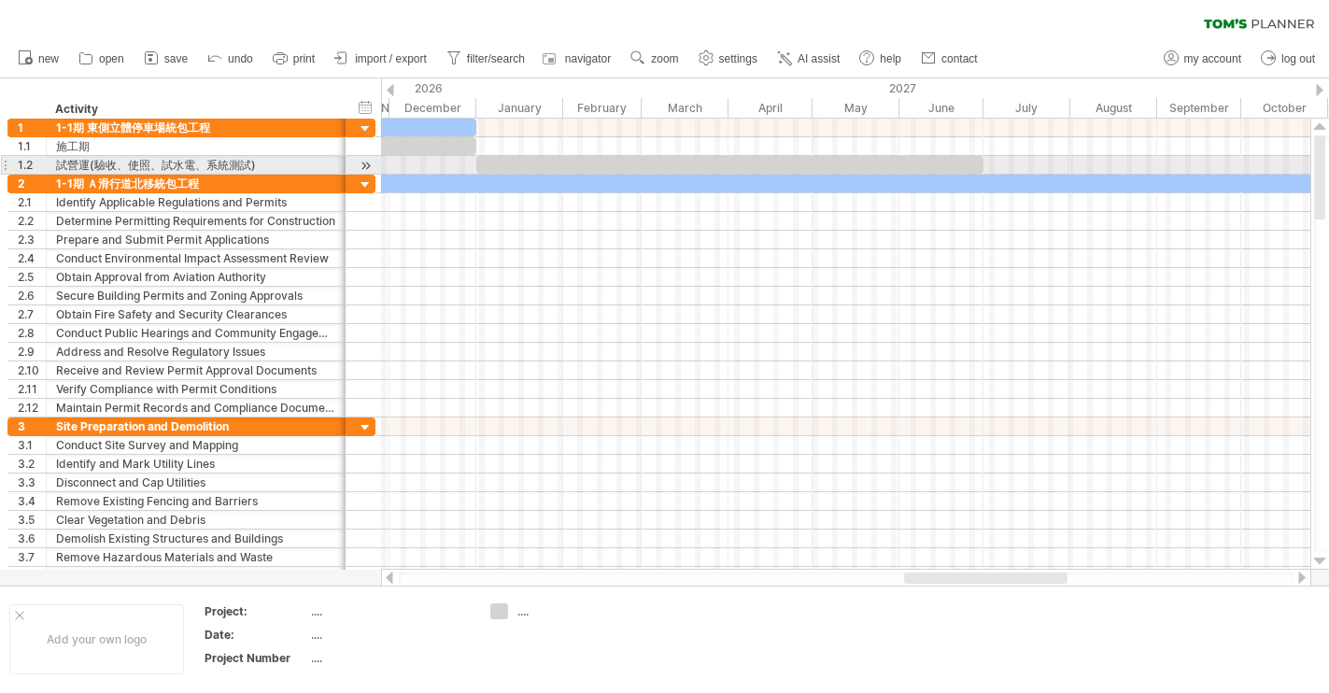
click at [529, 164] on div at bounding box center [729, 165] width 507 height 18
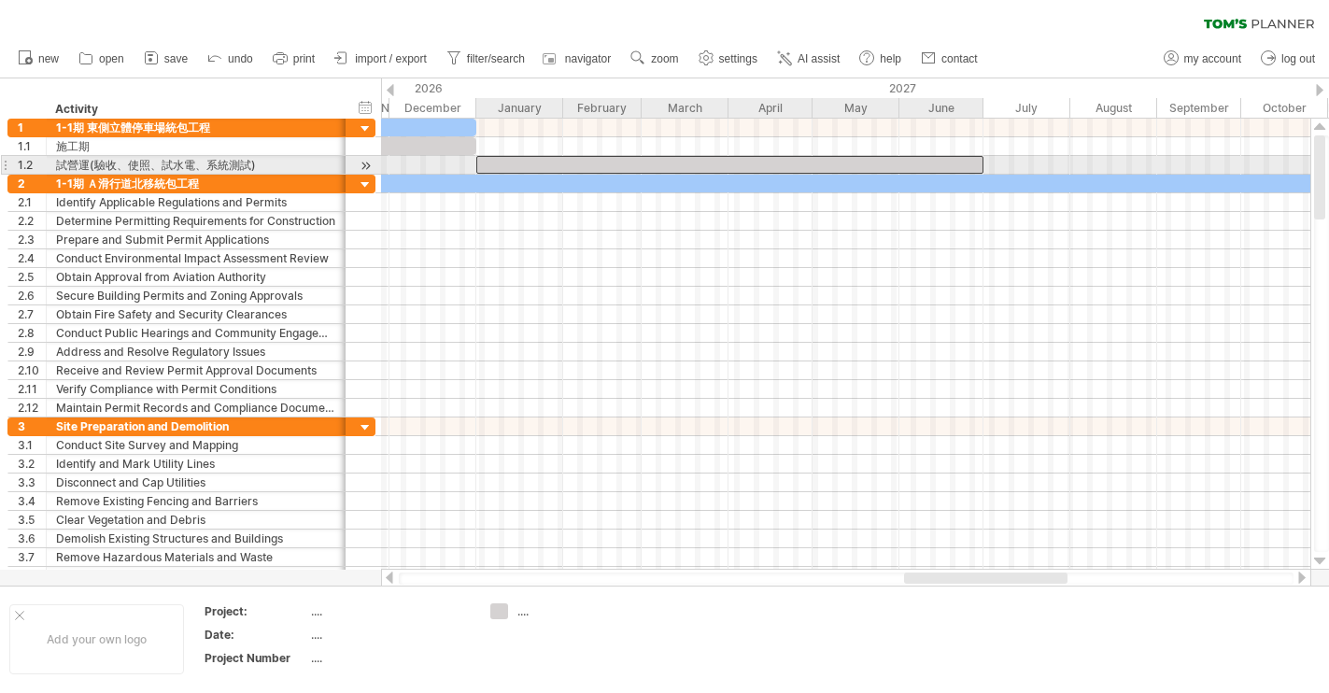
click at [529, 165] on div at bounding box center [729, 165] width 507 height 18
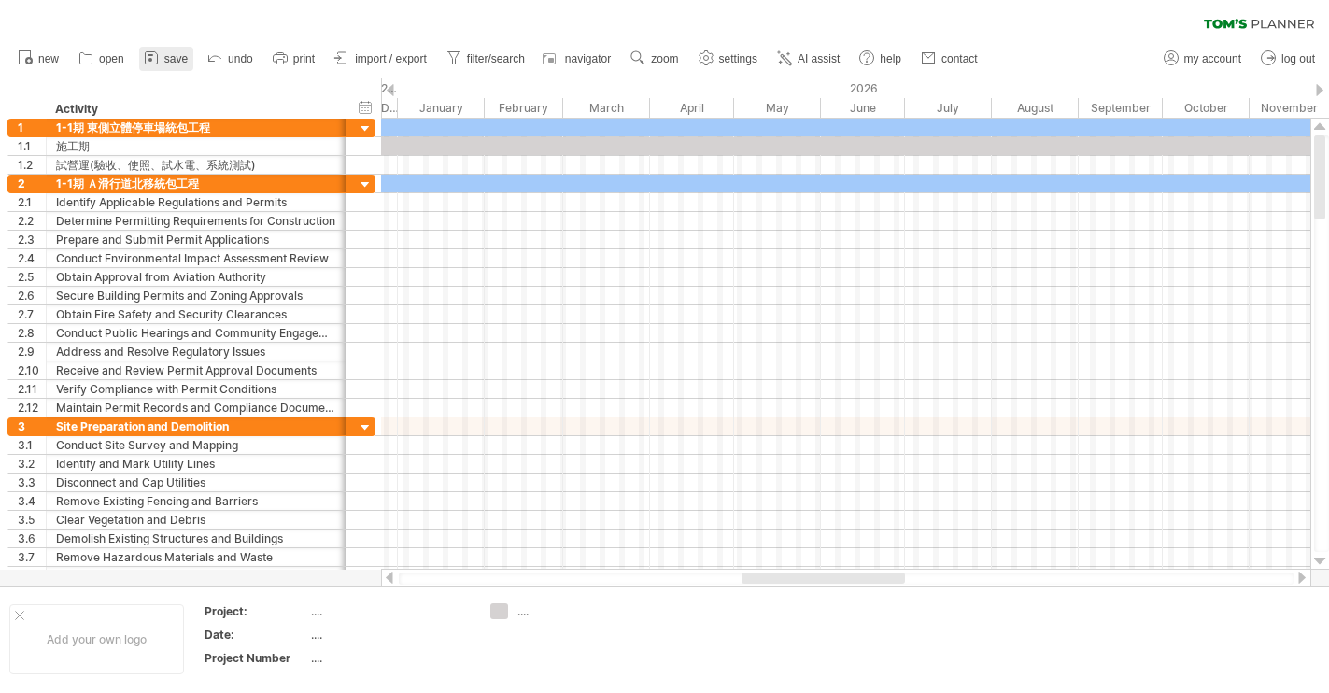
click at [166, 62] on span "save" at bounding box center [175, 58] width 23 height 13
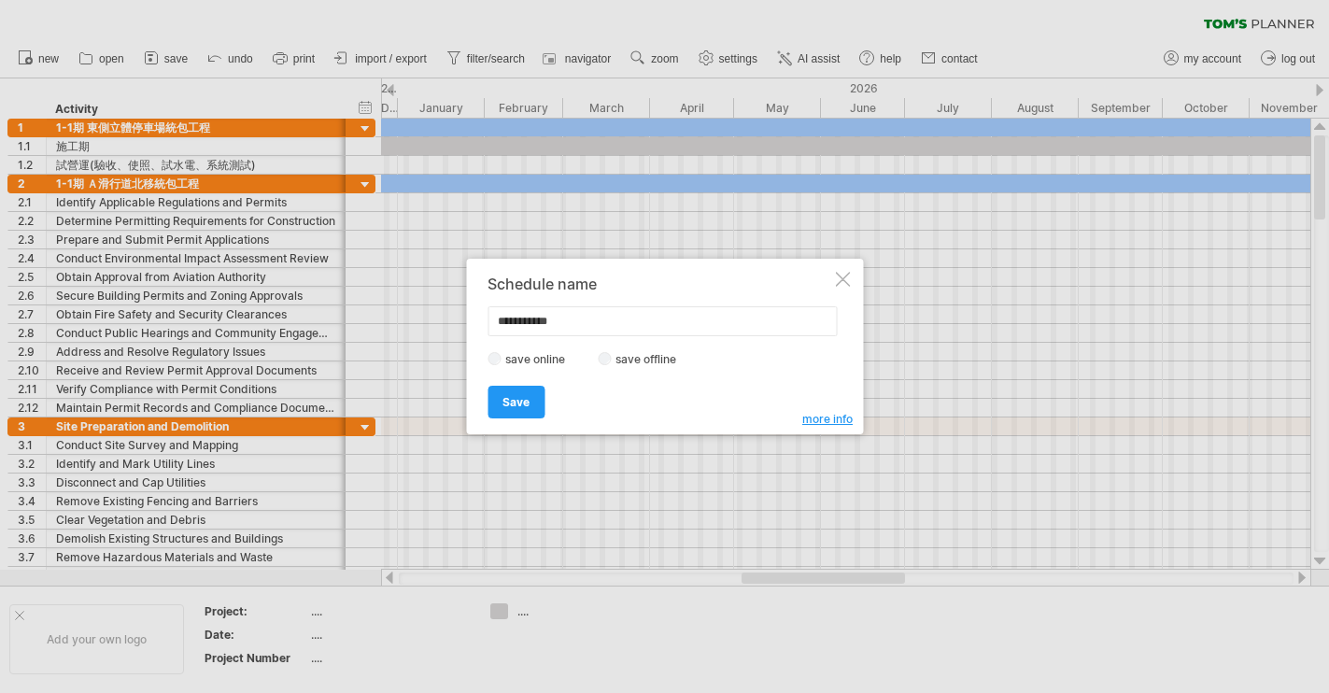
click at [848, 284] on div at bounding box center [842, 279] width 15 height 15
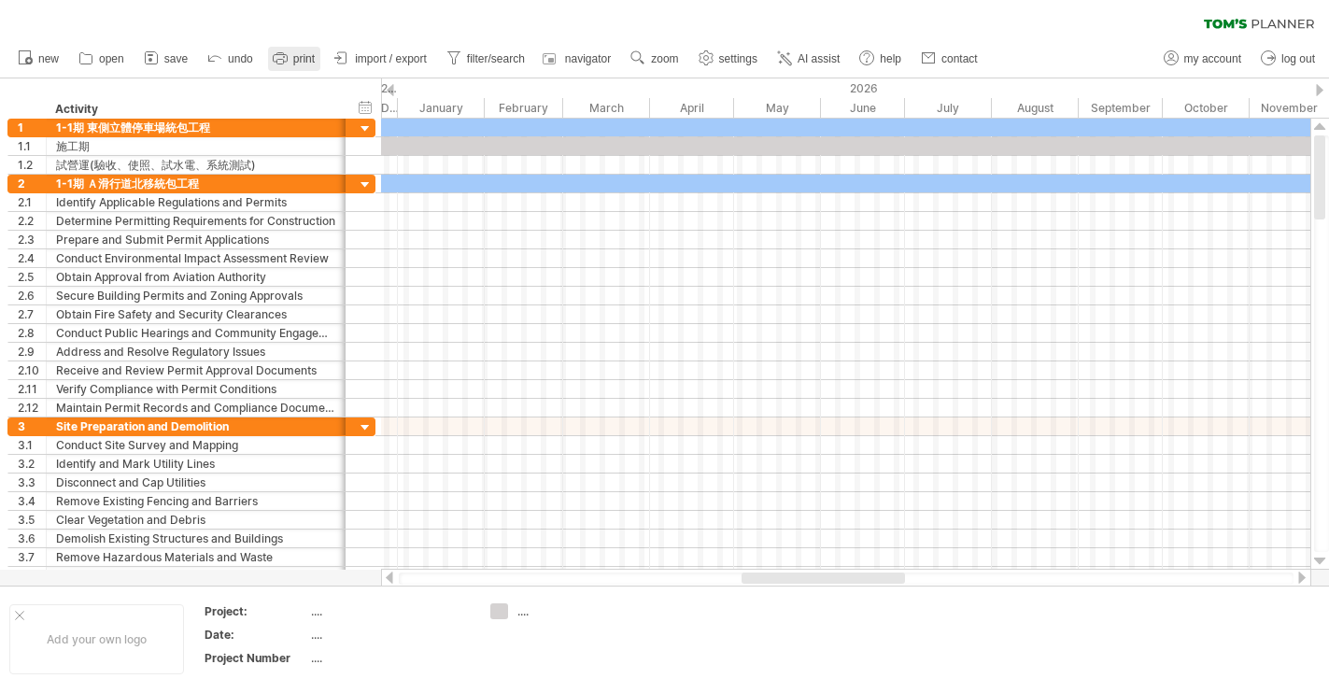
click at [300, 59] on span "print" at bounding box center [303, 58] width 21 height 13
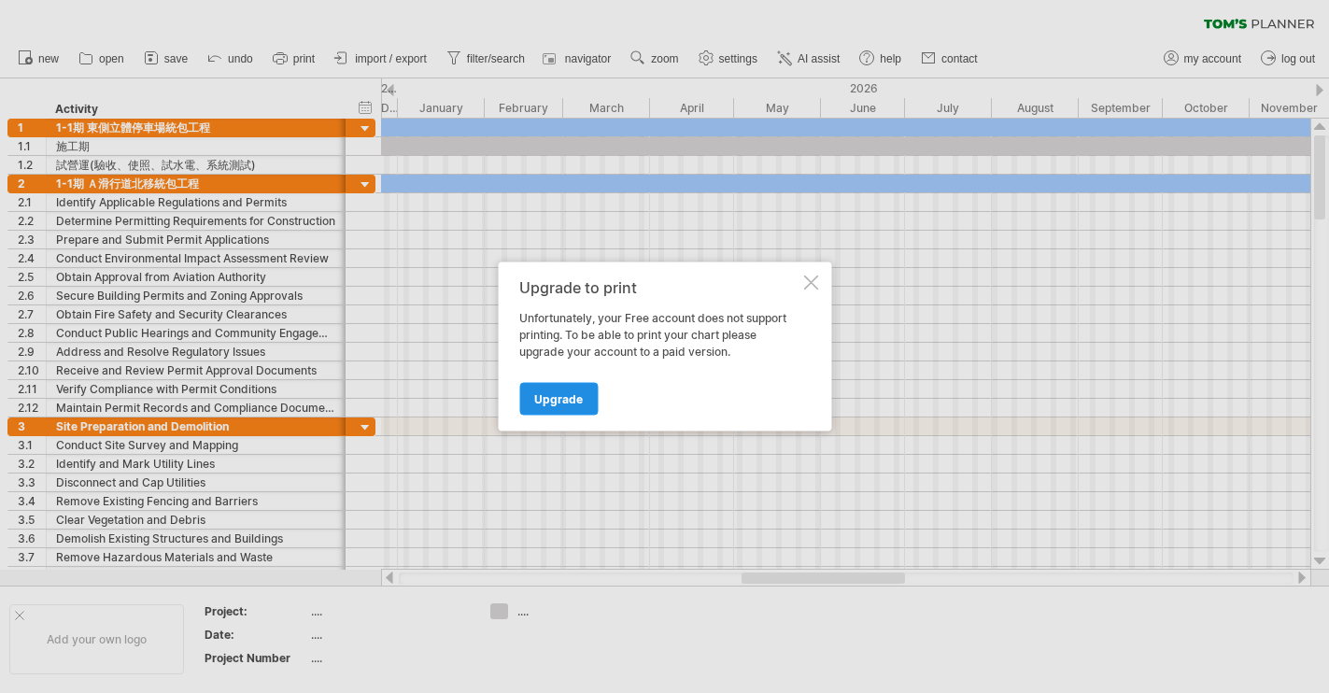
click at [561, 386] on link "Upgrade" at bounding box center [558, 399] width 78 height 33
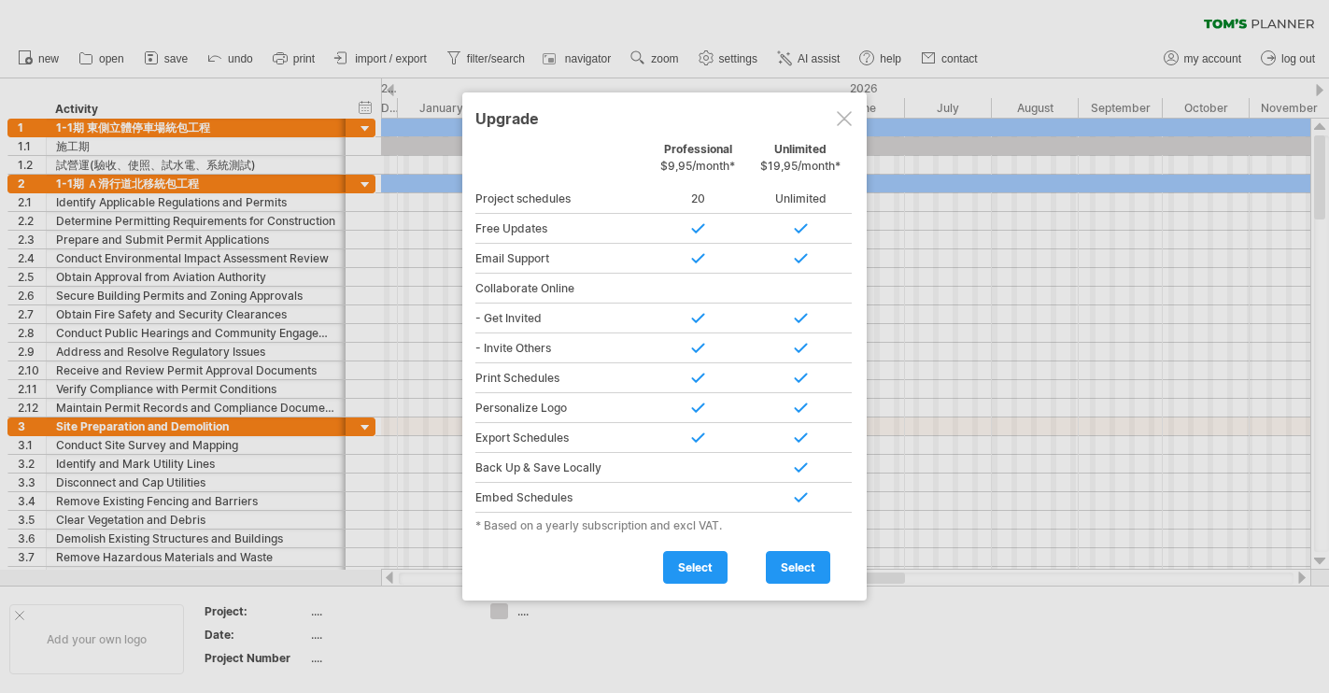
click at [839, 124] on div at bounding box center [844, 118] width 15 height 15
